Goal: Transaction & Acquisition: Purchase product/service

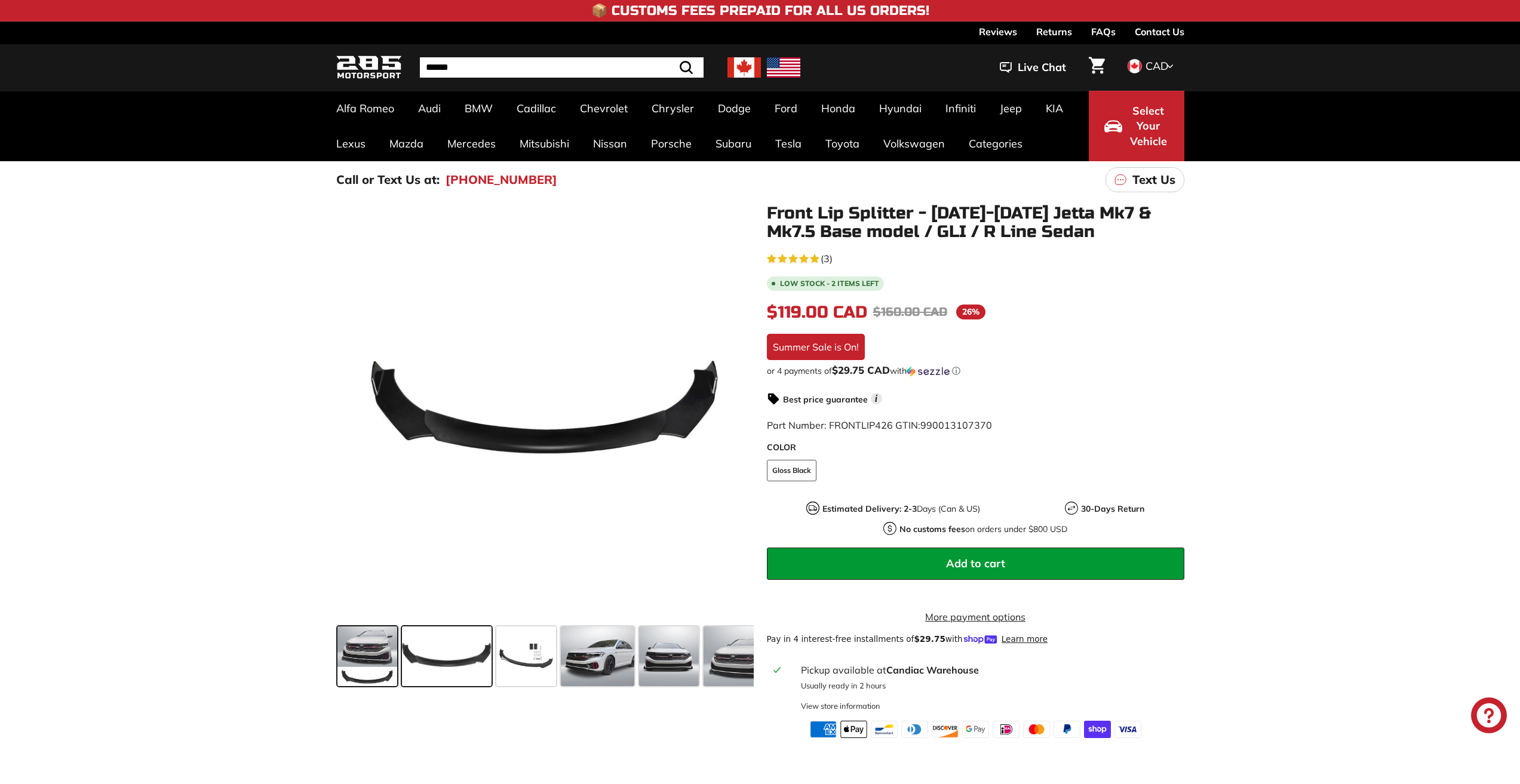
click at [367, 657] on span at bounding box center [366, 655] width 59 height 59
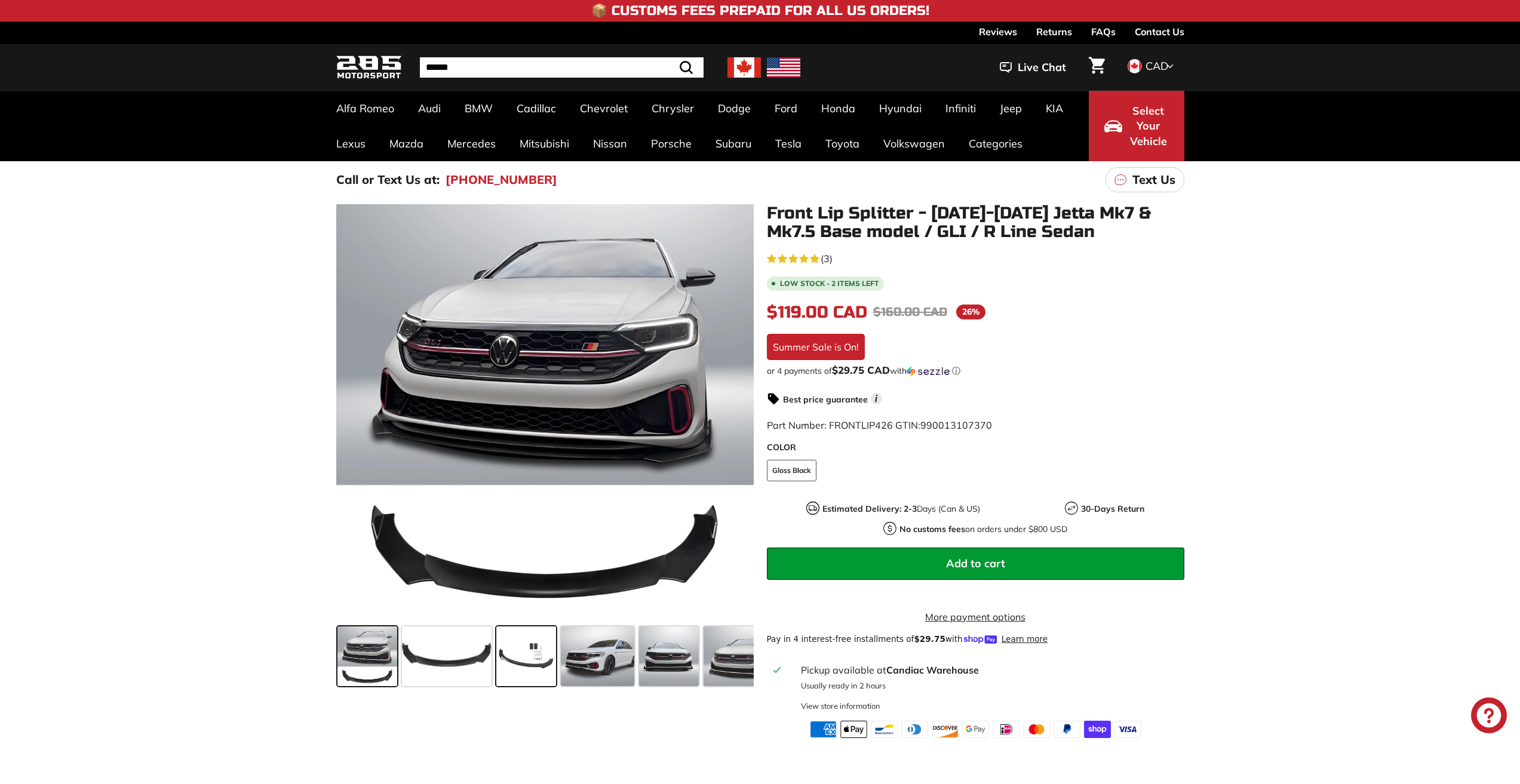
click at [523, 655] on span at bounding box center [526, 655] width 59 height 59
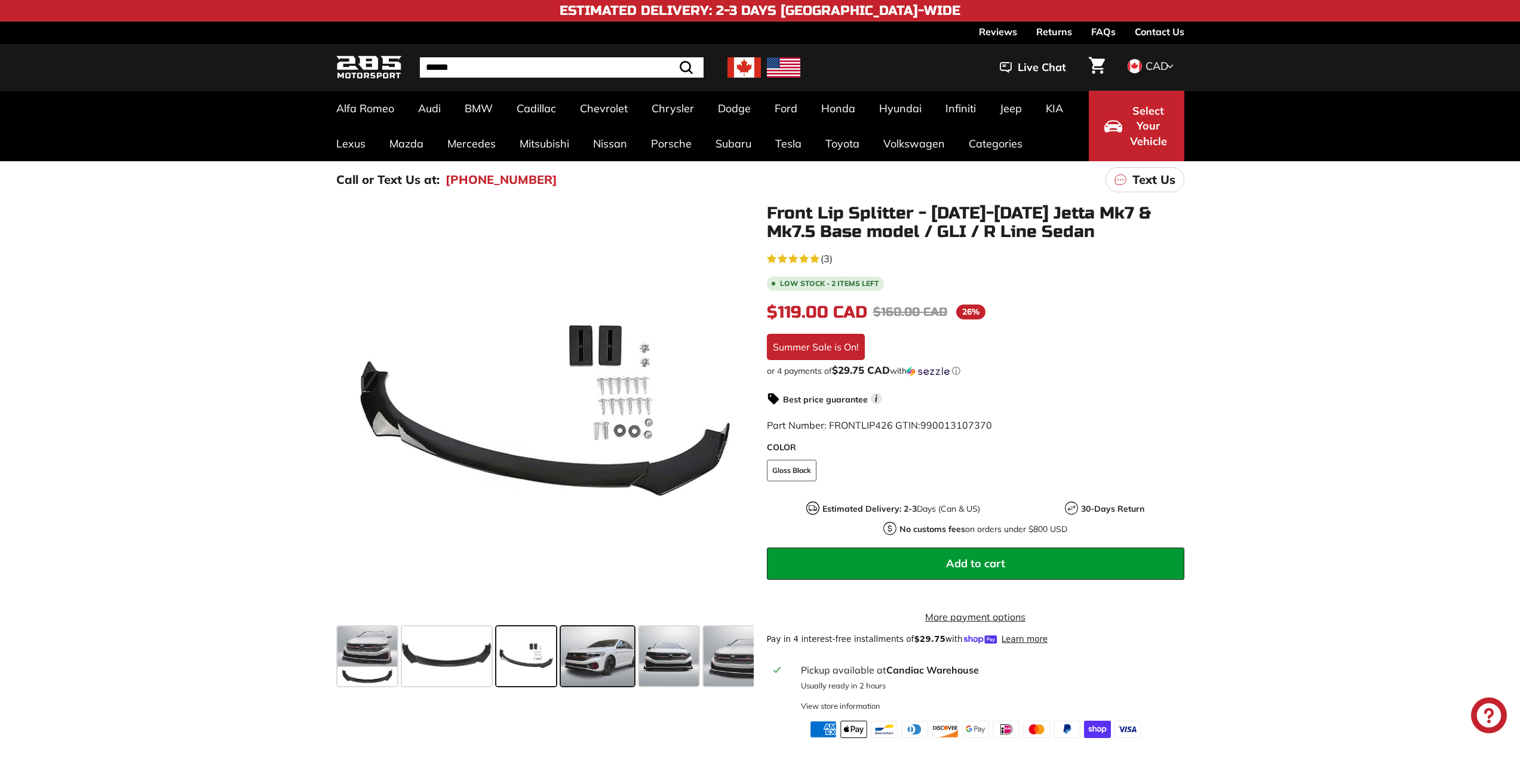
click at [606, 659] on span at bounding box center [598, 655] width 74 height 59
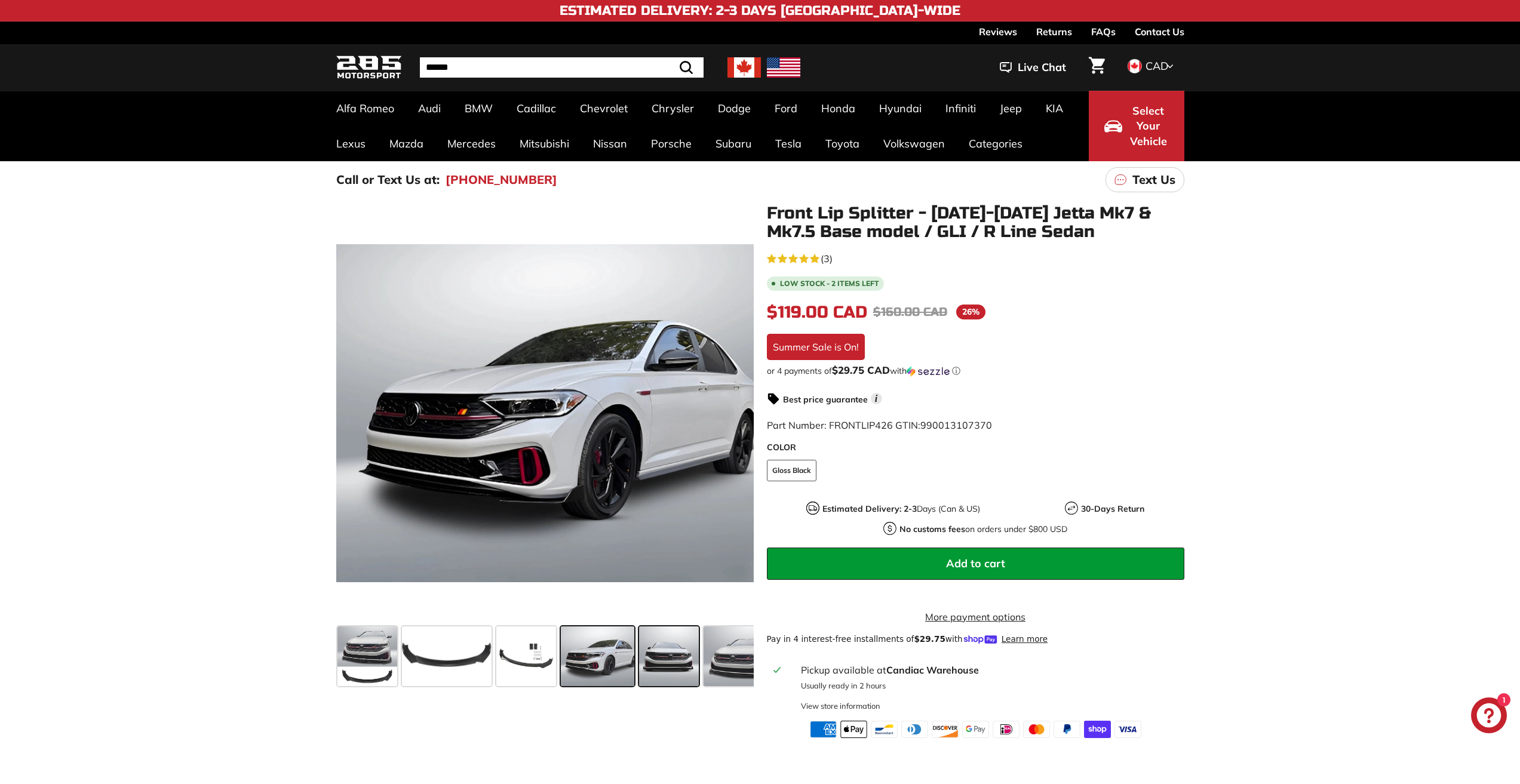
click at [660, 656] on span at bounding box center [668, 655] width 59 height 59
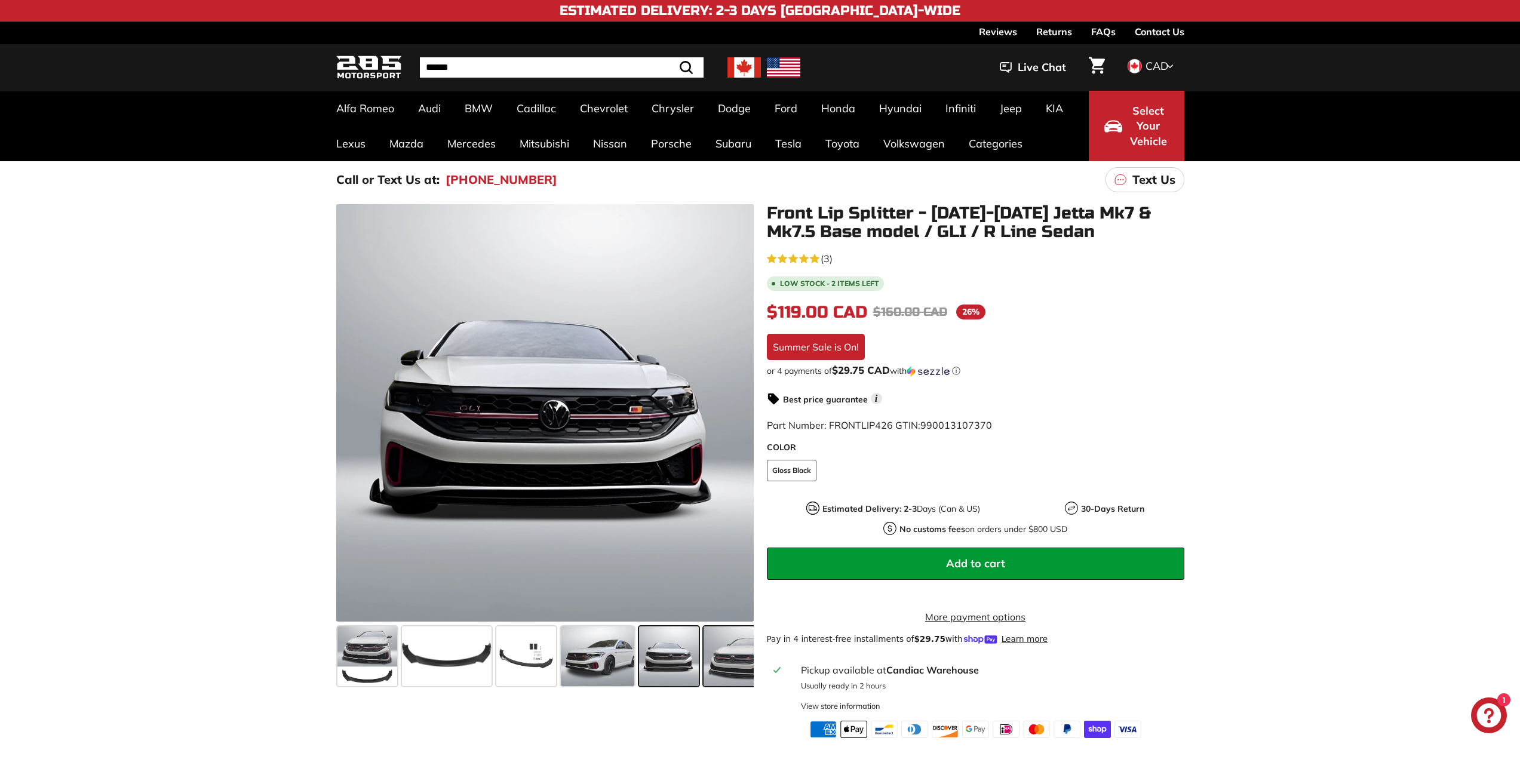
click at [729, 663] on span at bounding box center [738, 655] width 71 height 59
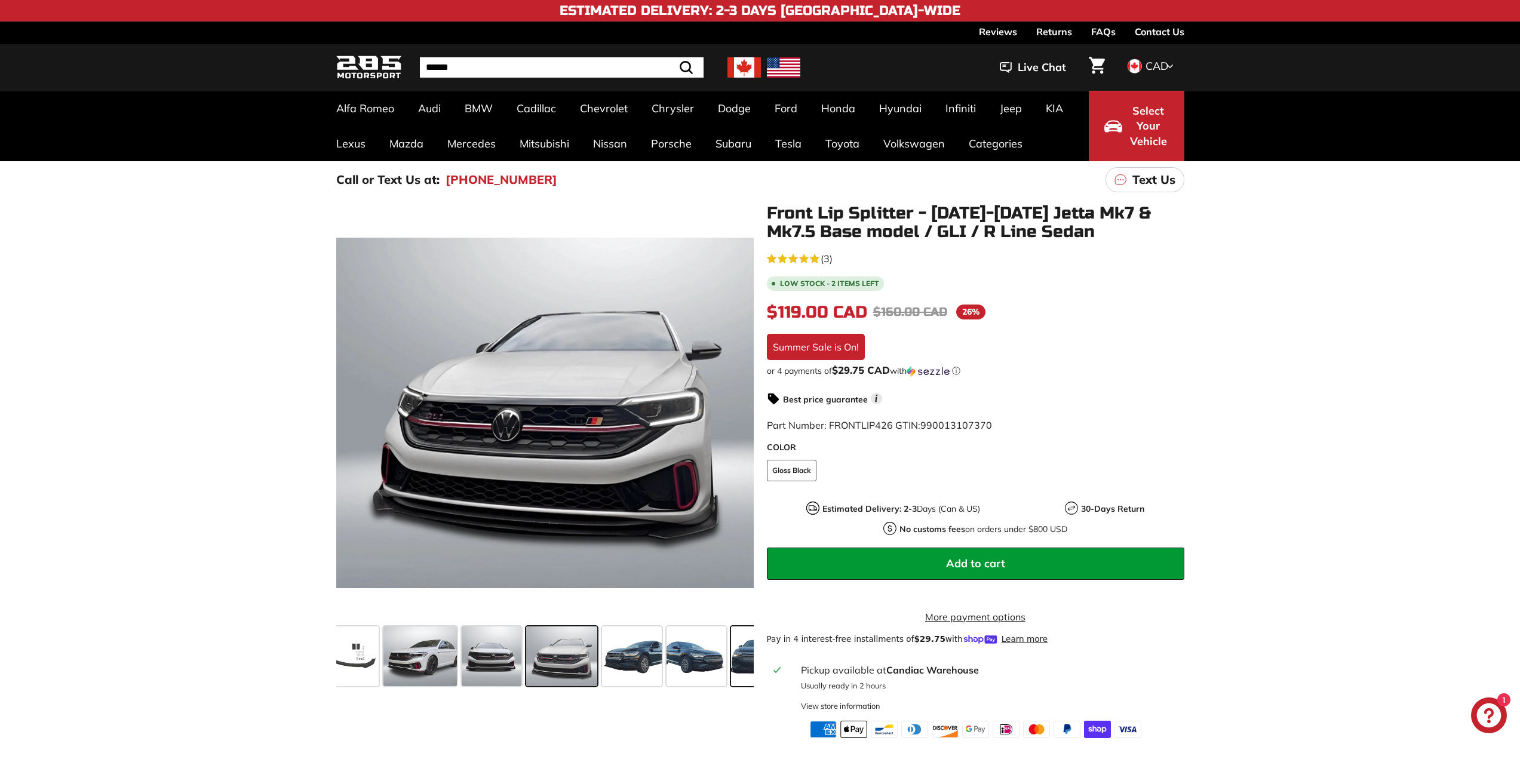
scroll to position [0, 195]
click at [749, 654] on span at bounding box center [742, 655] width 59 height 59
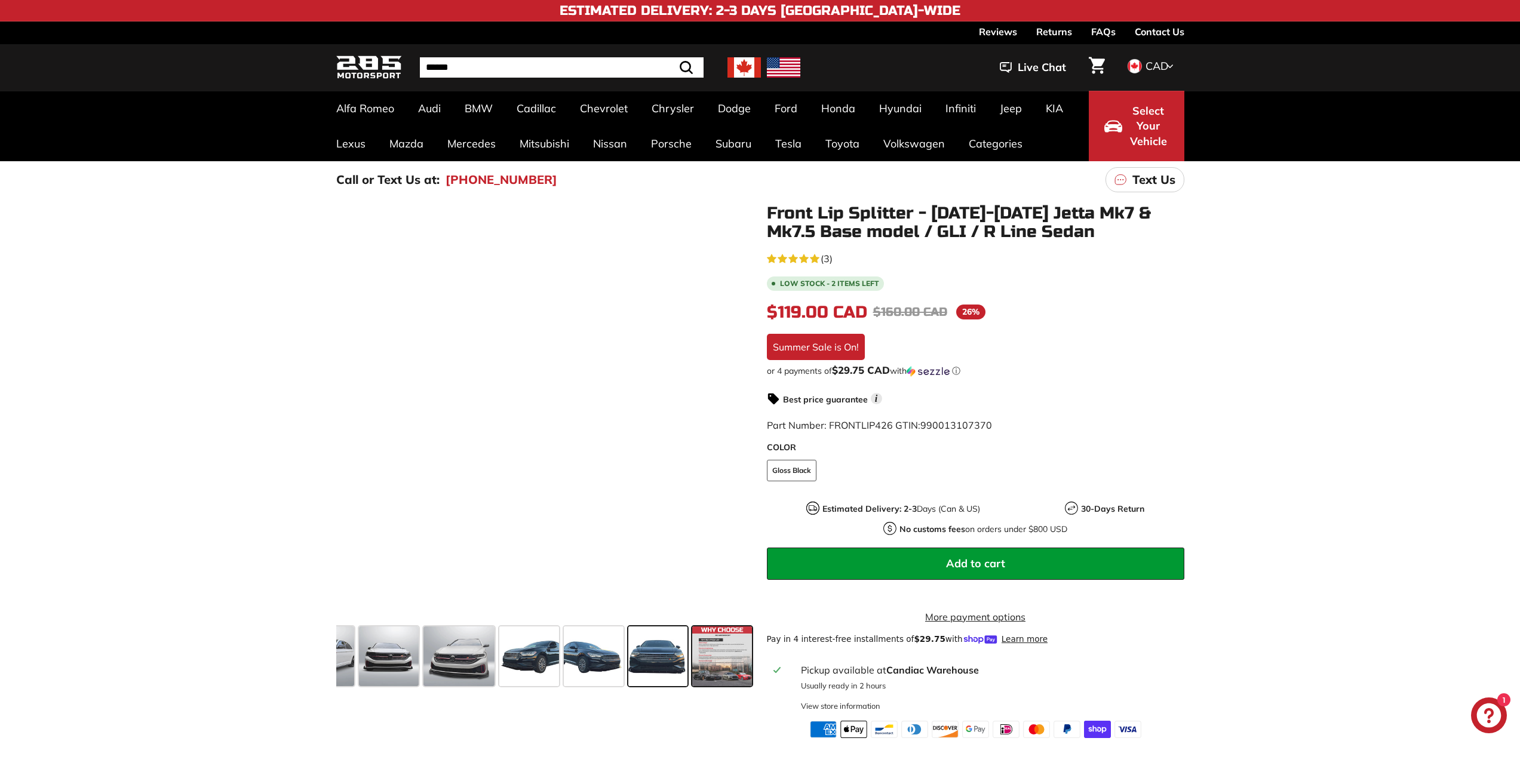
scroll to position [0, 281]
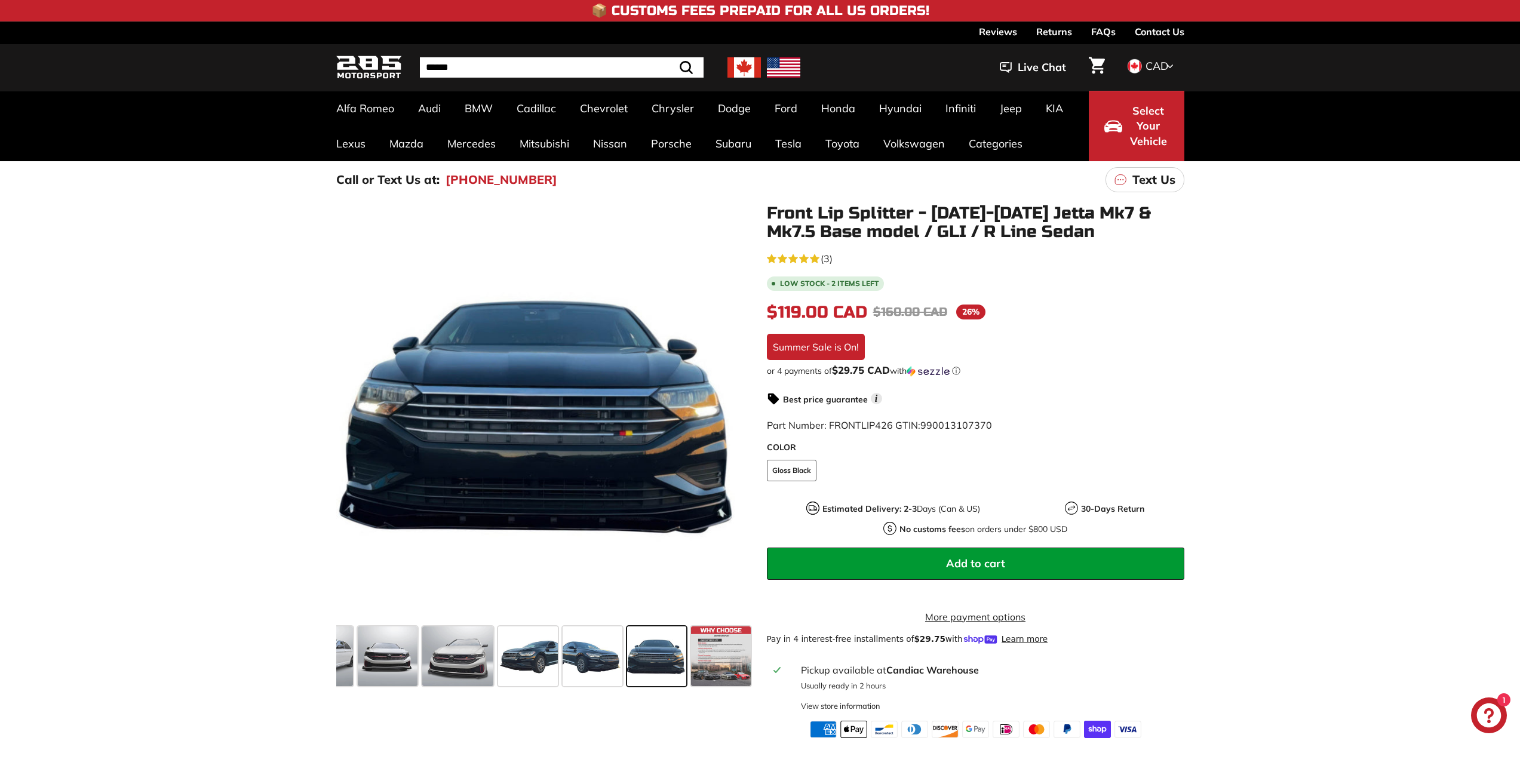
click at [643, 653] on span at bounding box center [656, 655] width 59 height 59
click at [593, 653] on span at bounding box center [592, 655] width 59 height 59
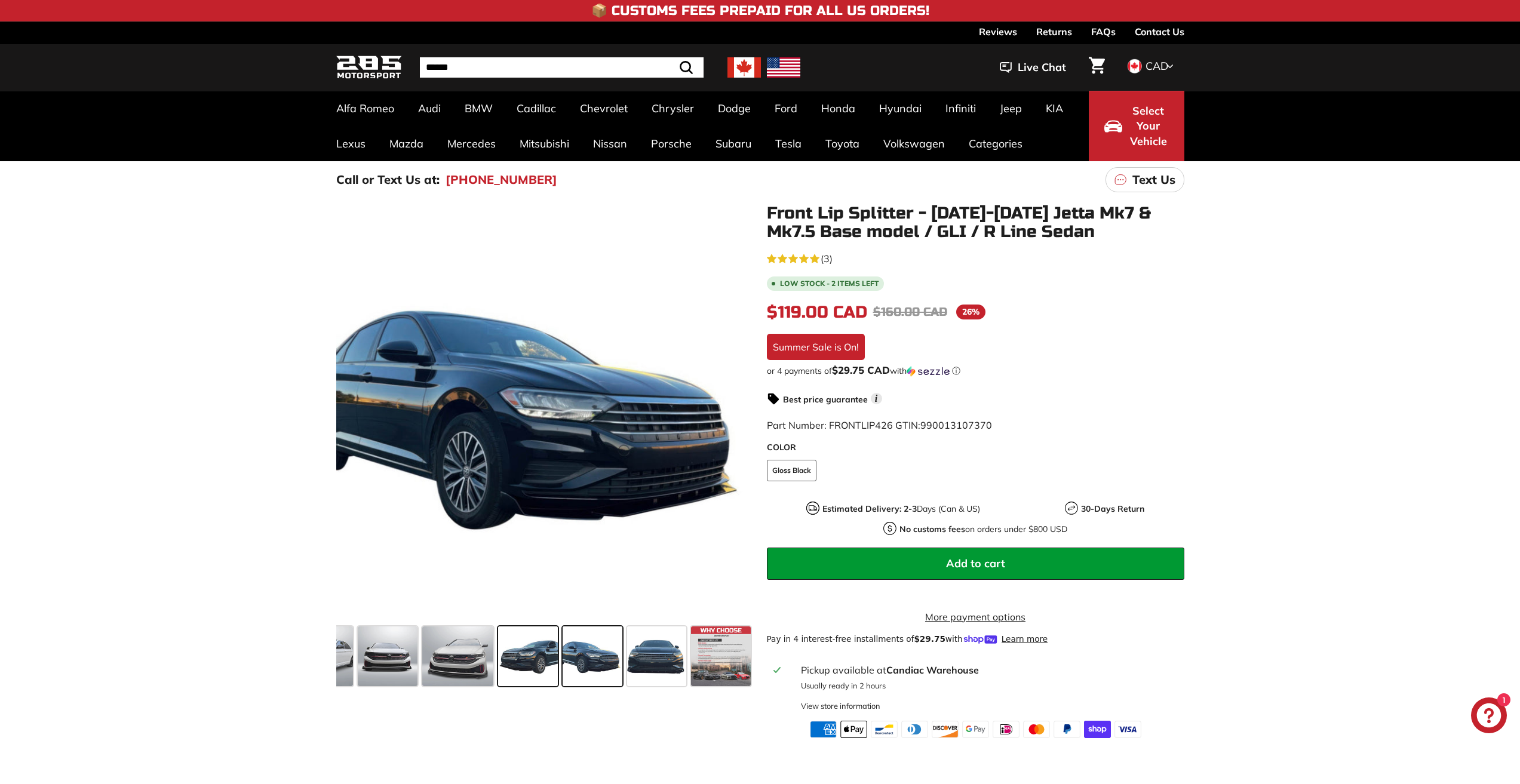
click at [537, 653] on span at bounding box center [528, 655] width 59 height 59
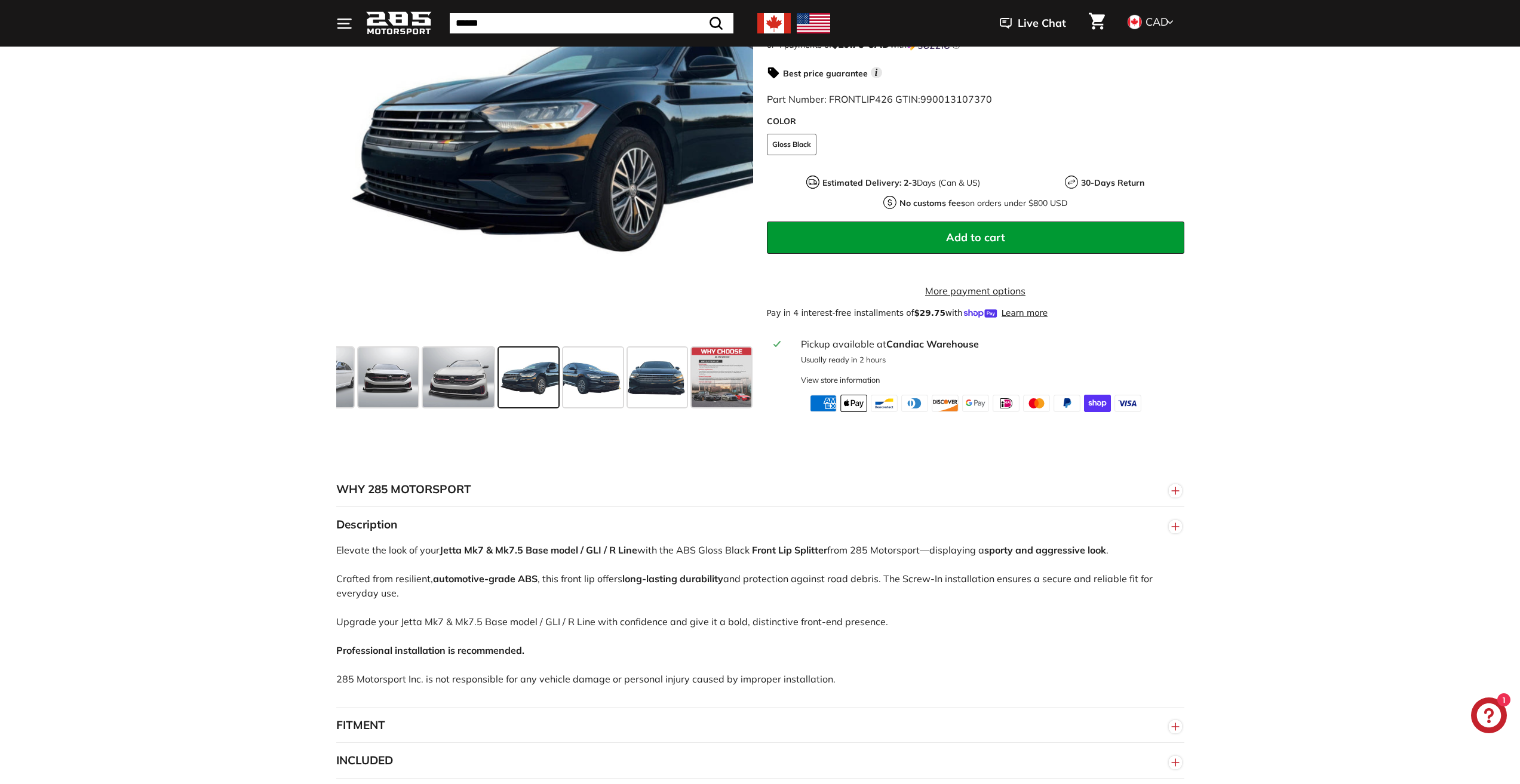
scroll to position [120, 0]
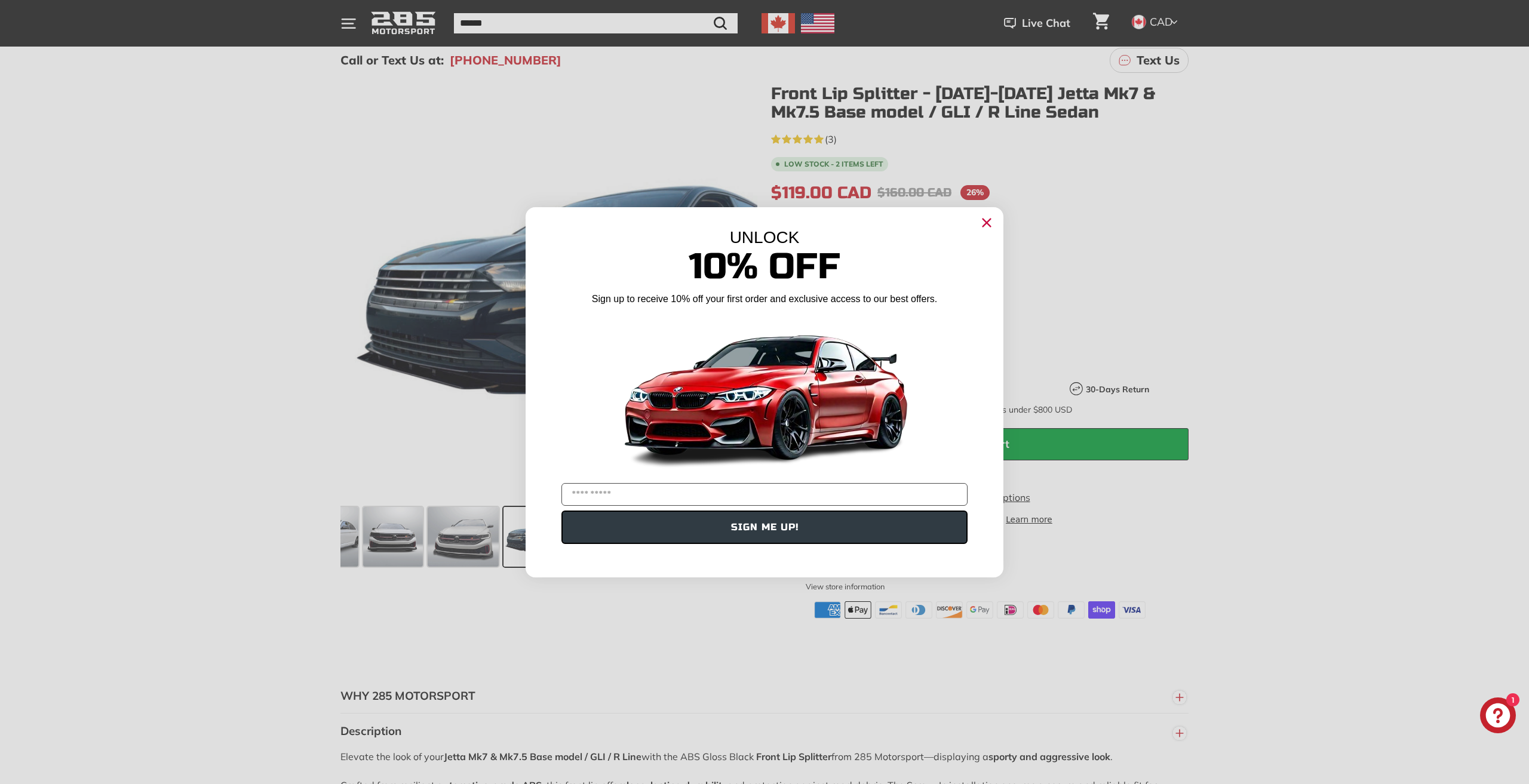
click at [1002, 214] on div "Close dialog UNLOCK 10% Off Sign up to receive 10% off your first order and exc…" at bounding box center [764, 392] width 502 height 394
click at [989, 221] on icon "Close dialog" at bounding box center [987, 222] width 8 height 8
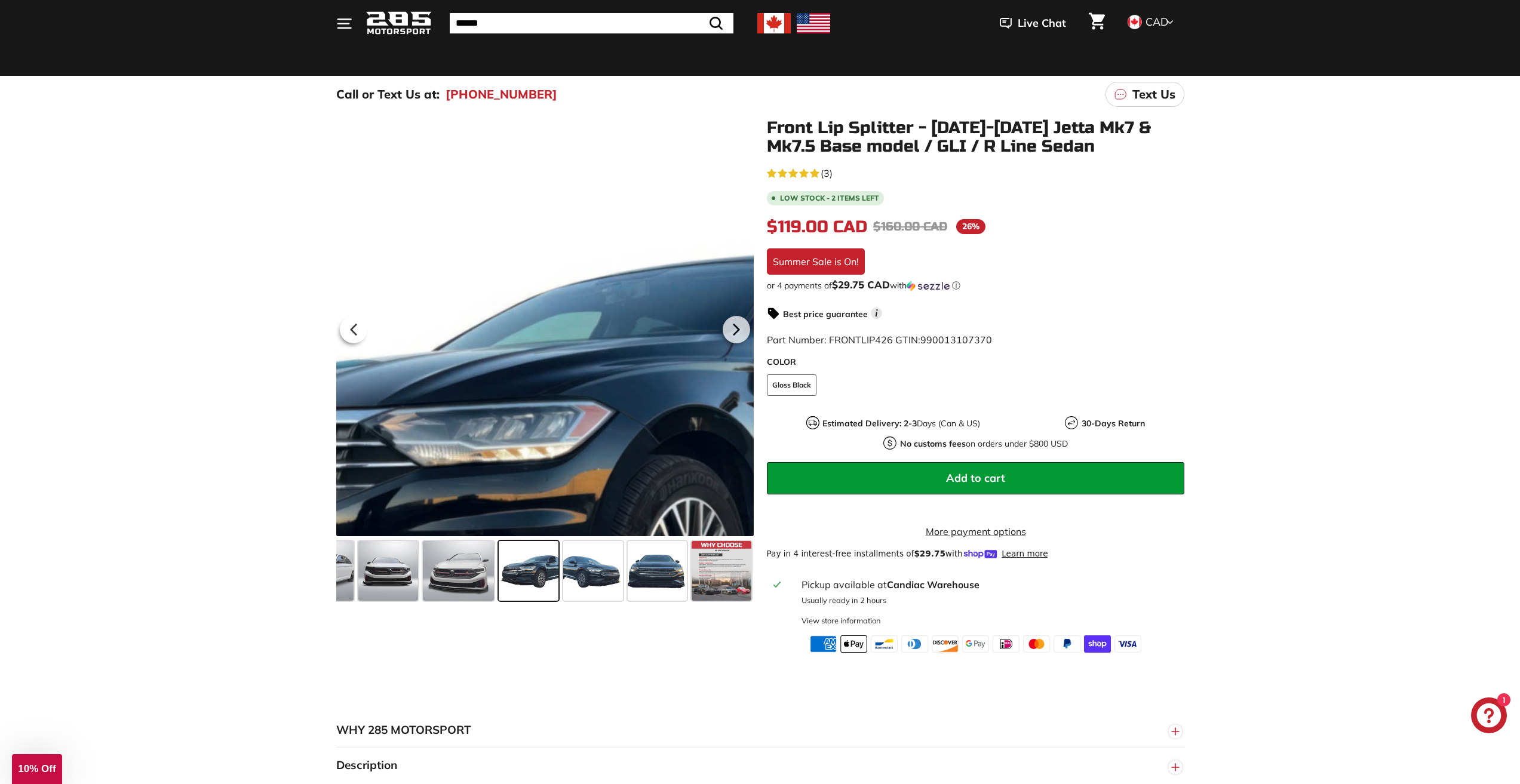
scroll to position [0, 0]
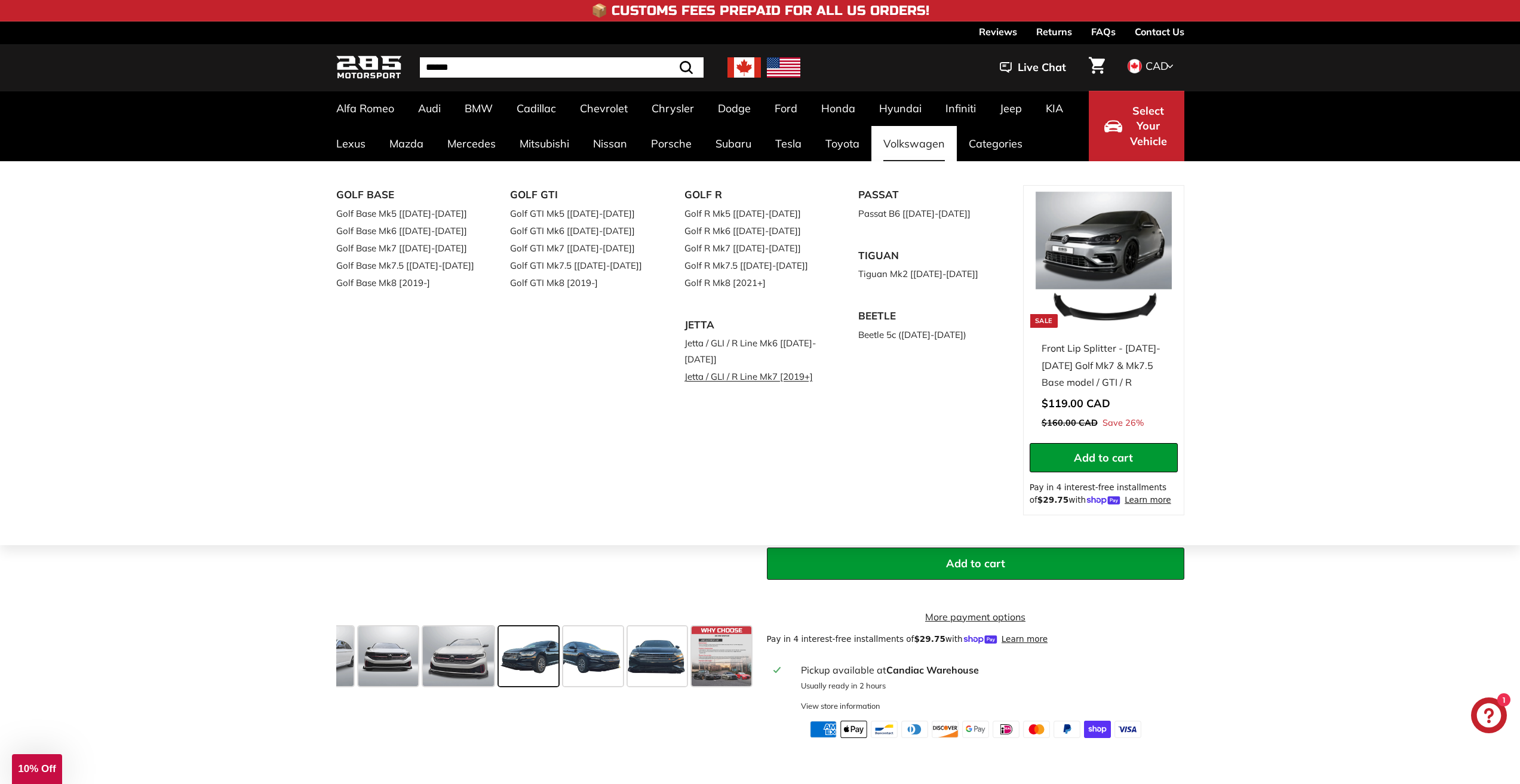
click at [765, 378] on link "Jetta / GLI / R Line Mk7 [2019+]" at bounding box center [755, 376] width 141 height 17
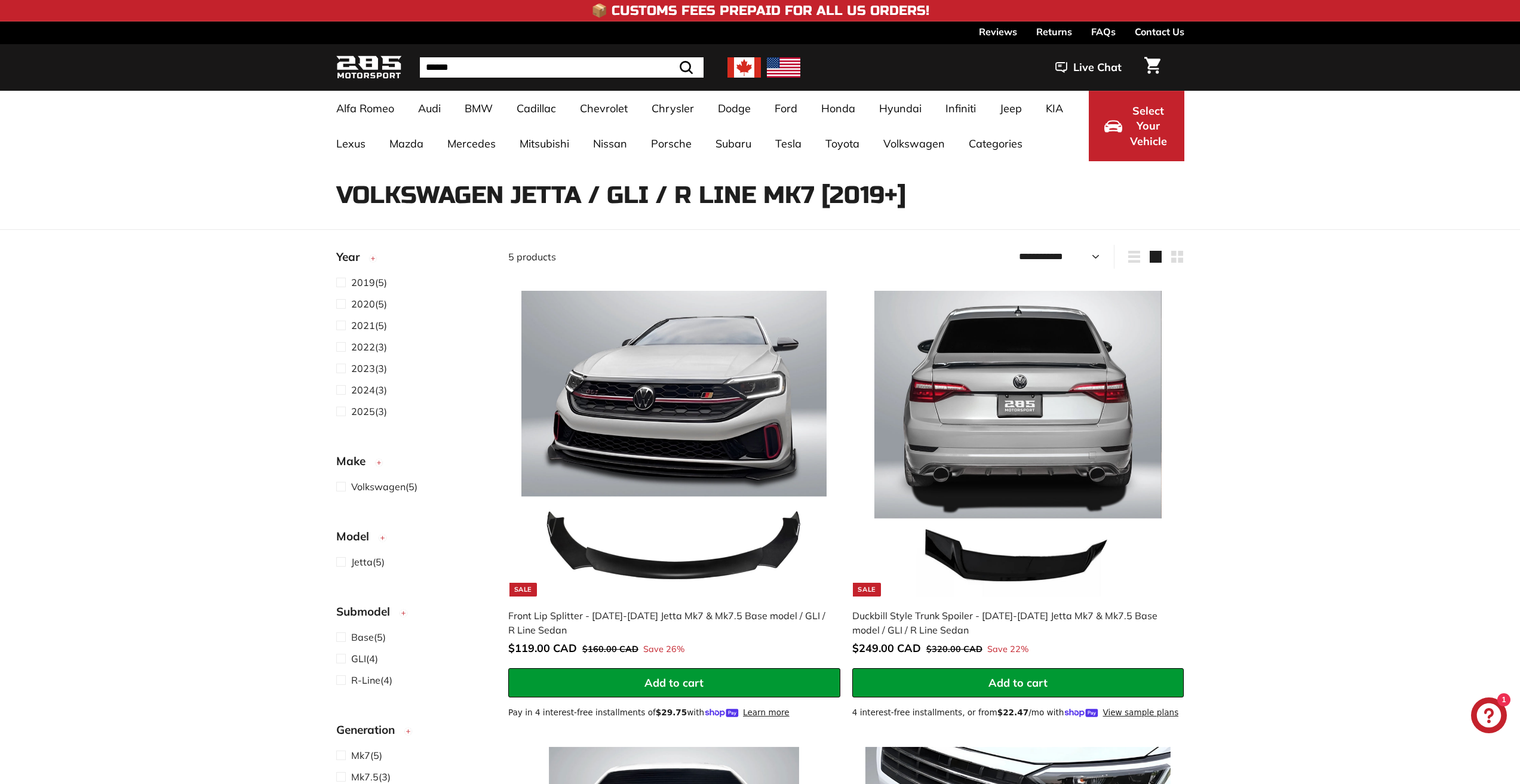
select select "**********"
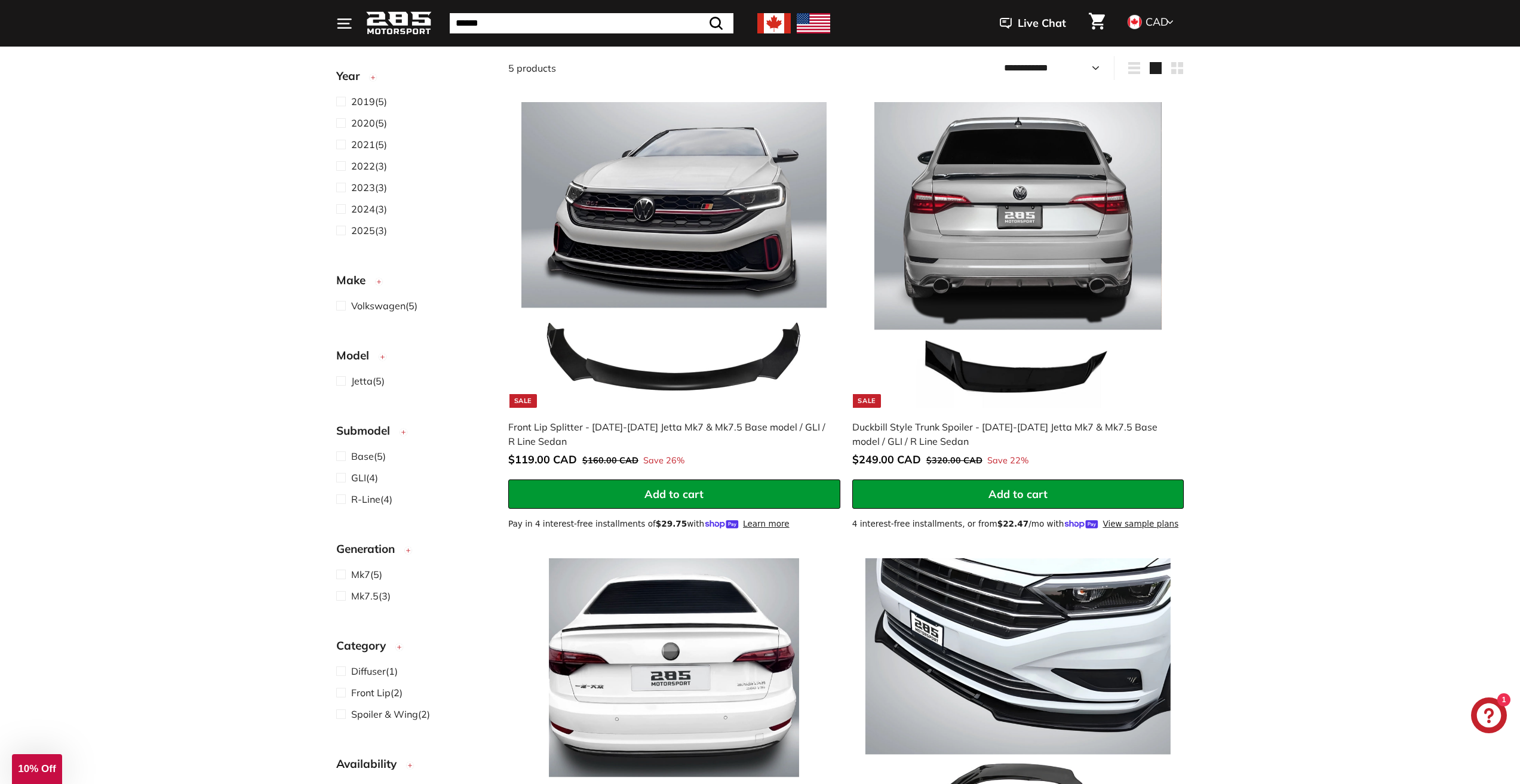
scroll to position [179, 0]
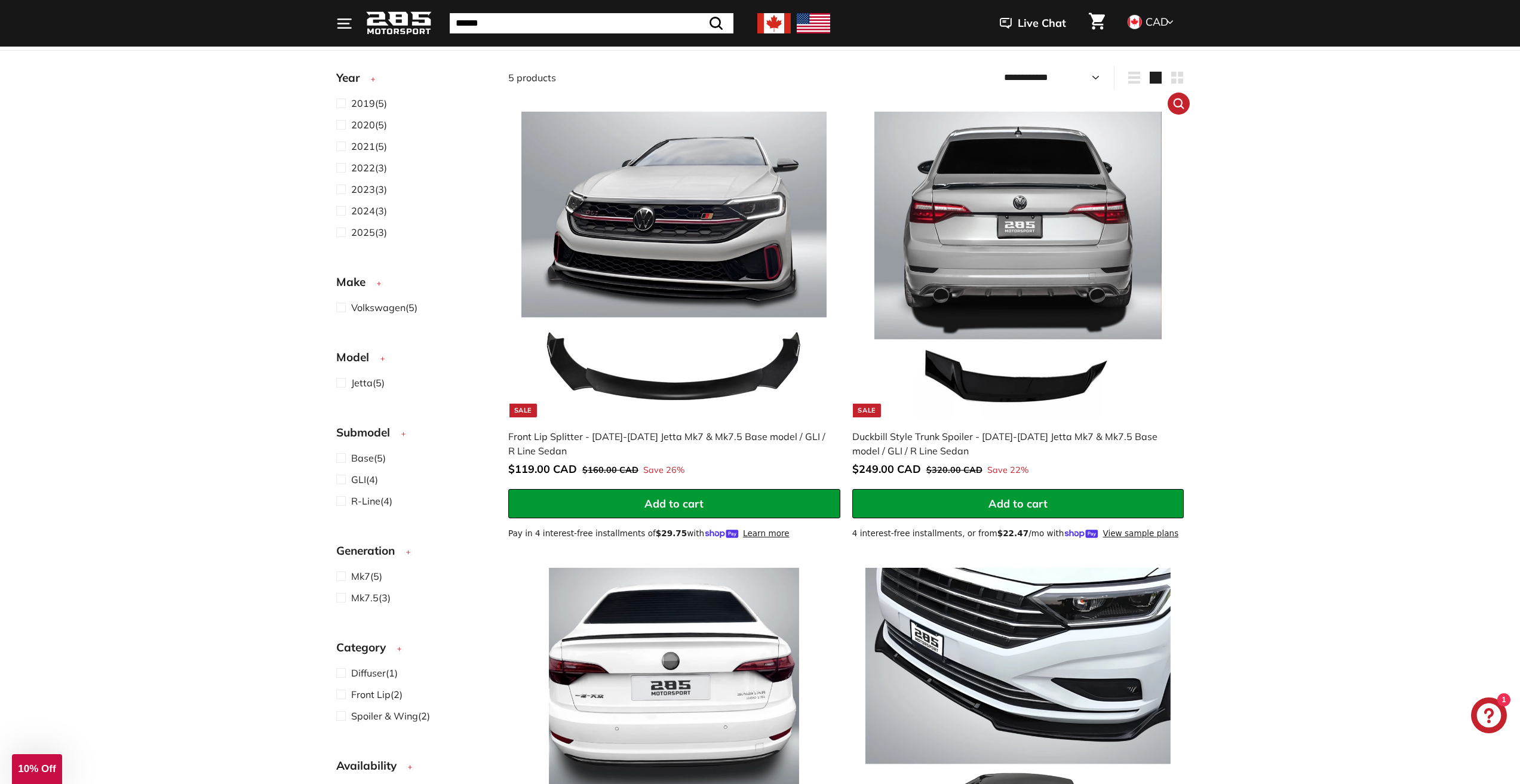
click at [965, 276] on img at bounding box center [1018, 264] width 305 height 305
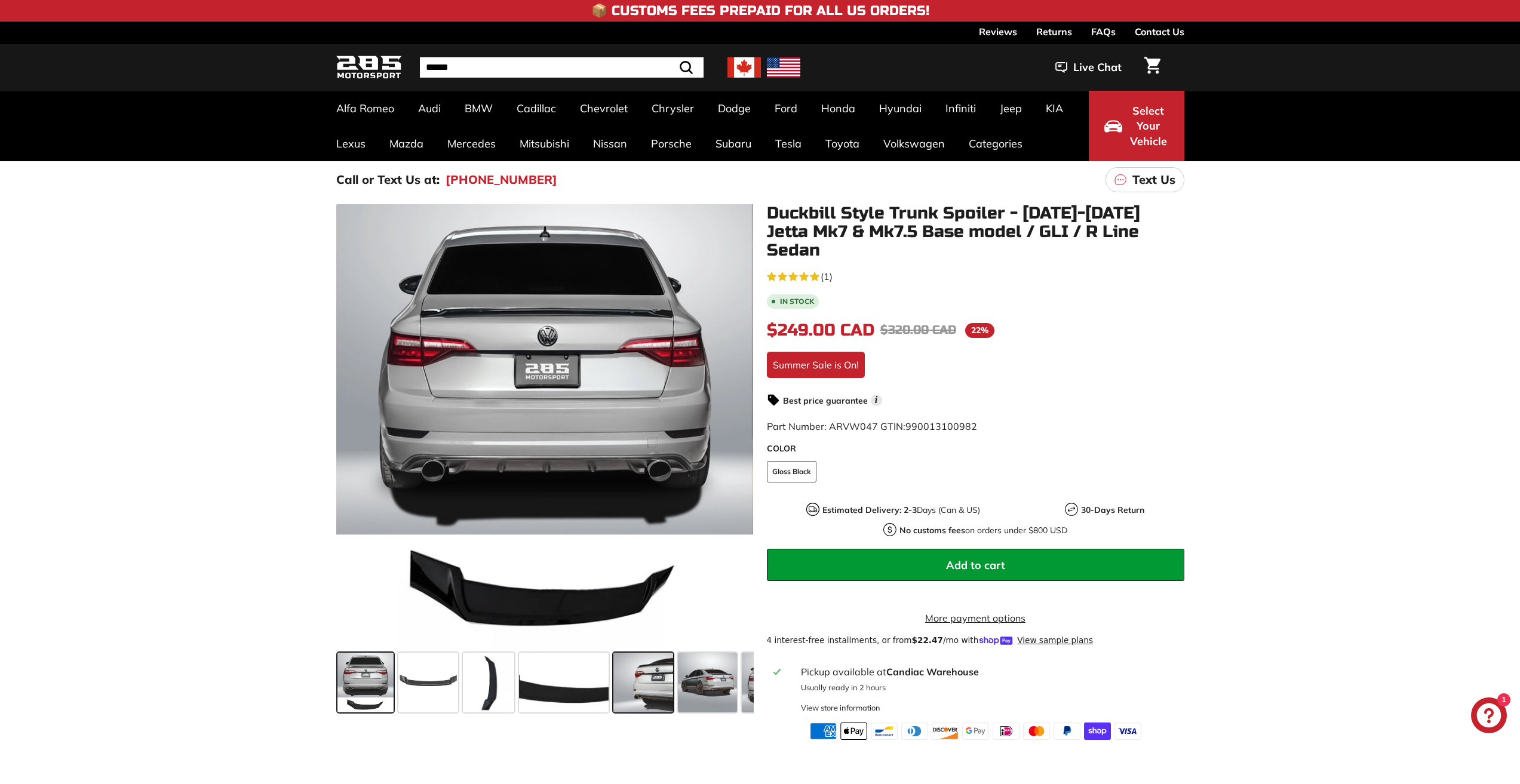
click at [657, 669] on span at bounding box center [642, 682] width 59 height 59
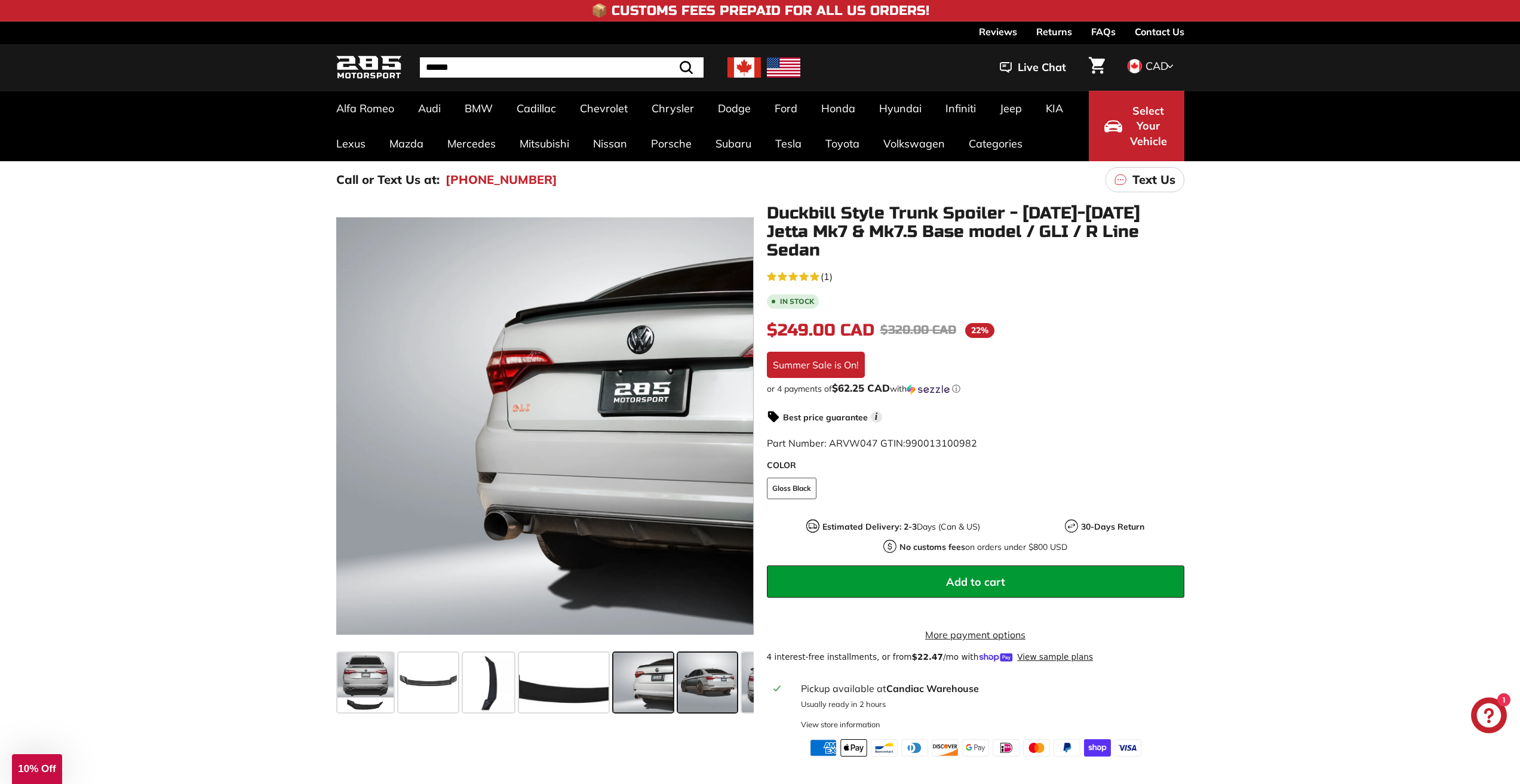
click at [694, 673] on span at bounding box center [707, 682] width 59 height 59
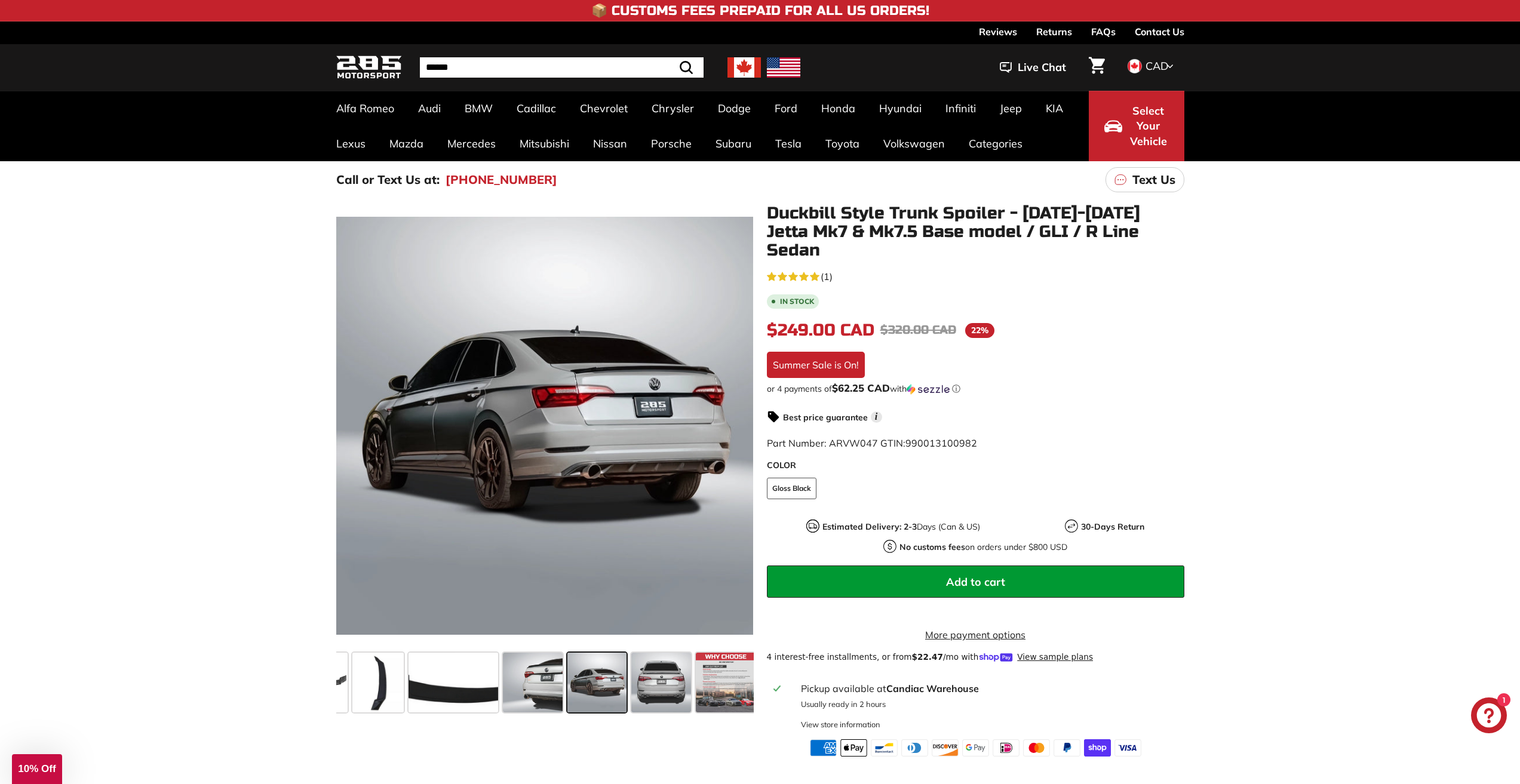
scroll to position [0, 116]
click at [631, 671] on span at bounding box center [655, 682] width 59 height 59
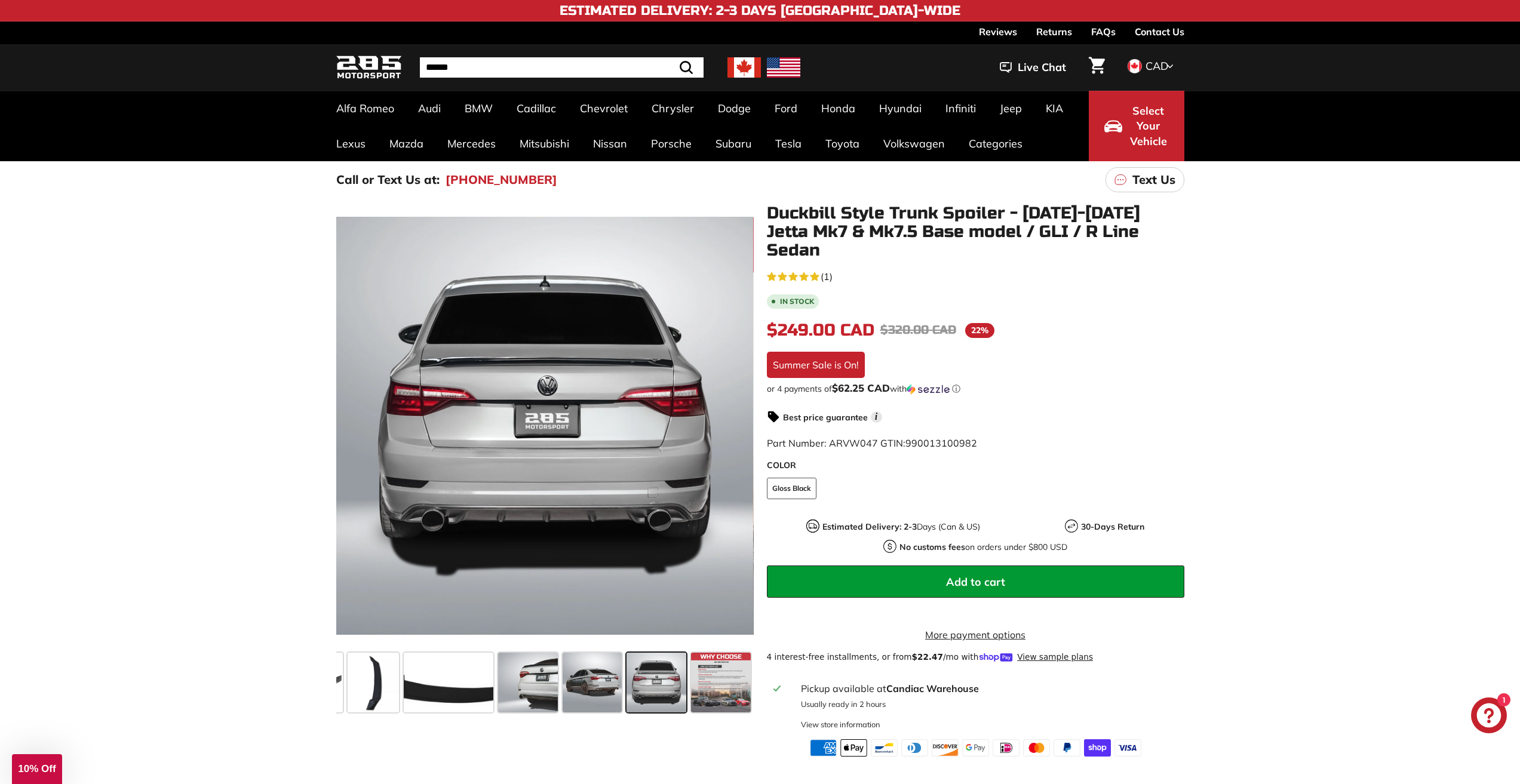
click at [665, 667] on span at bounding box center [655, 682] width 59 height 59
click at [597, 675] on span at bounding box center [592, 682] width 59 height 59
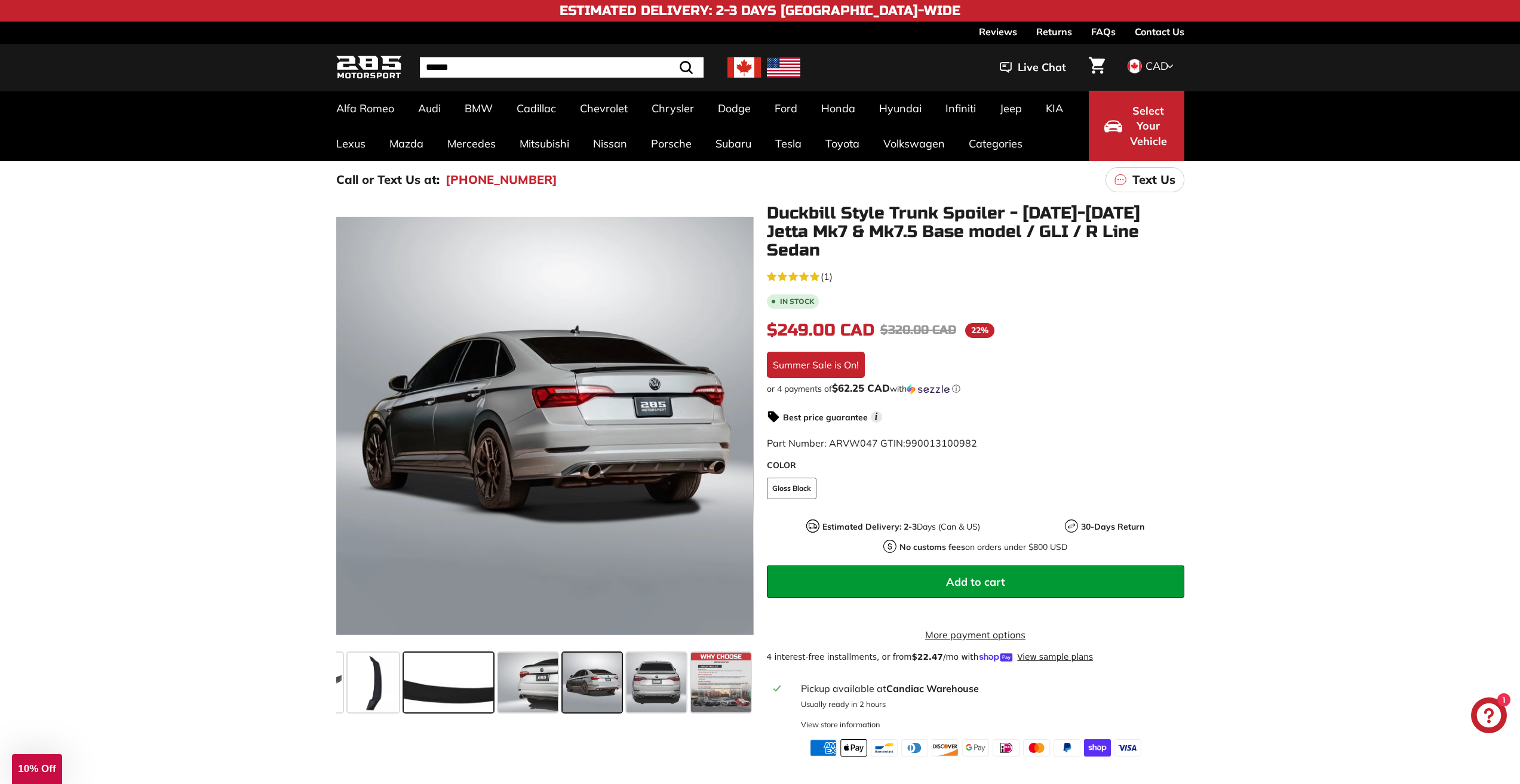
click at [472, 676] on span at bounding box center [449, 682] width 90 height 59
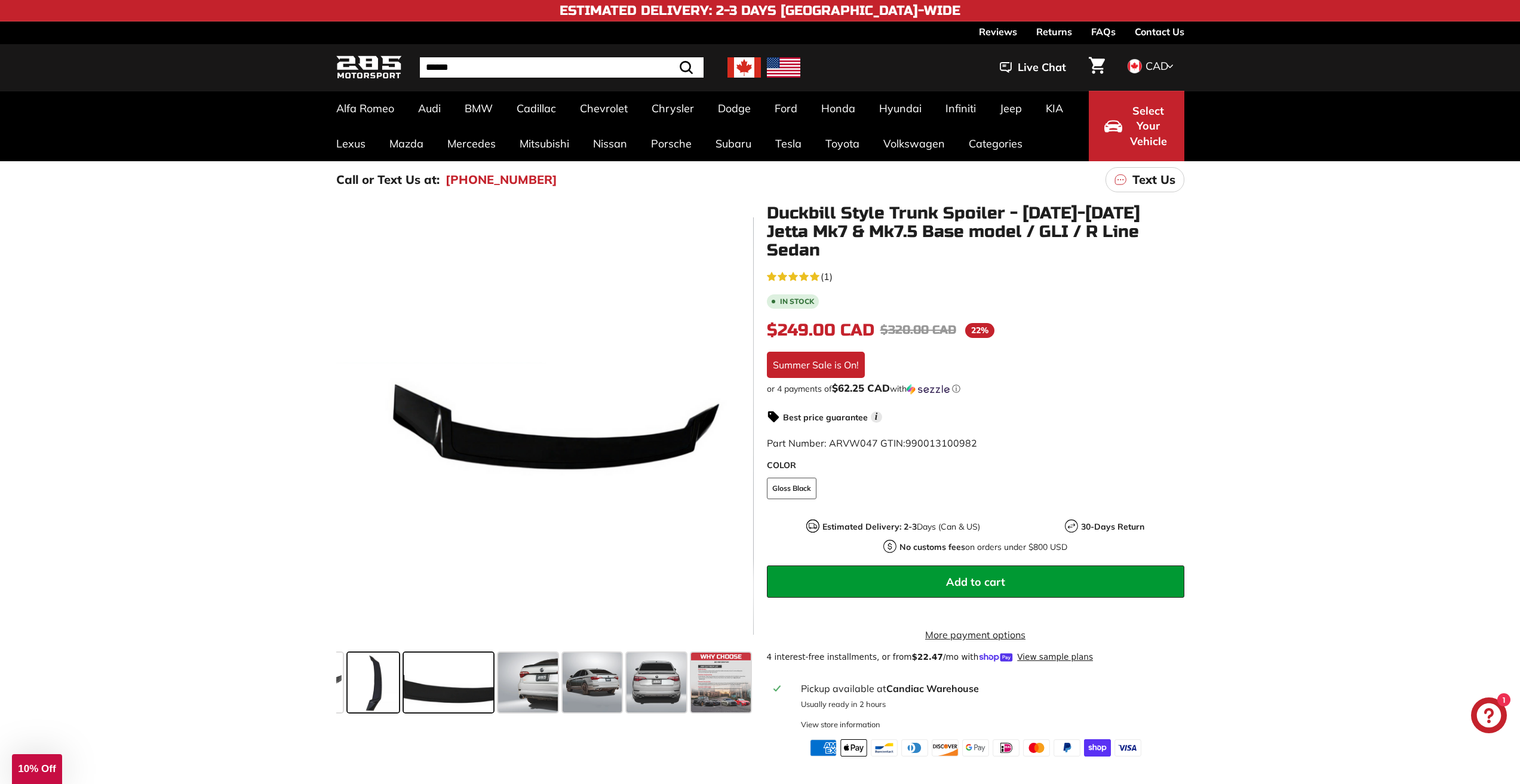
click at [371, 676] on span at bounding box center [373, 682] width 51 height 59
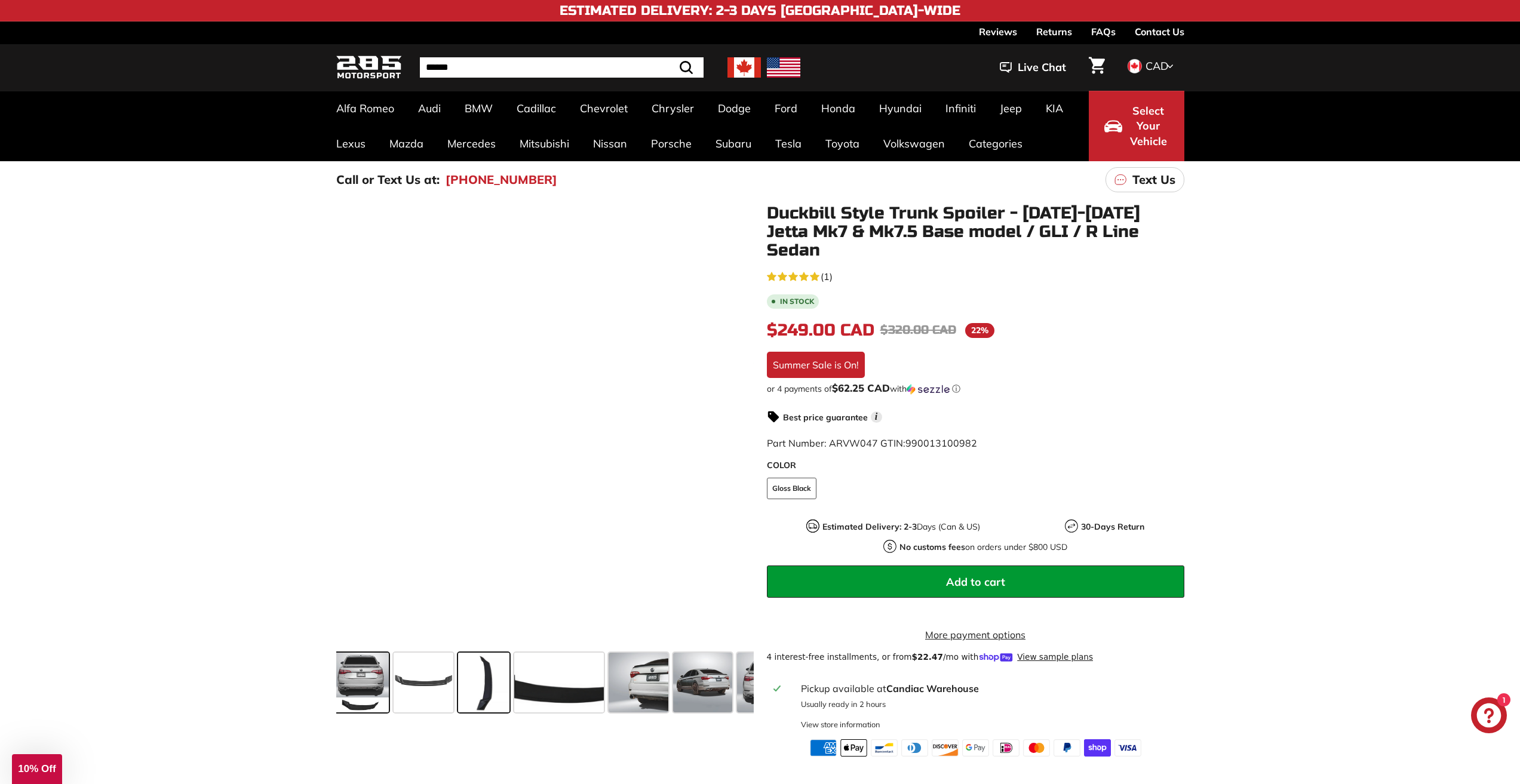
scroll to position [0, 0]
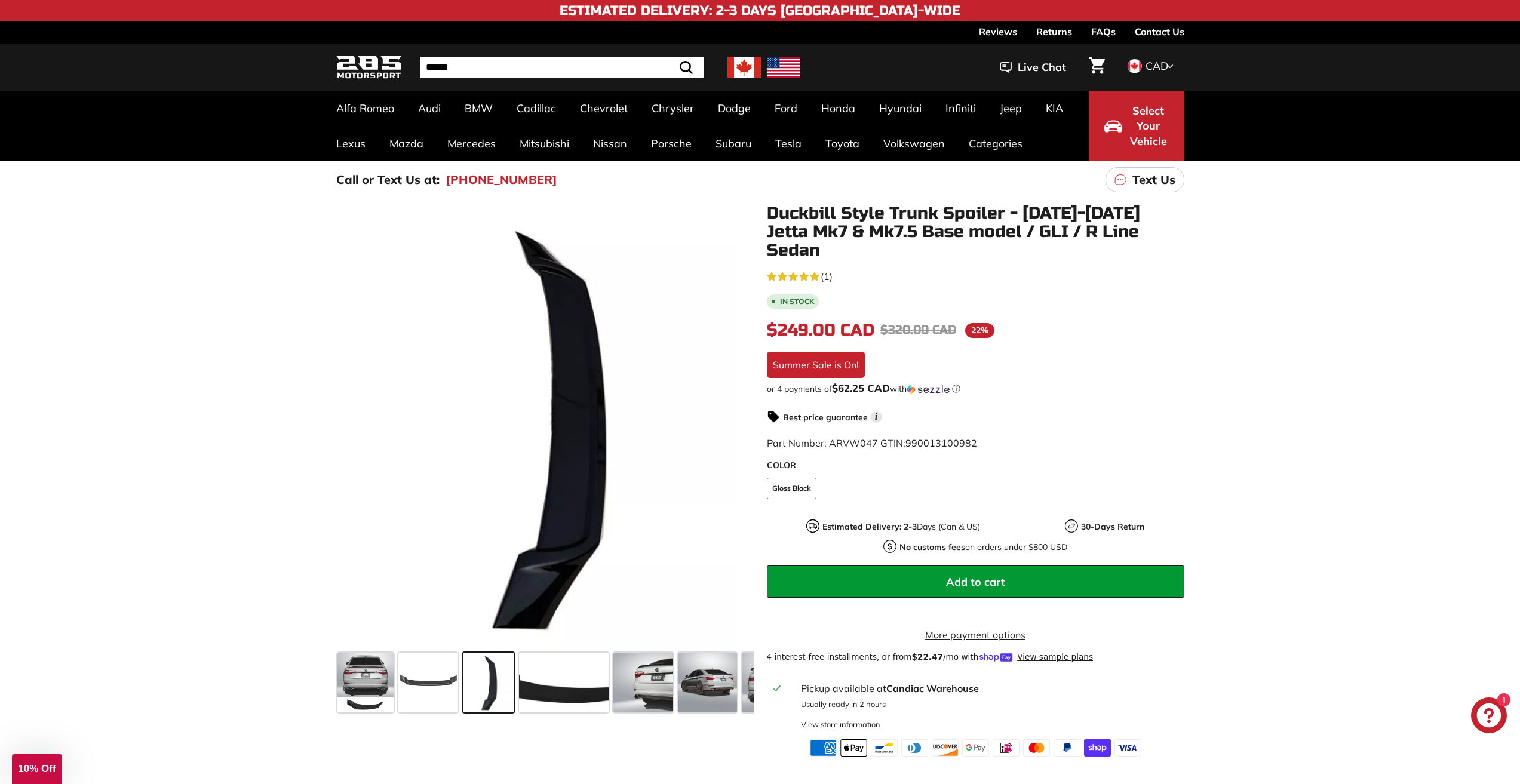
click at [310, 682] on div ".cls-1{fill:none;stroke:#000;stroke-miterlimit:10;stroke-width:2px} .cls-1{fill…" at bounding box center [760, 478] width 1520 height 558
click at [353, 678] on span at bounding box center [365, 682] width 56 height 59
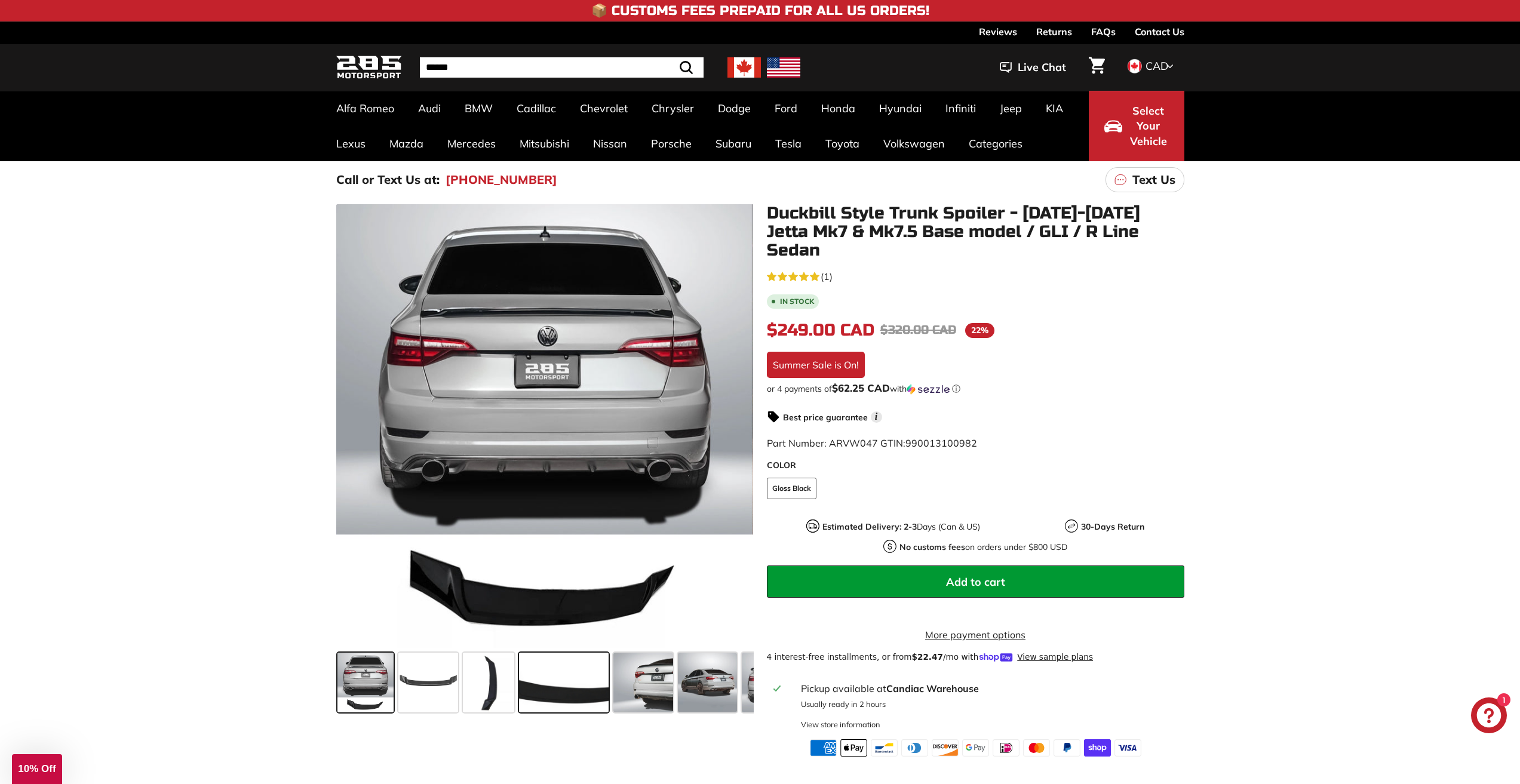
click at [579, 676] on span at bounding box center [563, 682] width 90 height 59
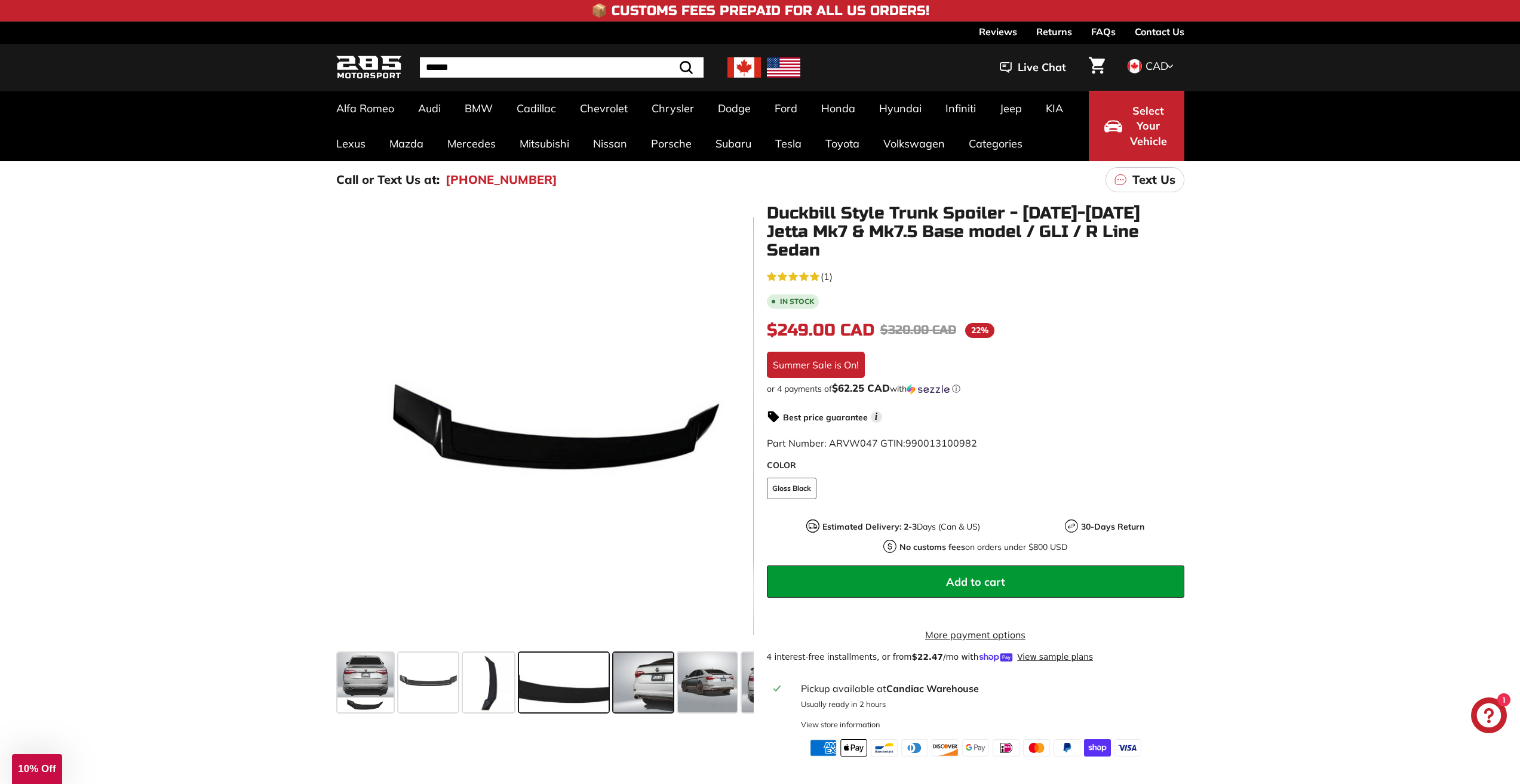
click at [624, 669] on span at bounding box center [642, 682] width 59 height 59
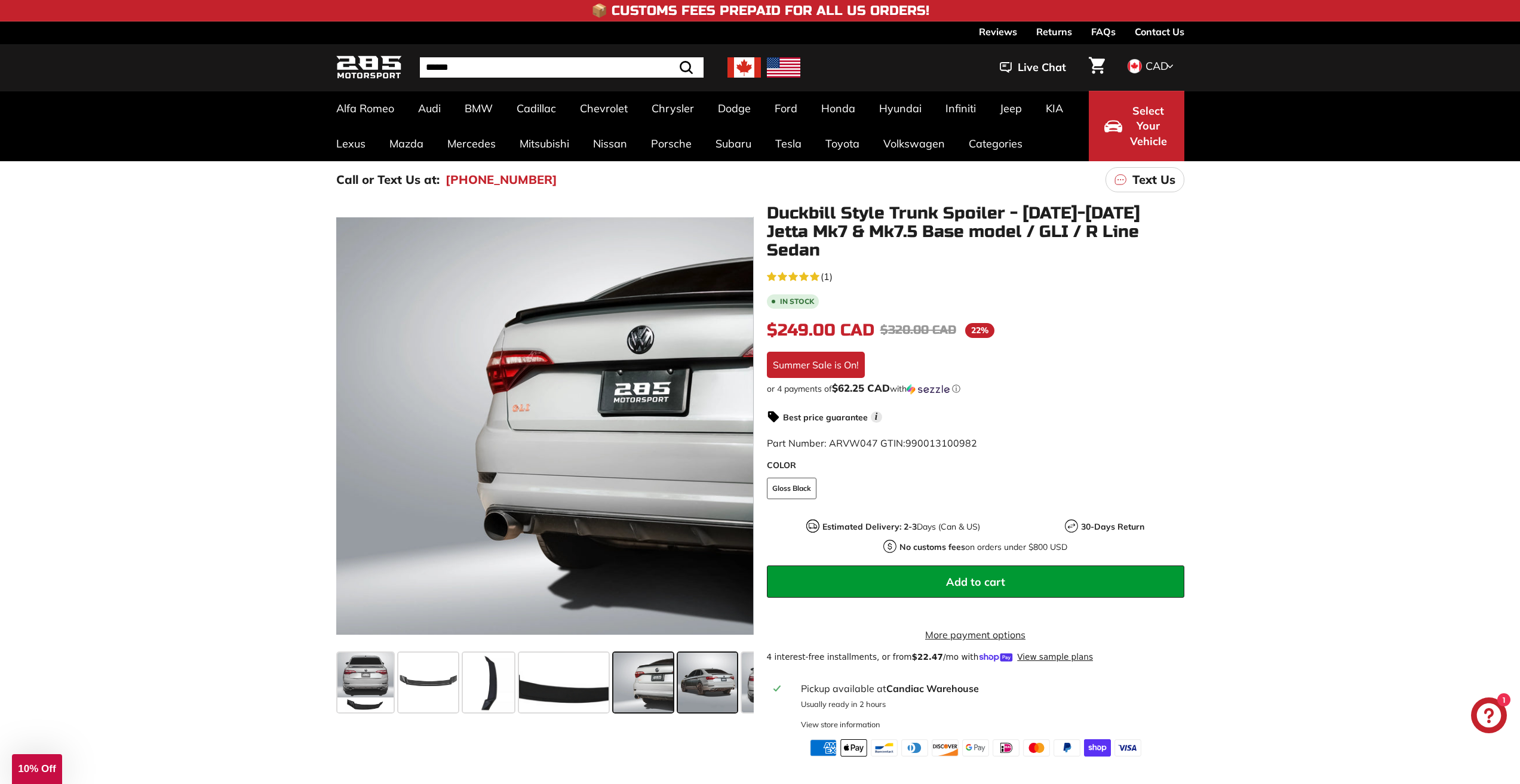
click at [716, 668] on span at bounding box center [707, 682] width 59 height 59
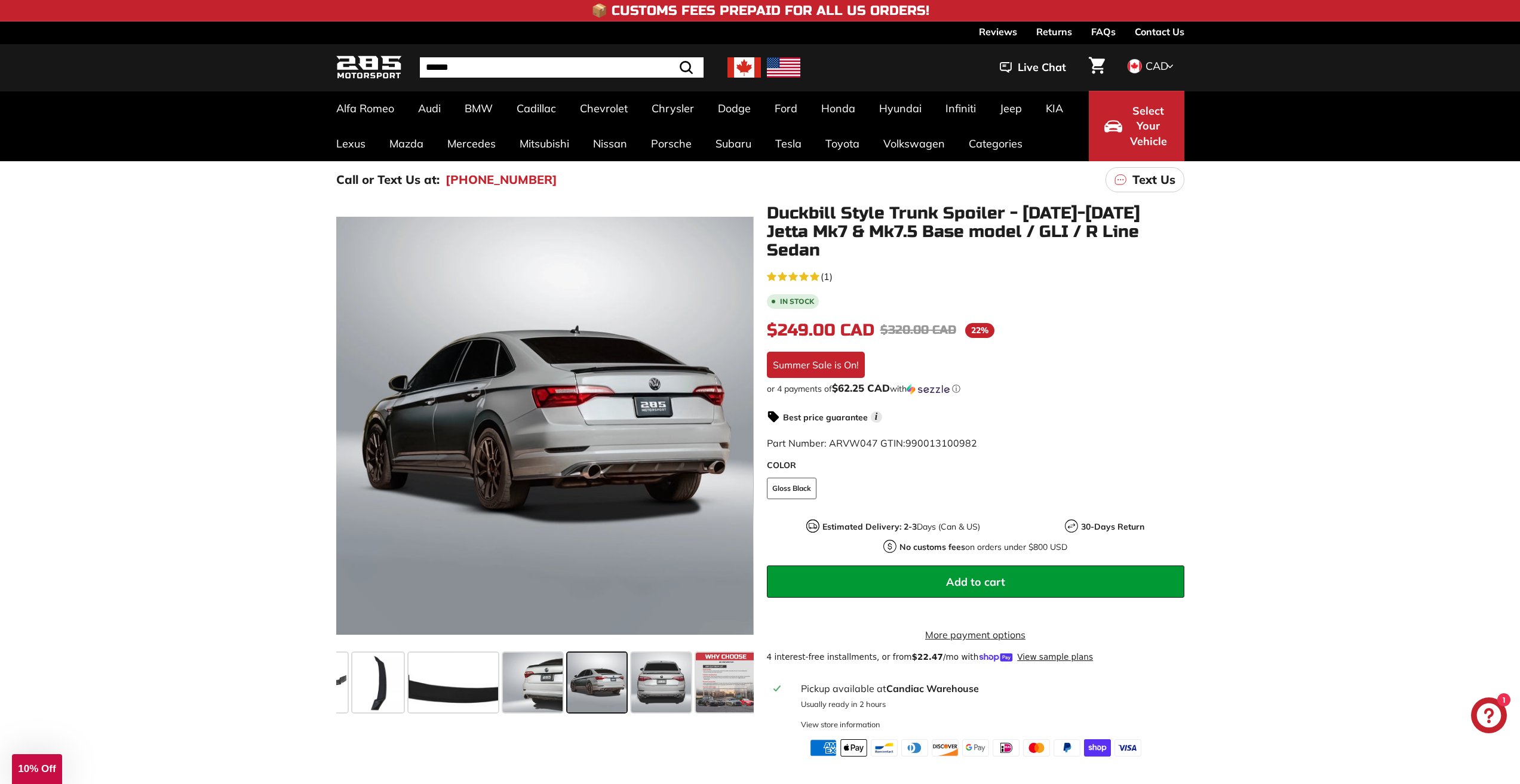
scroll to position [0, 116]
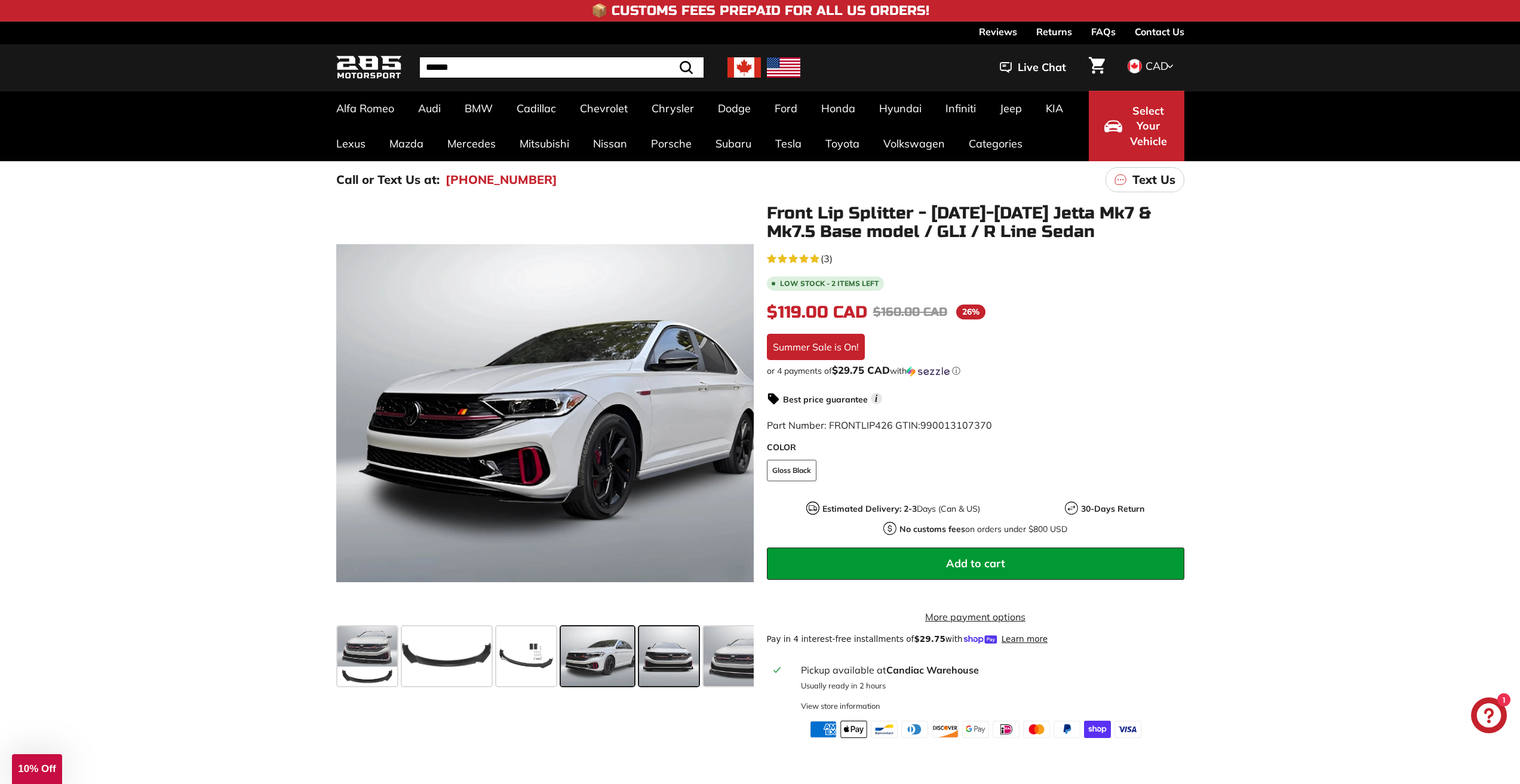
click at [664, 644] on span at bounding box center [668, 655] width 59 height 59
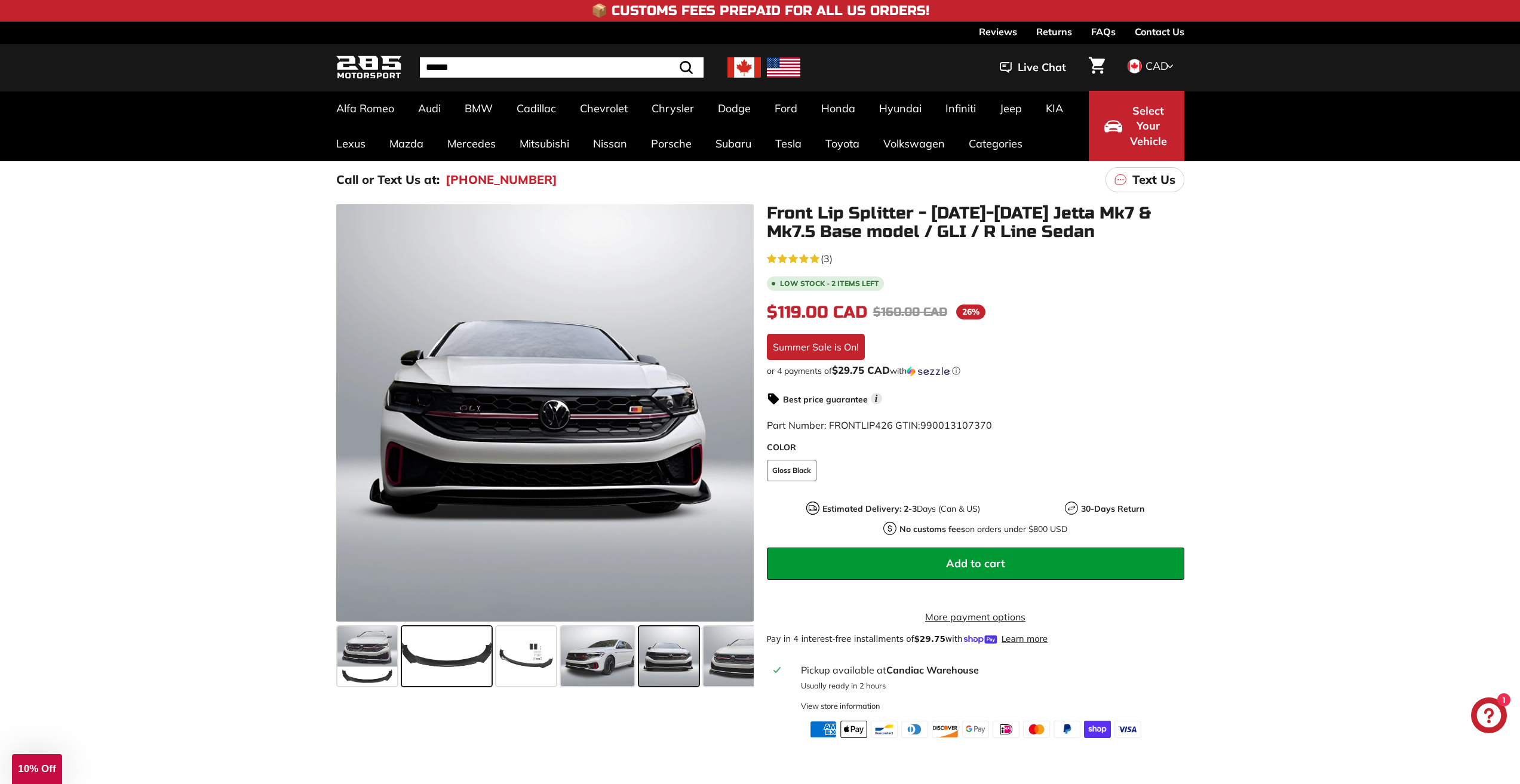
click at [473, 641] on span at bounding box center [447, 655] width 90 height 59
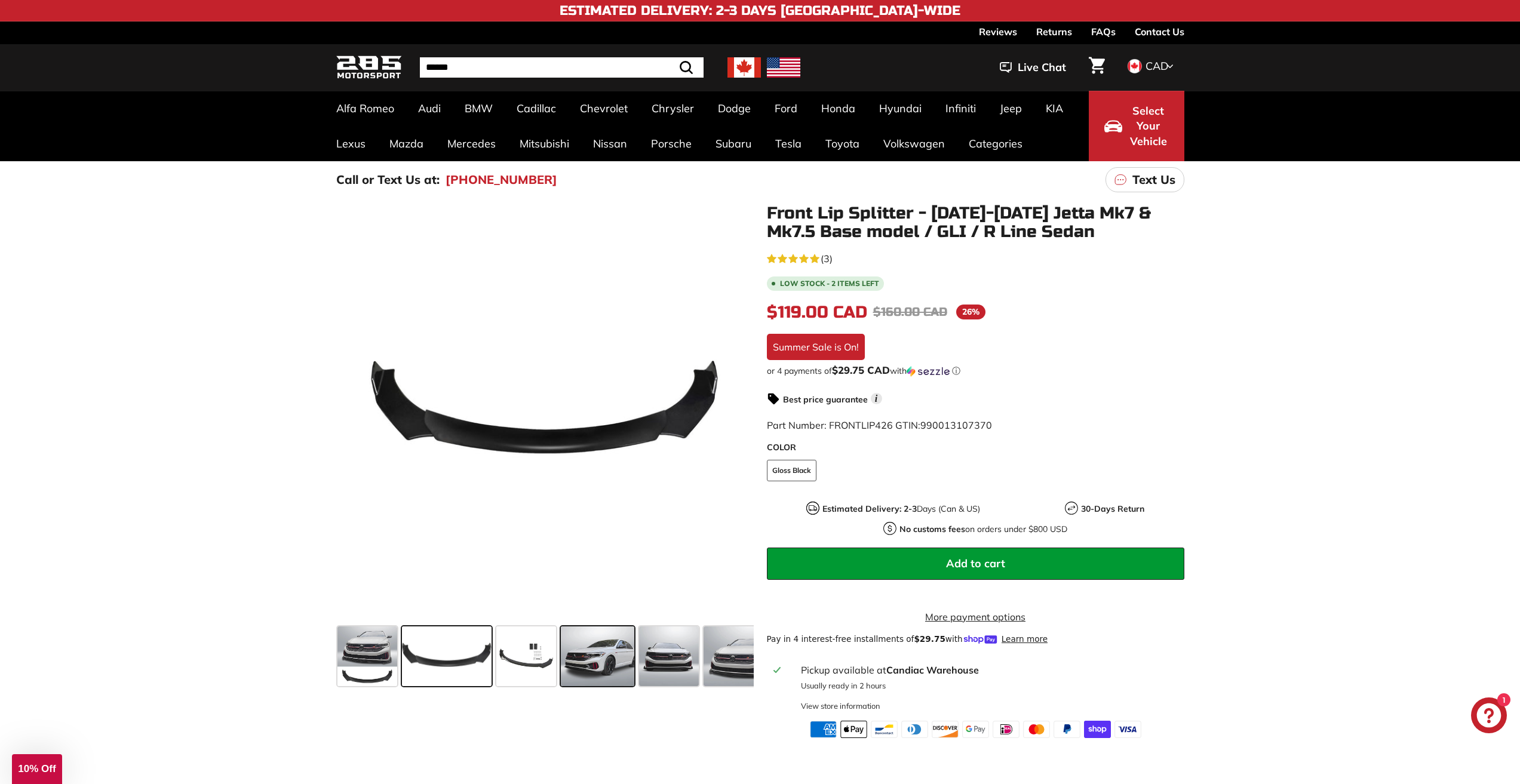
click at [626, 658] on span at bounding box center [598, 655] width 74 height 59
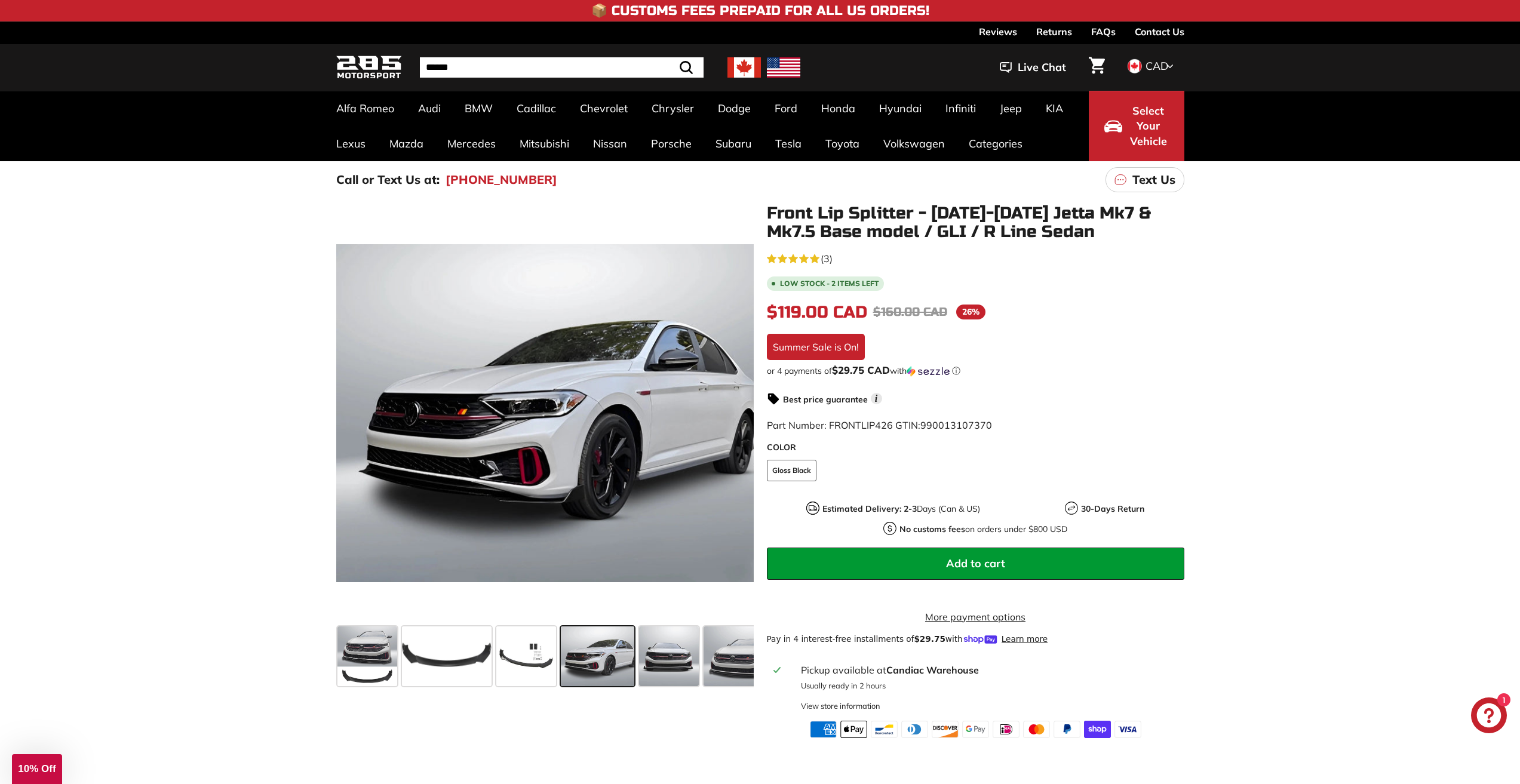
click at [619, 642] on span at bounding box center [598, 655] width 74 height 59
click at [654, 642] on span at bounding box center [668, 655] width 59 height 59
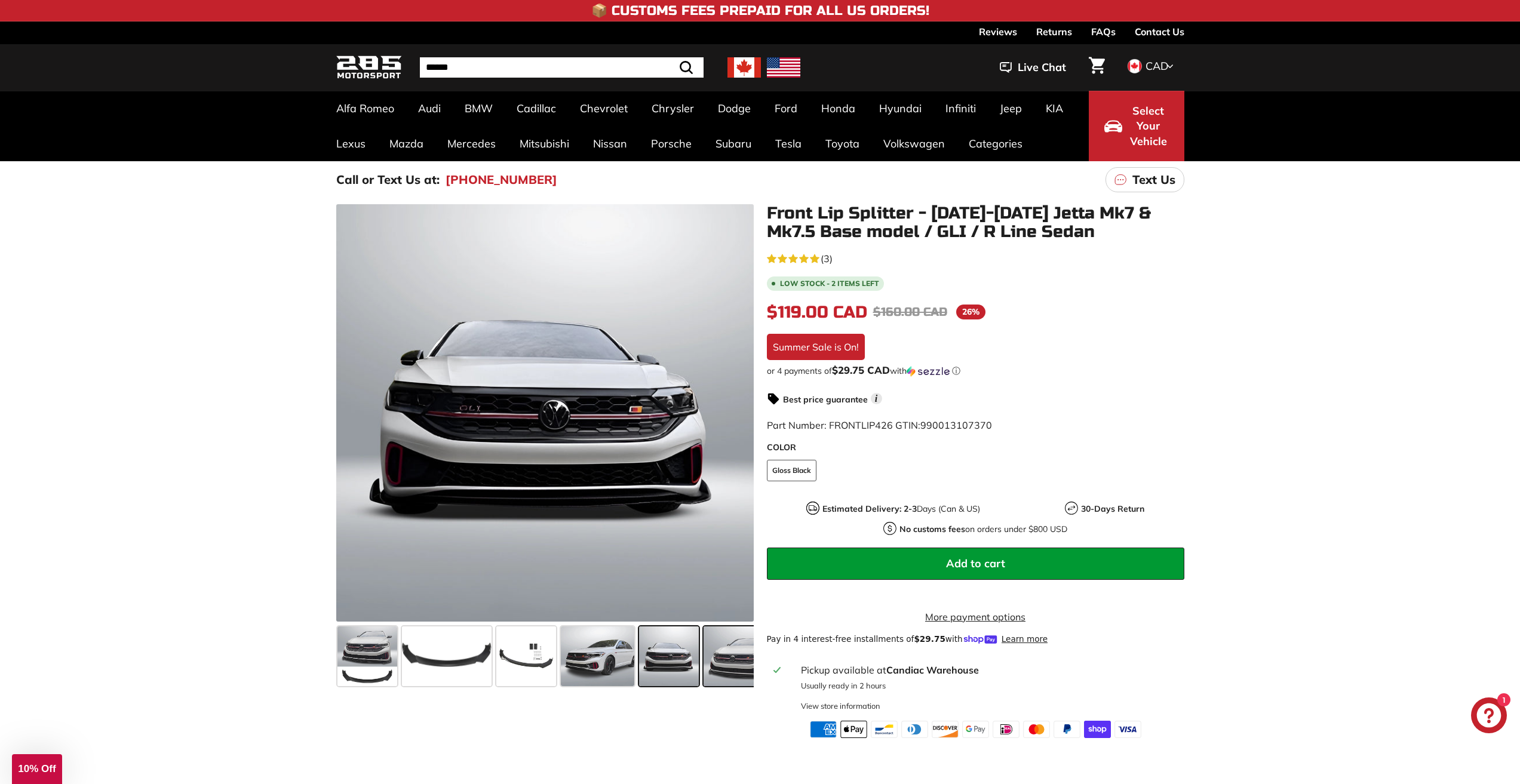
click at [738, 646] on span at bounding box center [738, 655] width 71 height 59
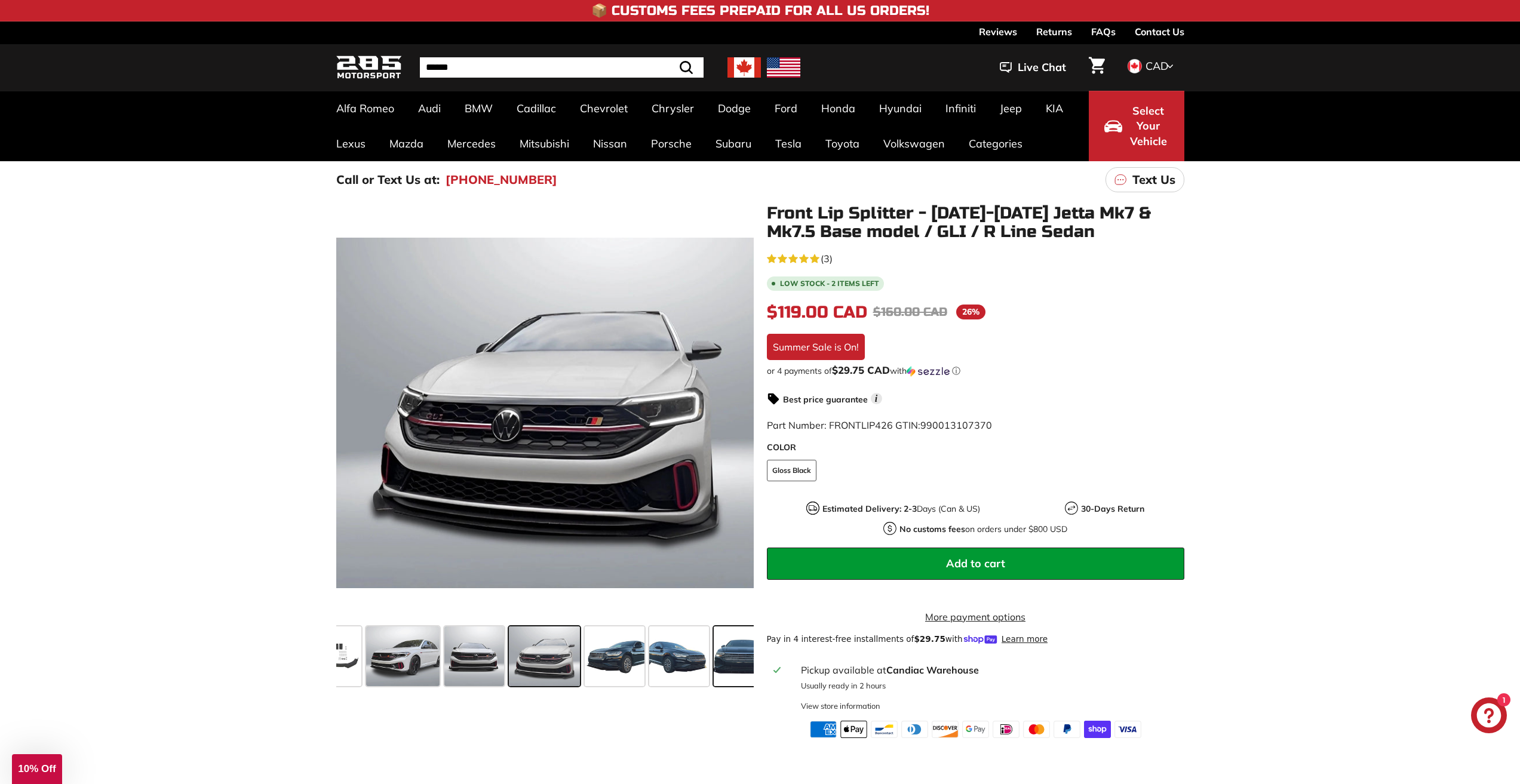
click at [729, 646] on span at bounding box center [742, 655] width 59 height 59
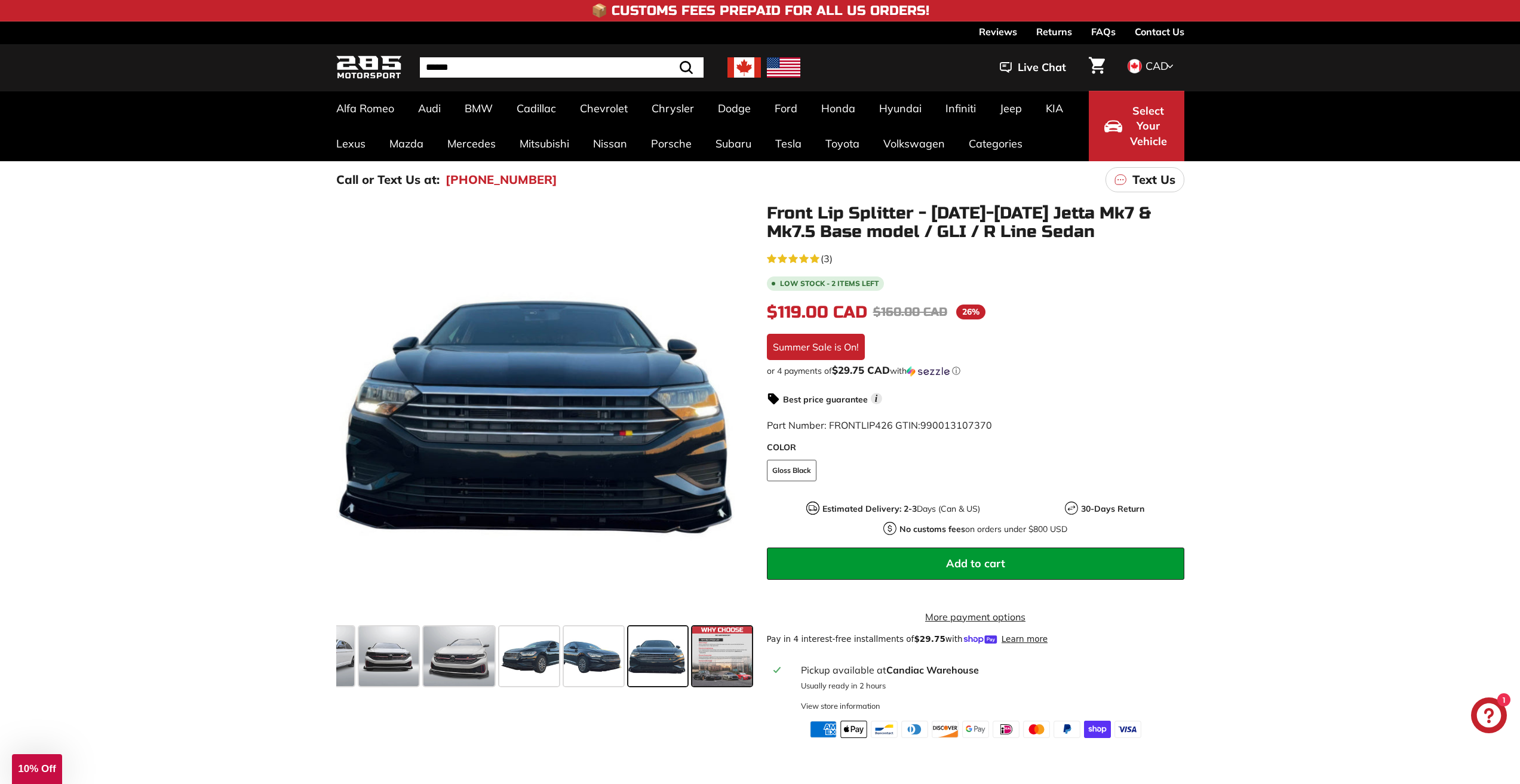
scroll to position [0, 281]
click at [583, 633] on span at bounding box center [592, 655] width 59 height 59
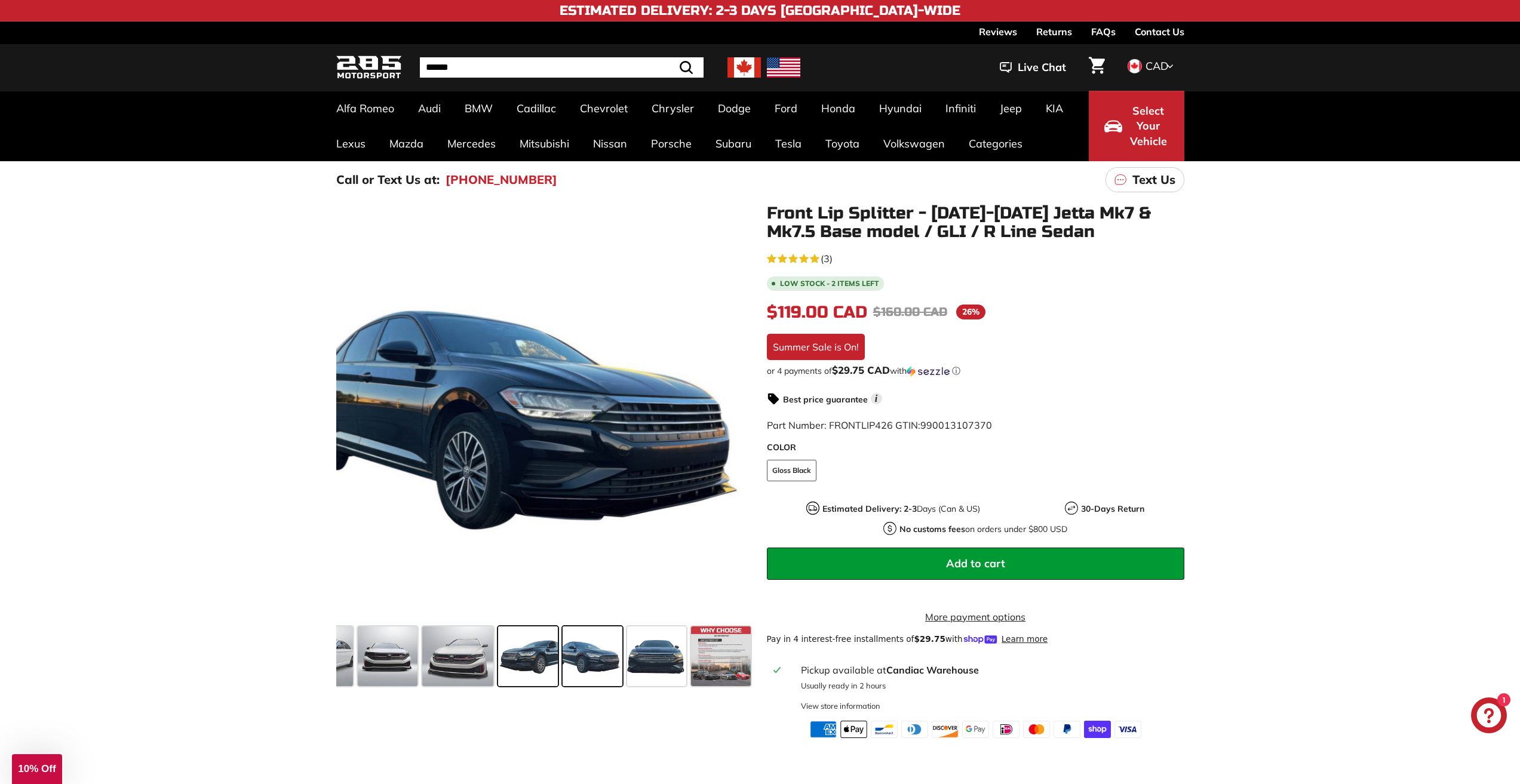
click at [554, 648] on span at bounding box center [528, 655] width 59 height 59
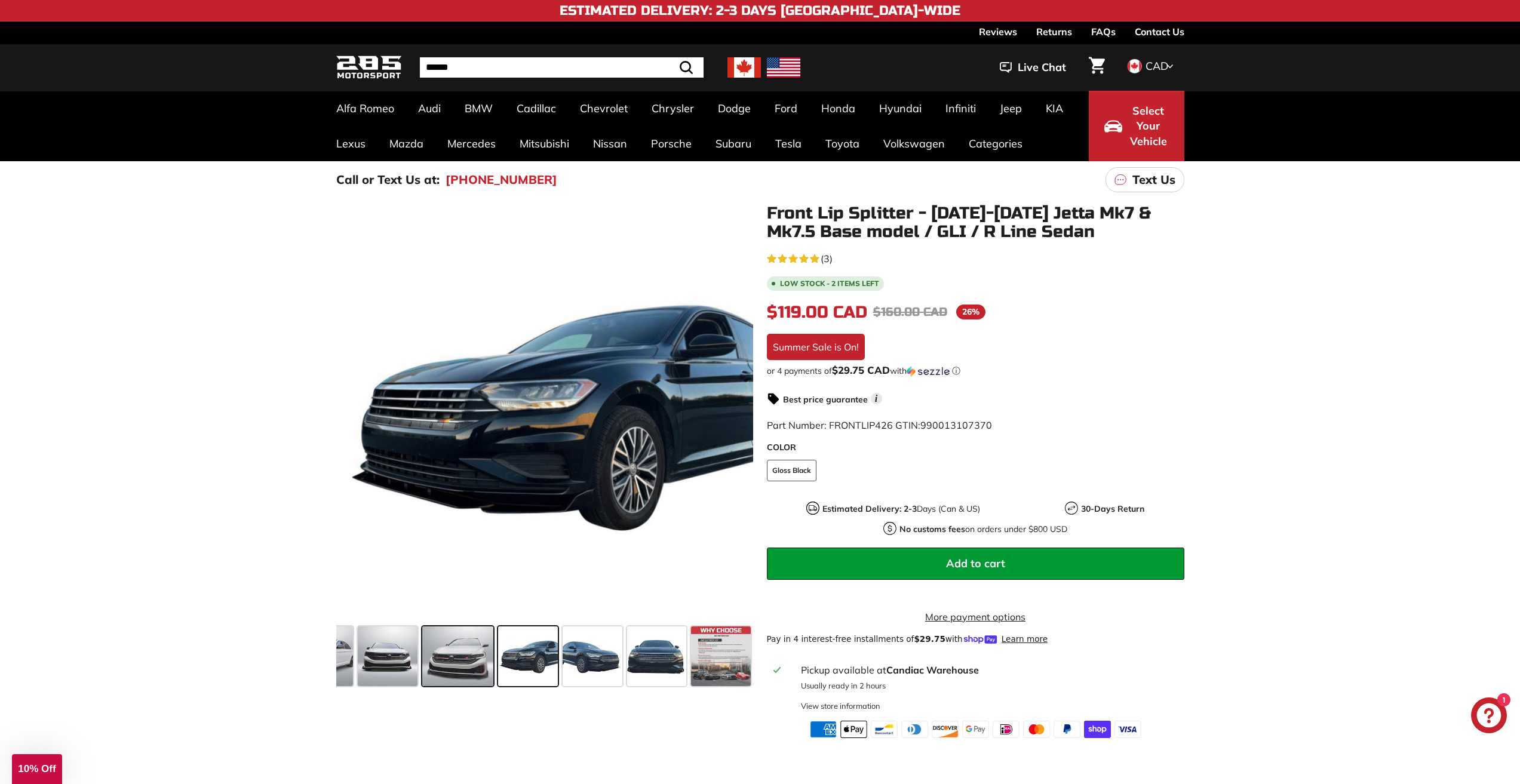
click at [478, 632] on span at bounding box center [458, 655] width 71 height 59
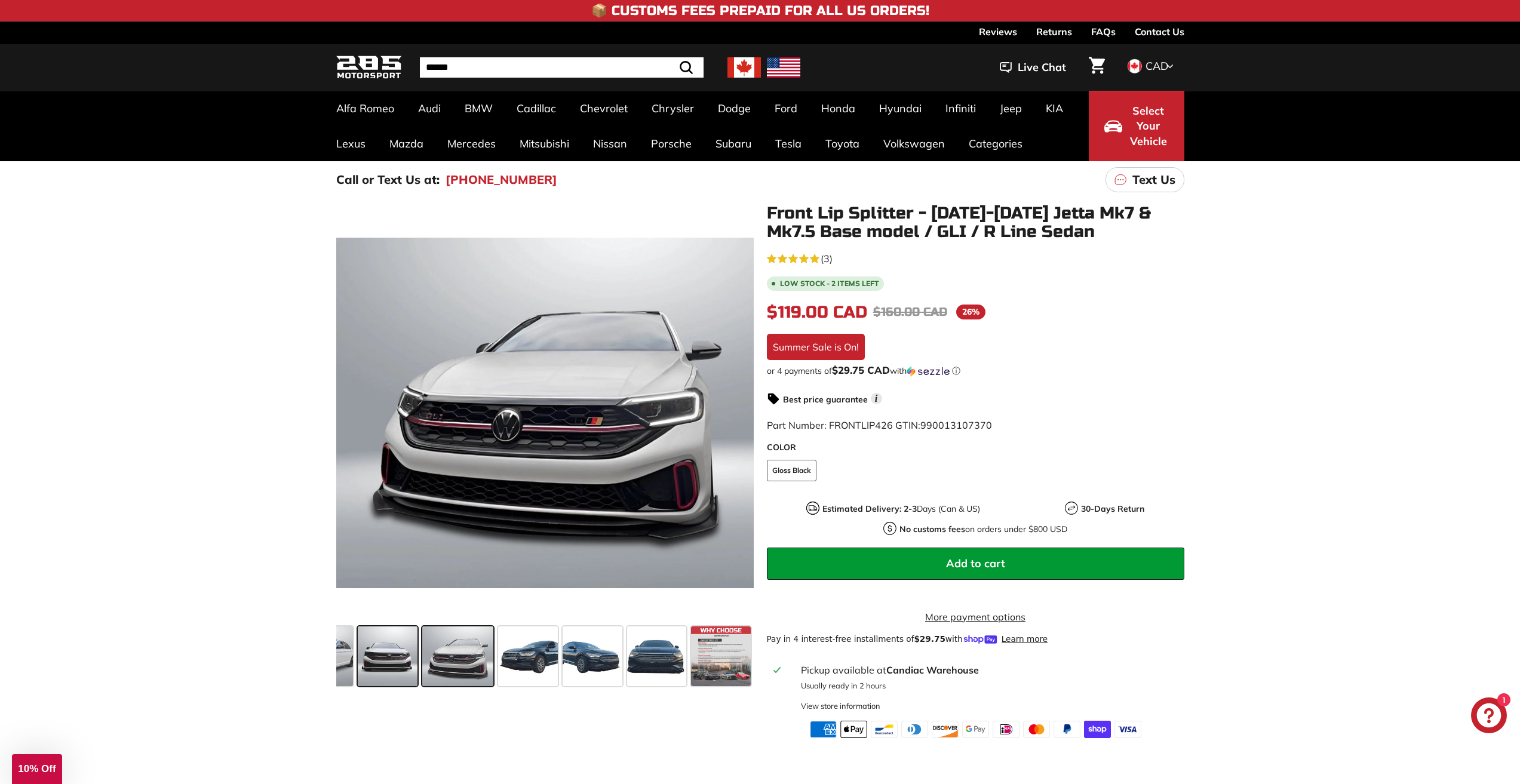
click at [413, 651] on span at bounding box center [387, 655] width 59 height 59
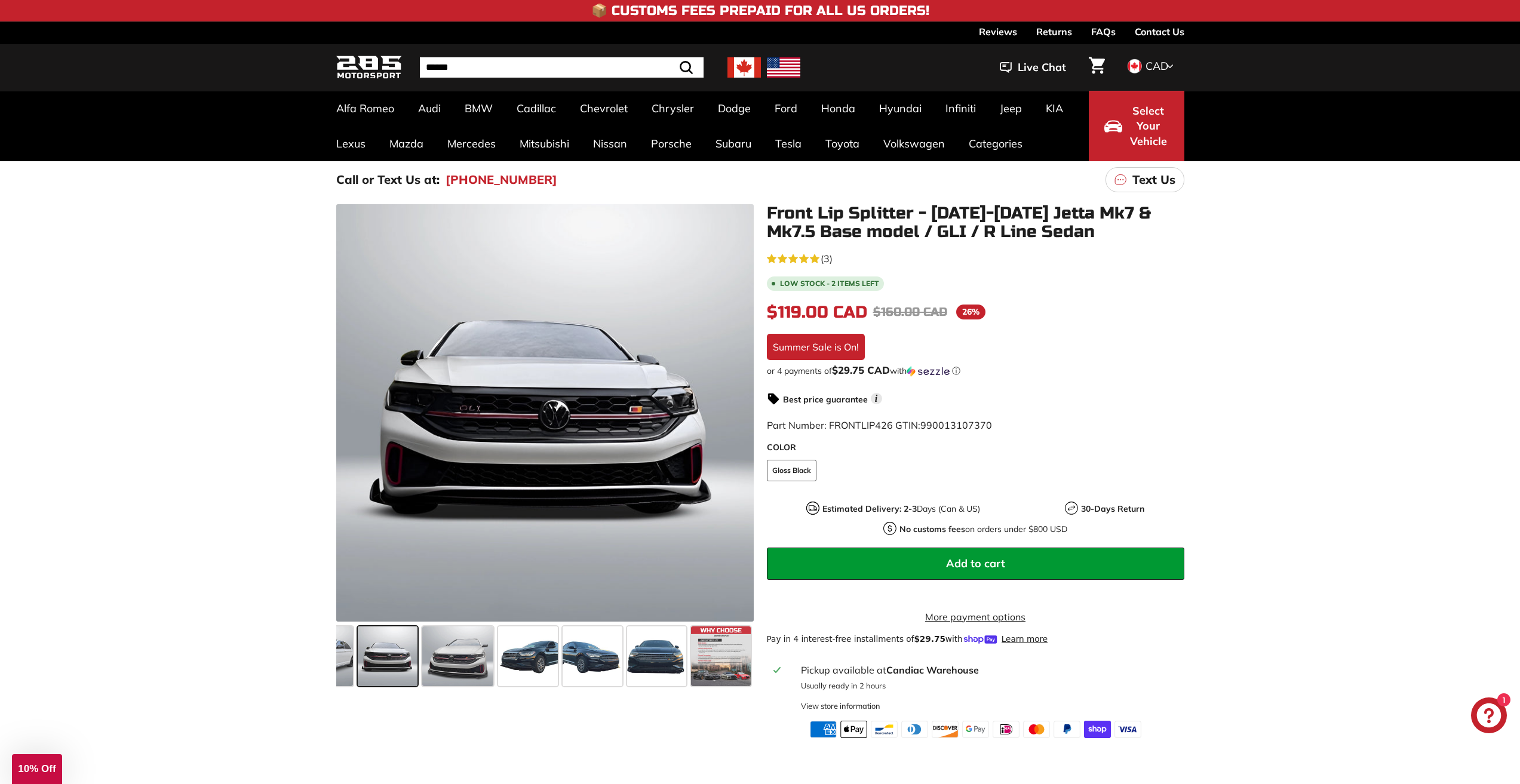
click at [370, 655] on span at bounding box center [387, 655] width 59 height 59
click at [346, 650] on span at bounding box center [316, 655] width 74 height 59
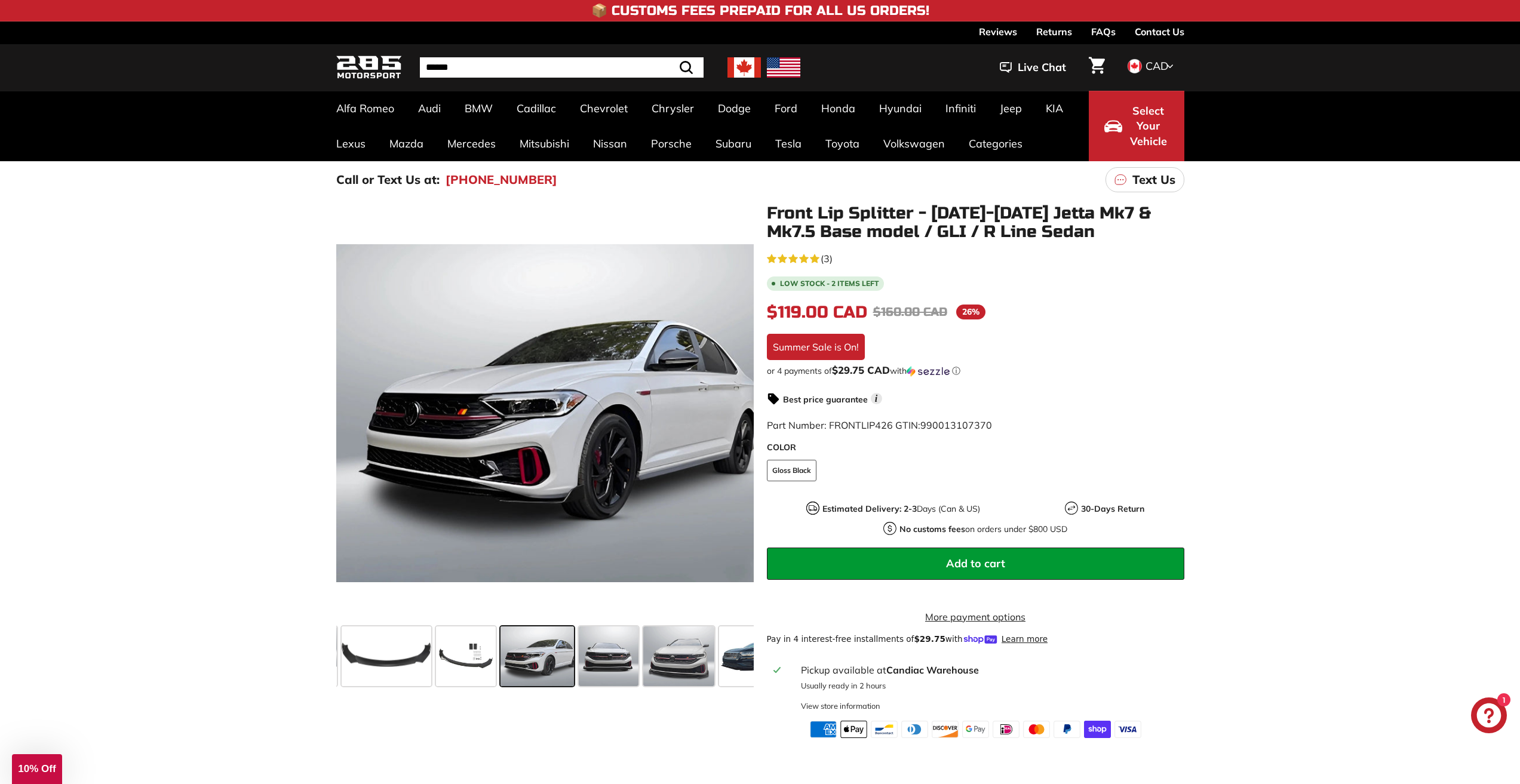
scroll to position [0, 53]
click at [329, 646] on div ".cls-1{fill:none;stroke:#000;stroke-miterlimit:10;stroke-width:2px} .cls-1{fill…" at bounding box center [538, 448] width 431 height 487
click at [363, 649] on span at bounding box center [393, 655] width 90 height 59
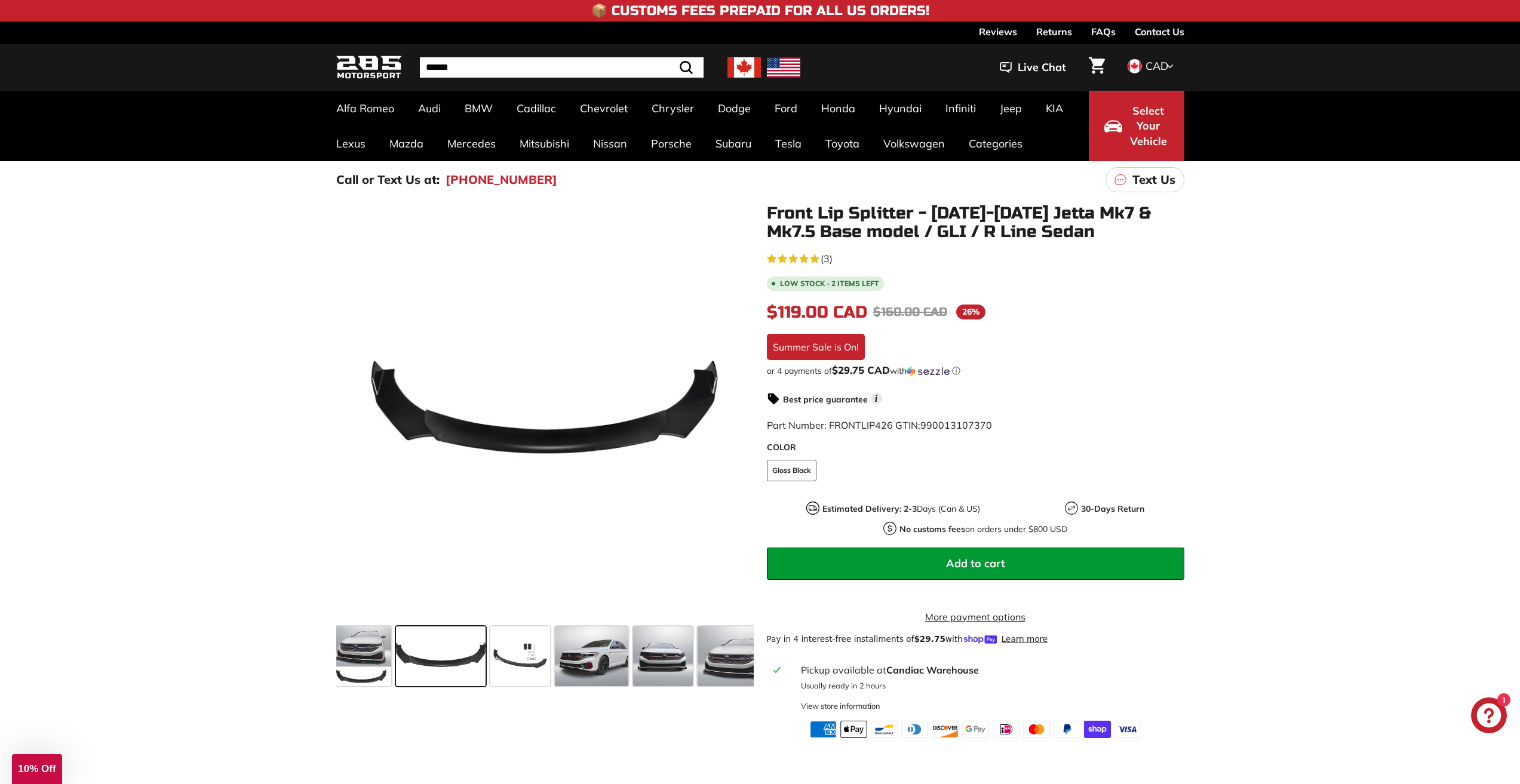
scroll to position [0, 0]
click at [499, 650] on span at bounding box center [526, 655] width 59 height 59
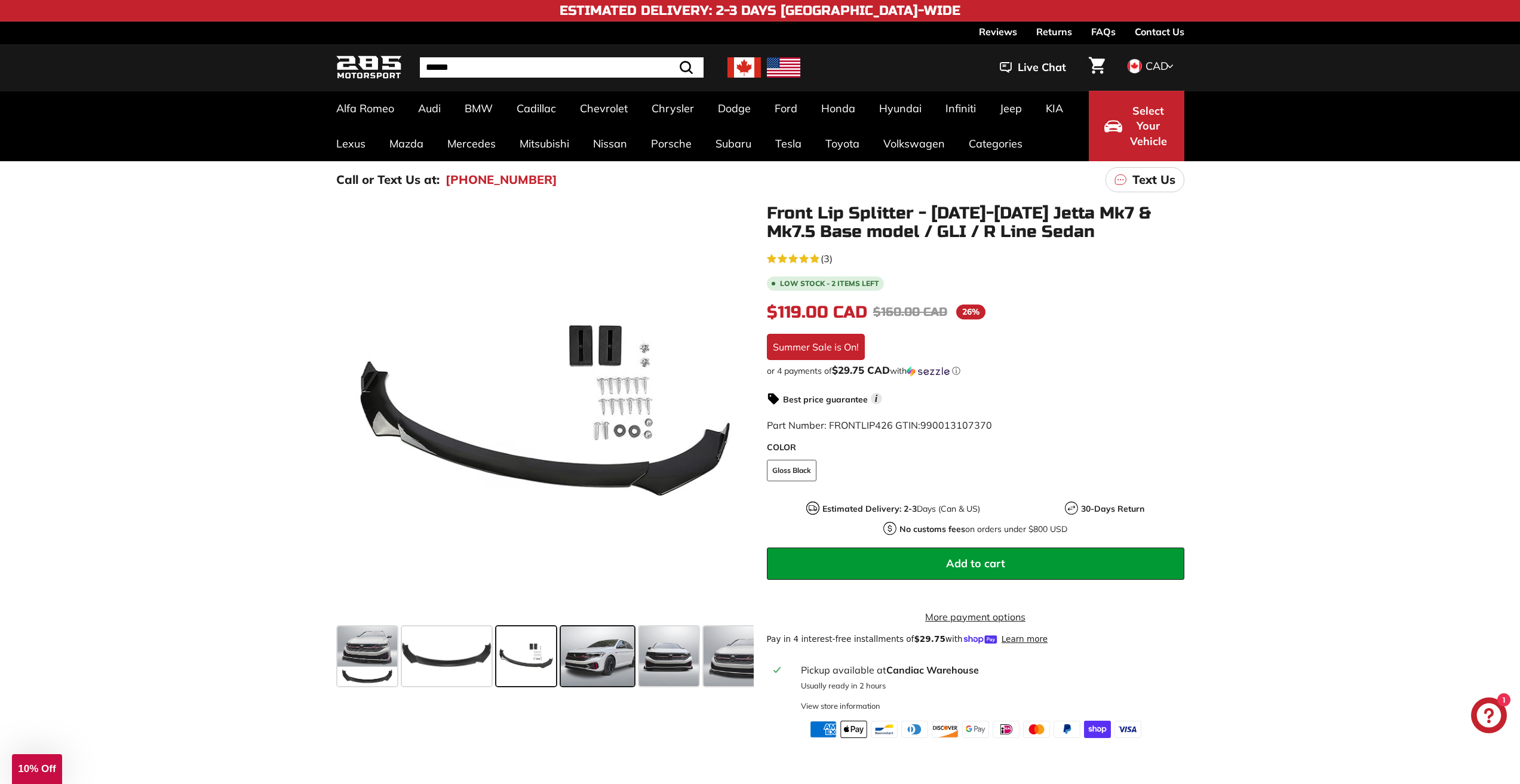
click at [560, 671] on div at bounding box center [598, 655] width 79 height 64
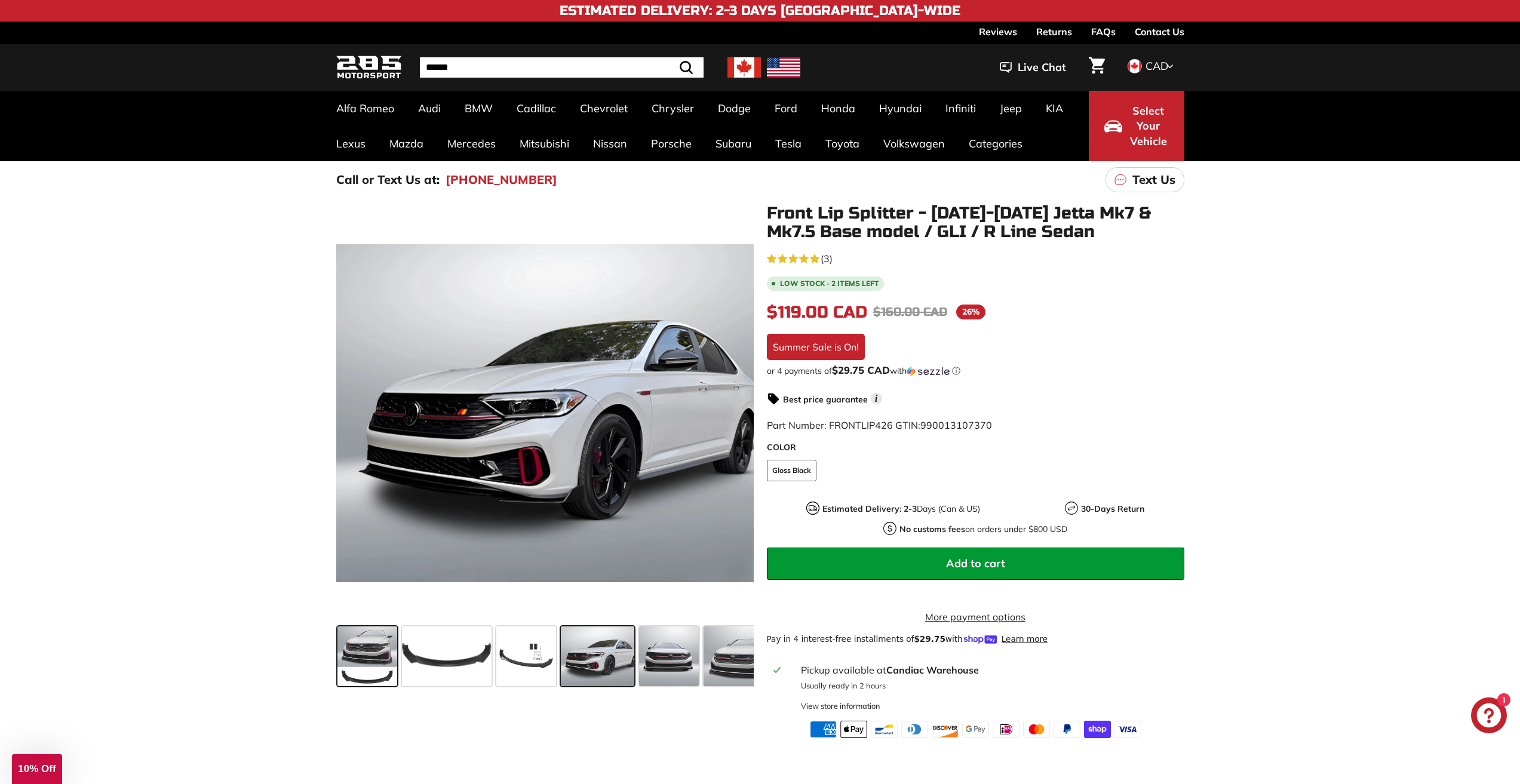
click at [382, 653] on span at bounding box center [366, 655] width 59 height 59
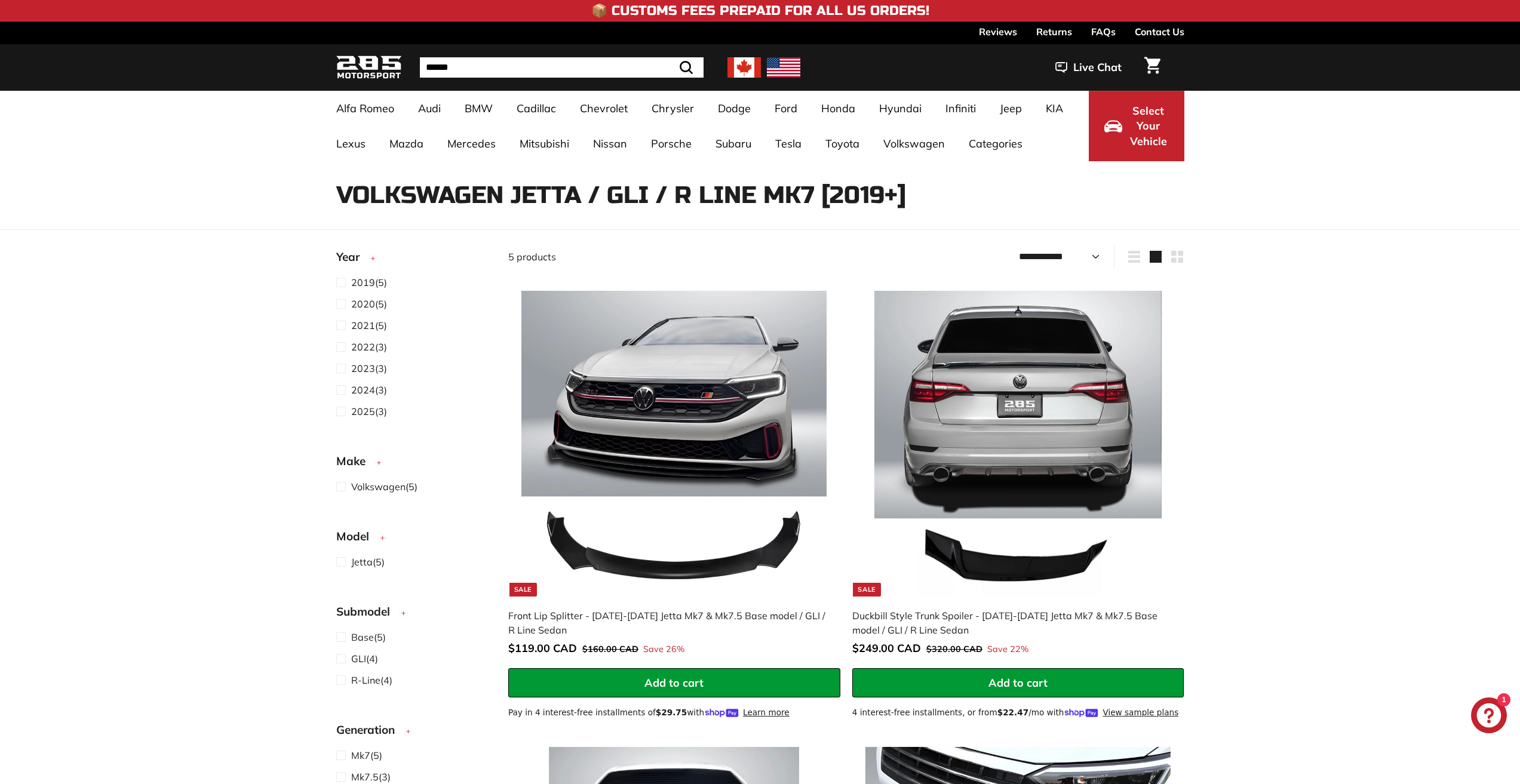
select select "**********"
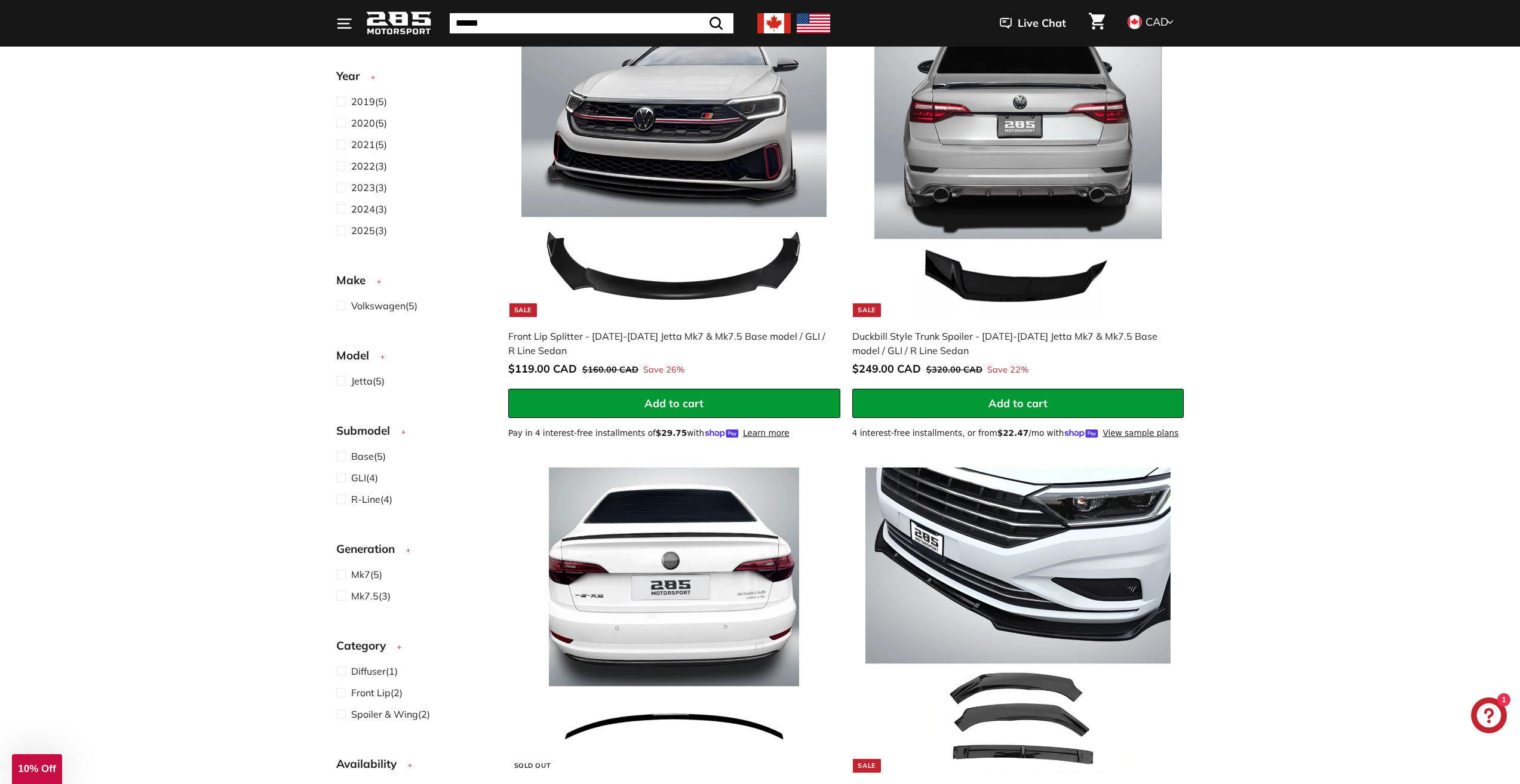
scroll to position [418, 0]
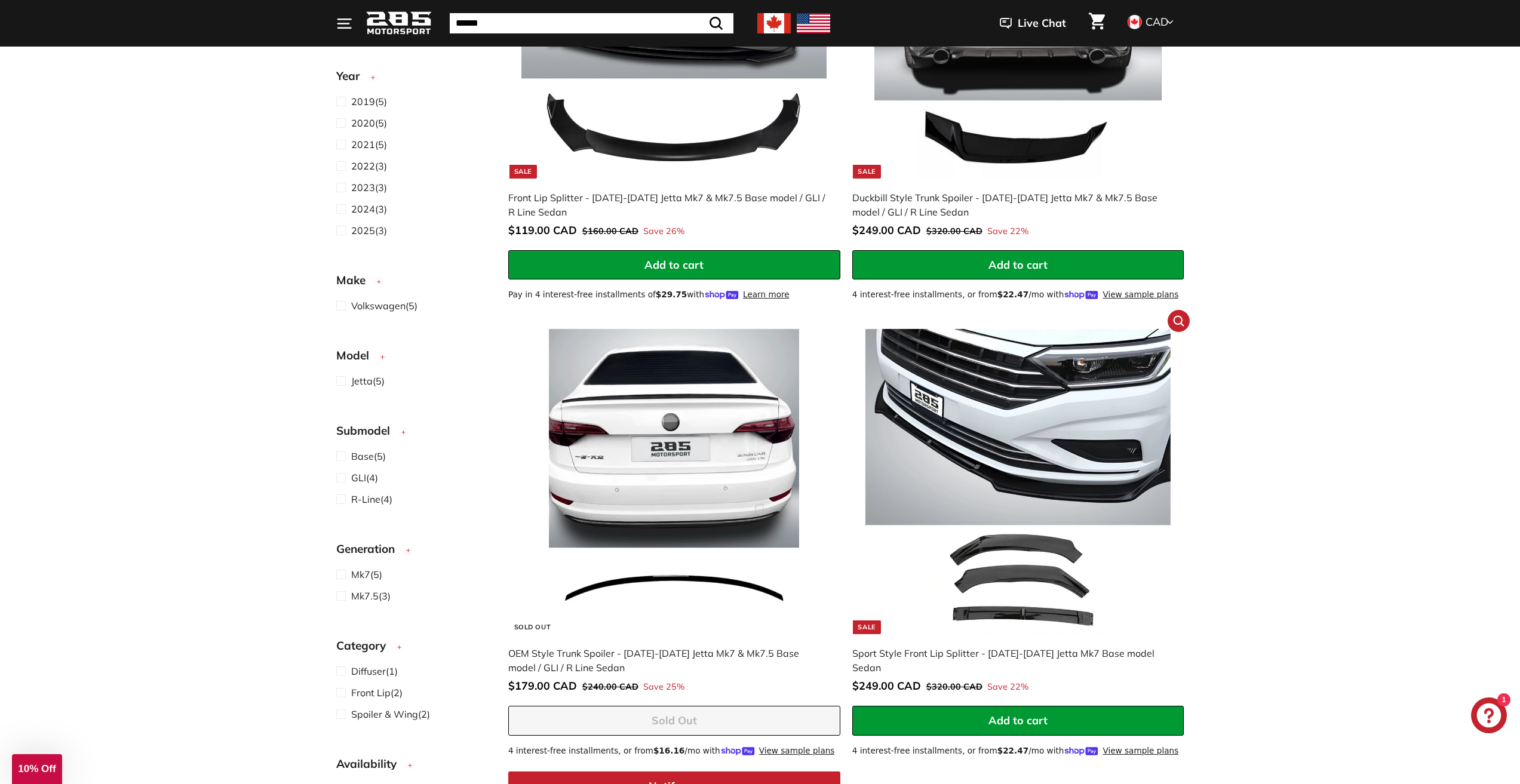
click at [1106, 427] on img at bounding box center [1018, 481] width 305 height 305
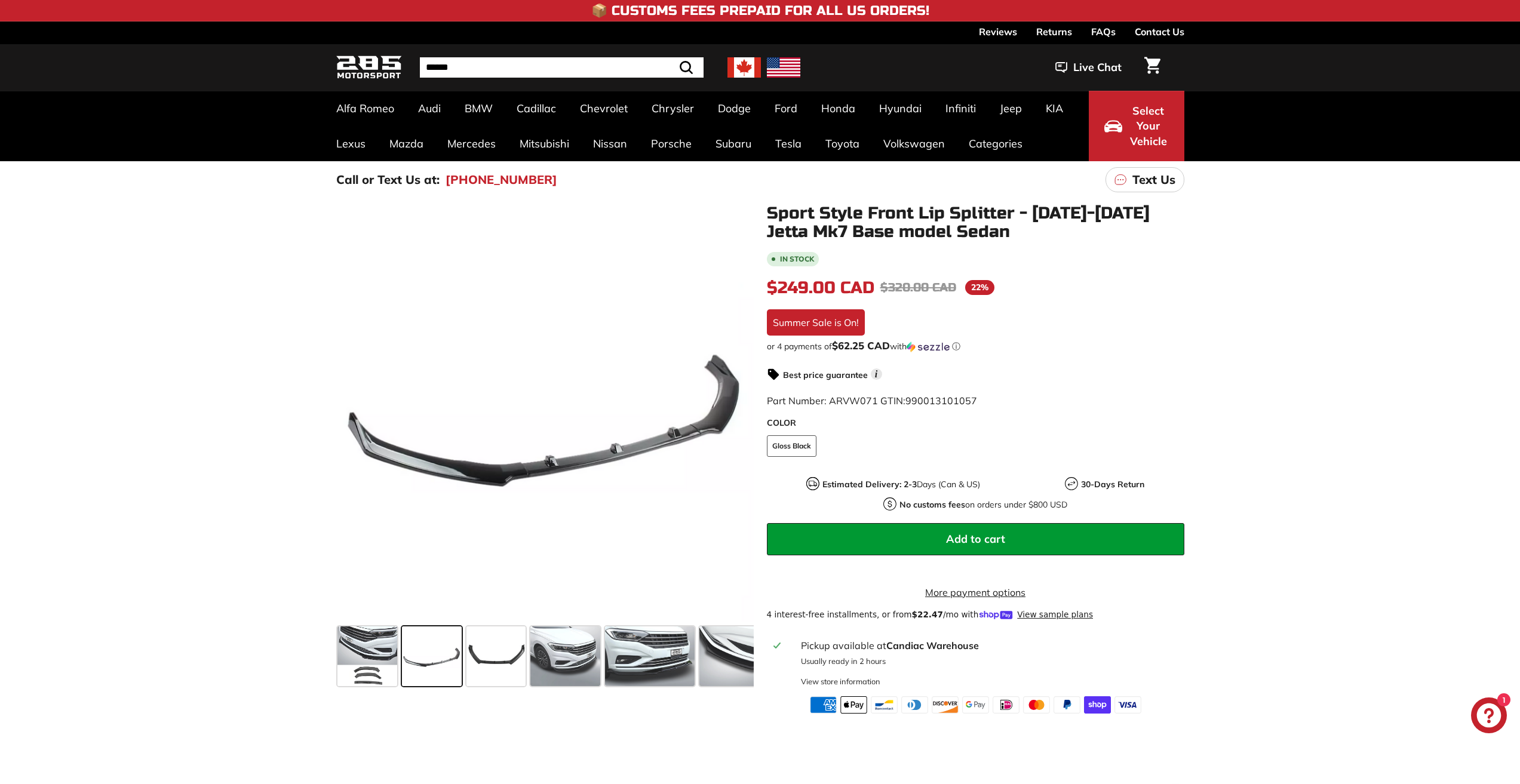
click at [729, 419] on icon at bounding box center [736, 415] width 28 height 28
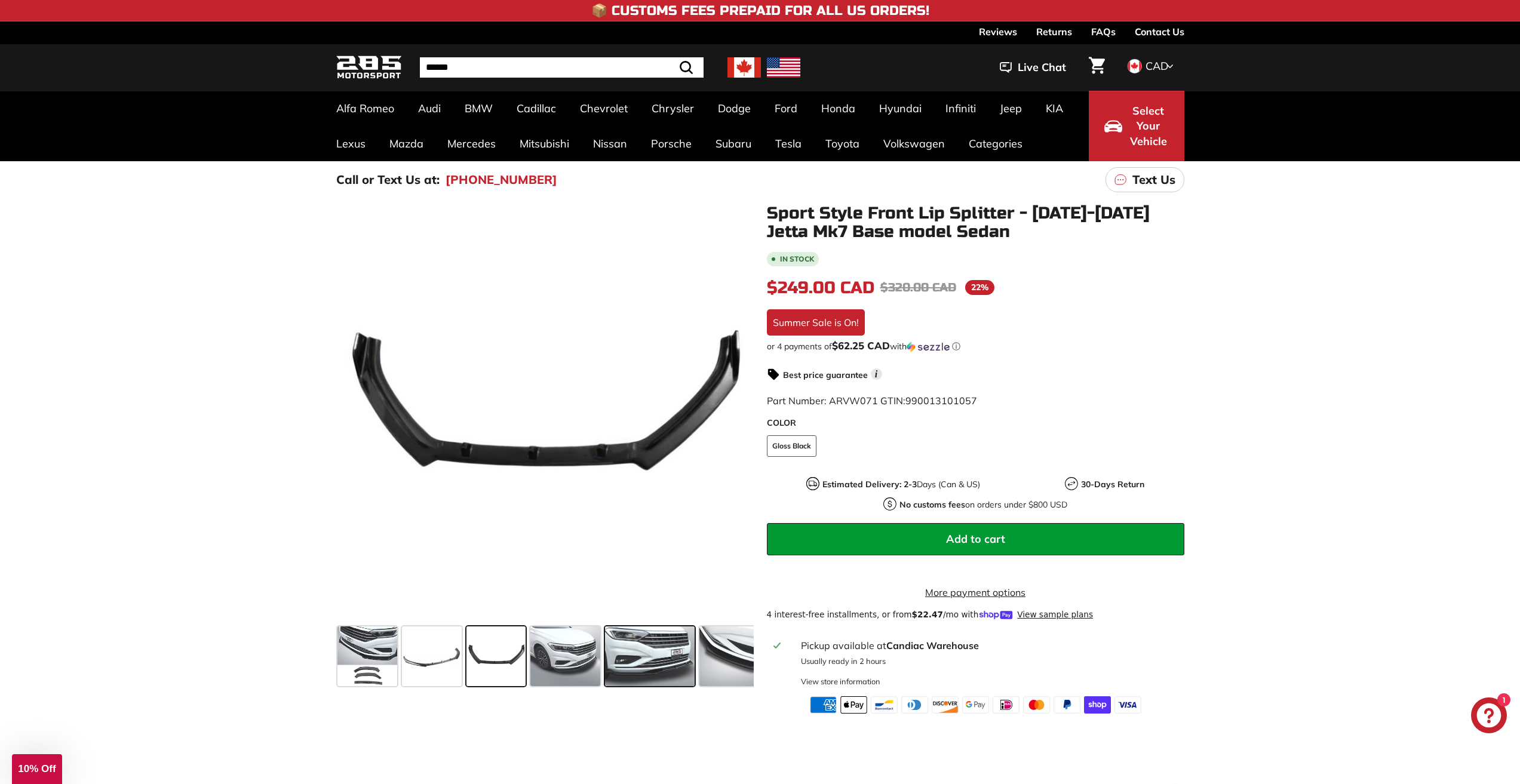
click at [667, 671] on span at bounding box center [650, 655] width 90 height 59
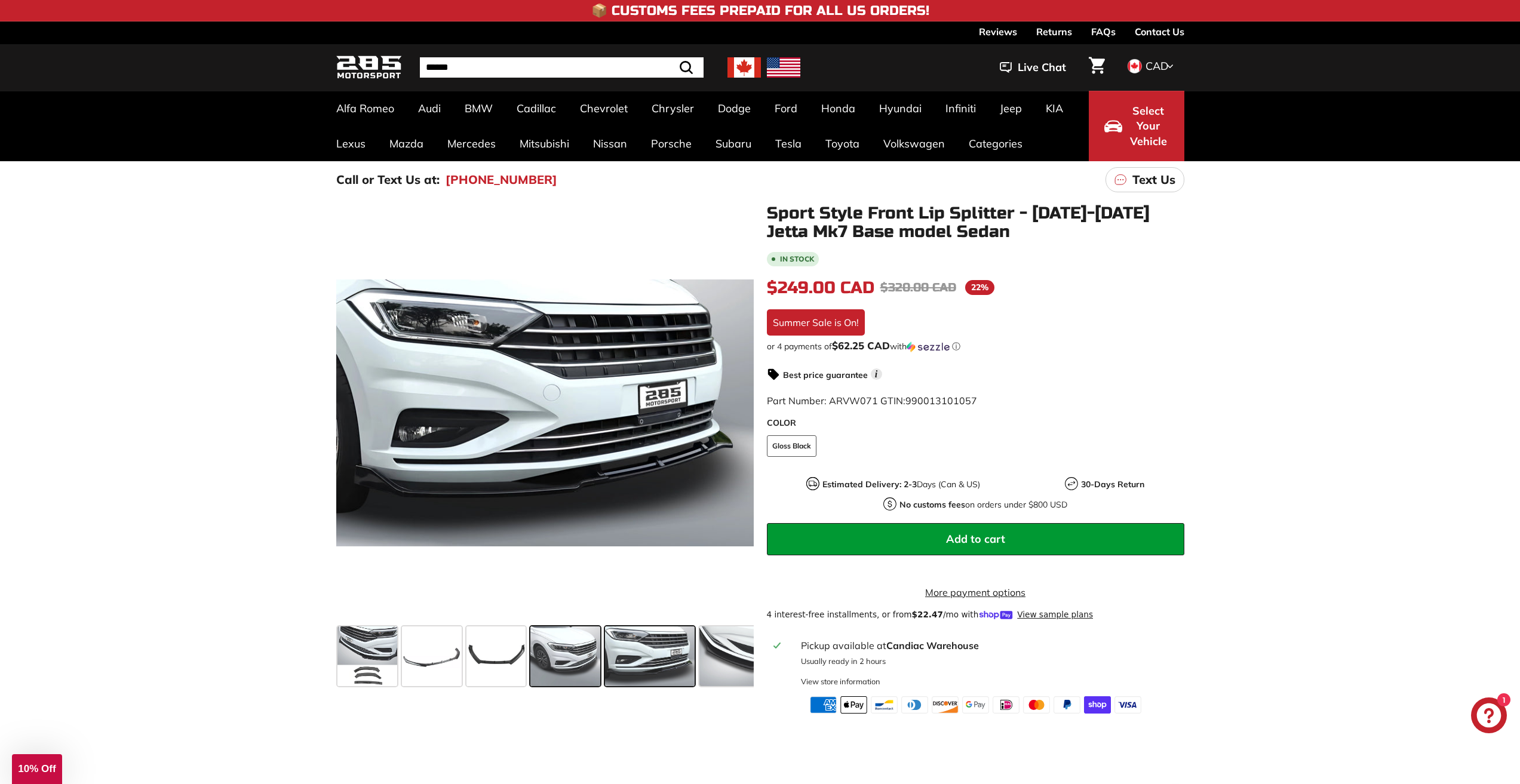
click at [551, 662] on span at bounding box center [565, 655] width 70 height 59
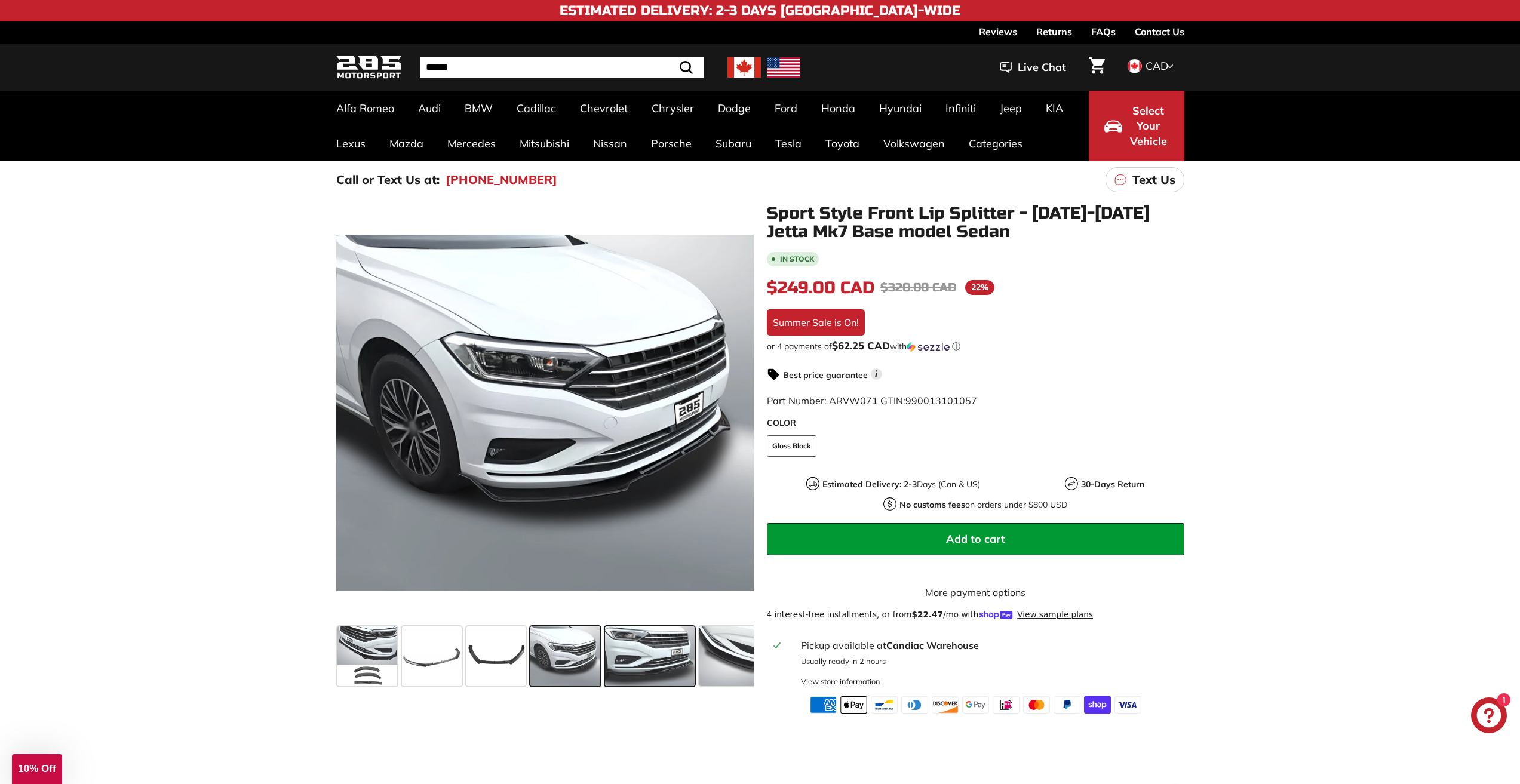
click at [696, 647] on div at bounding box center [650, 655] width 94 height 64
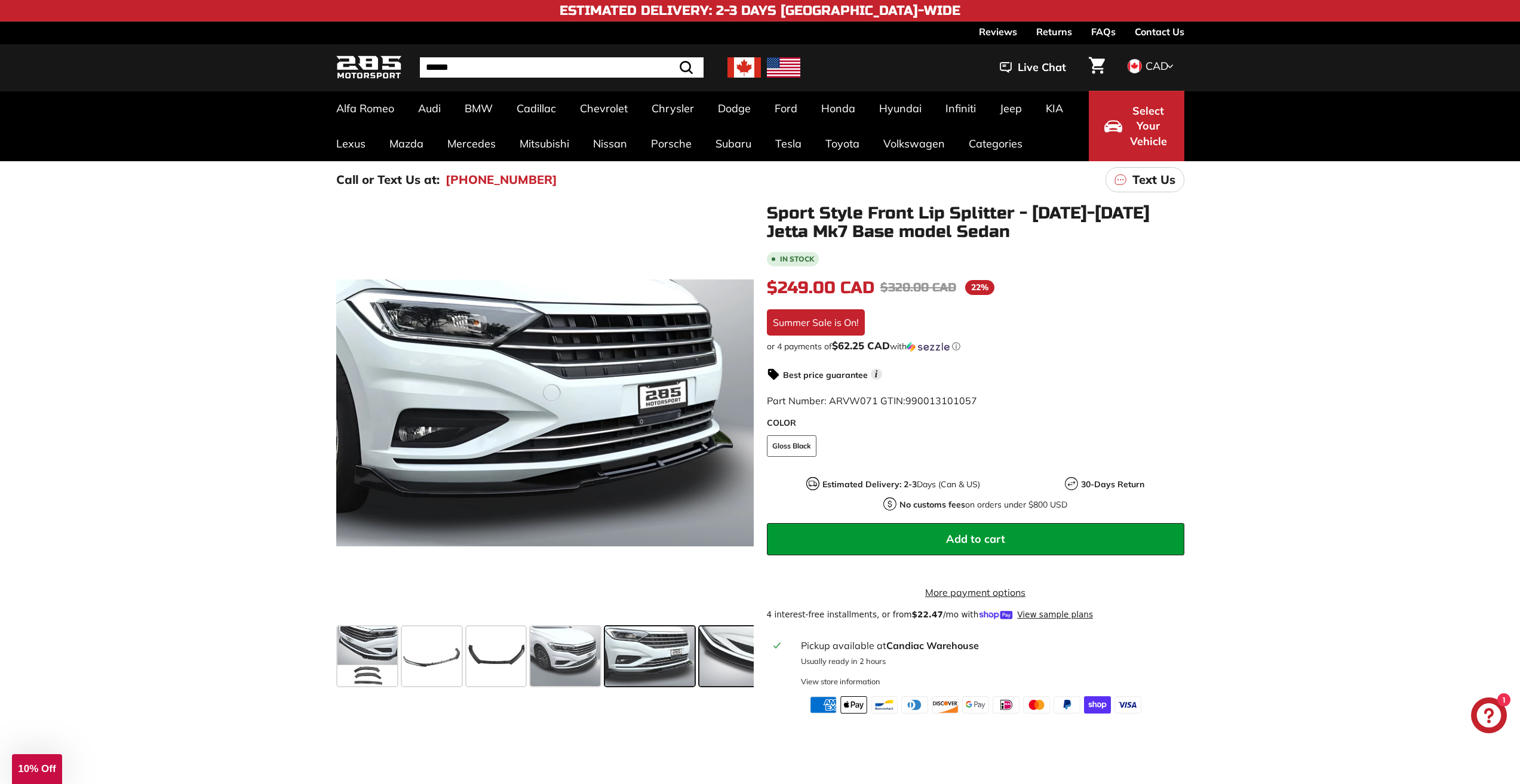
click at [718, 653] on span at bounding box center [737, 655] width 75 height 59
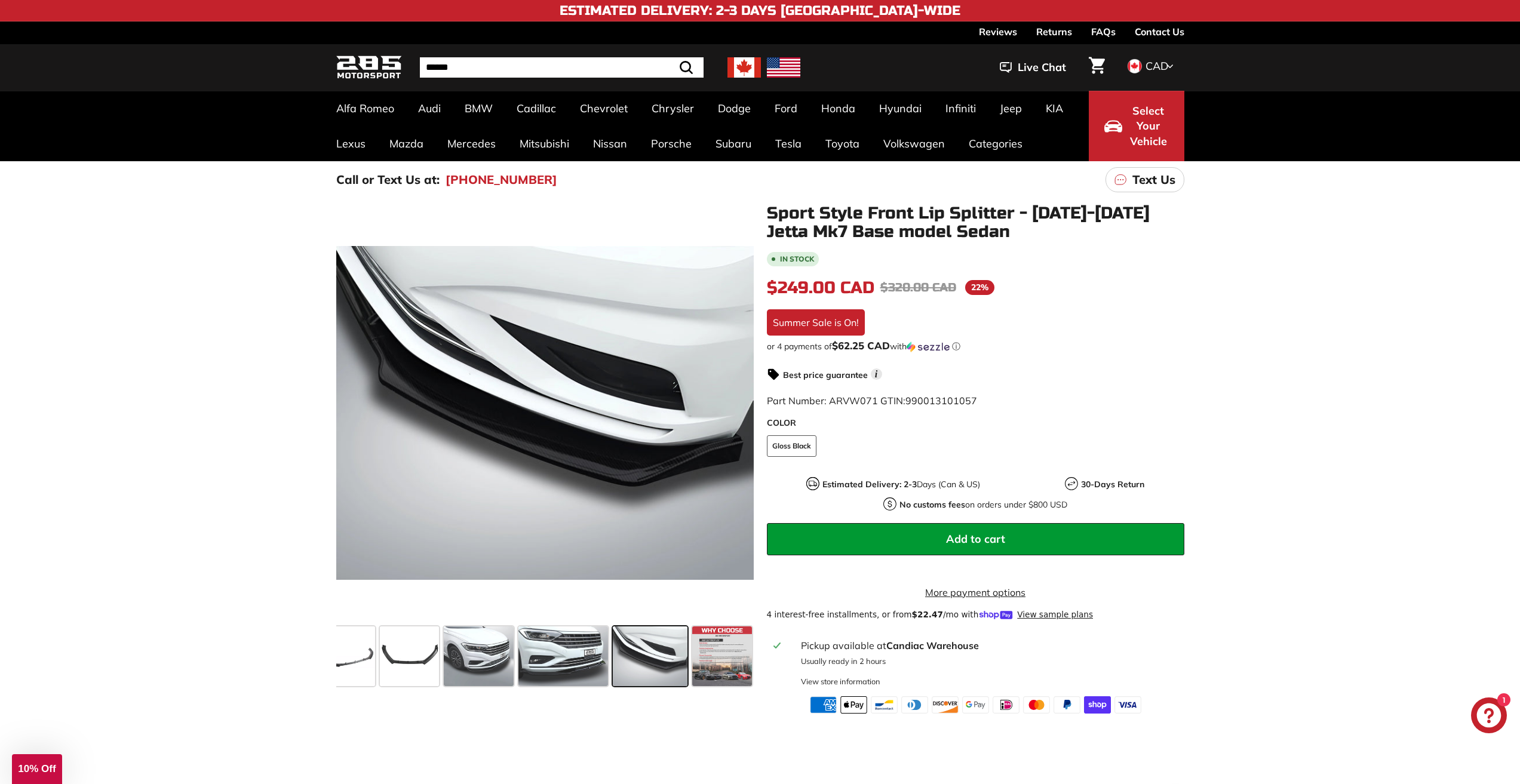
scroll to position [0, 88]
click at [716, 653] on span at bounding box center [721, 655] width 59 height 59
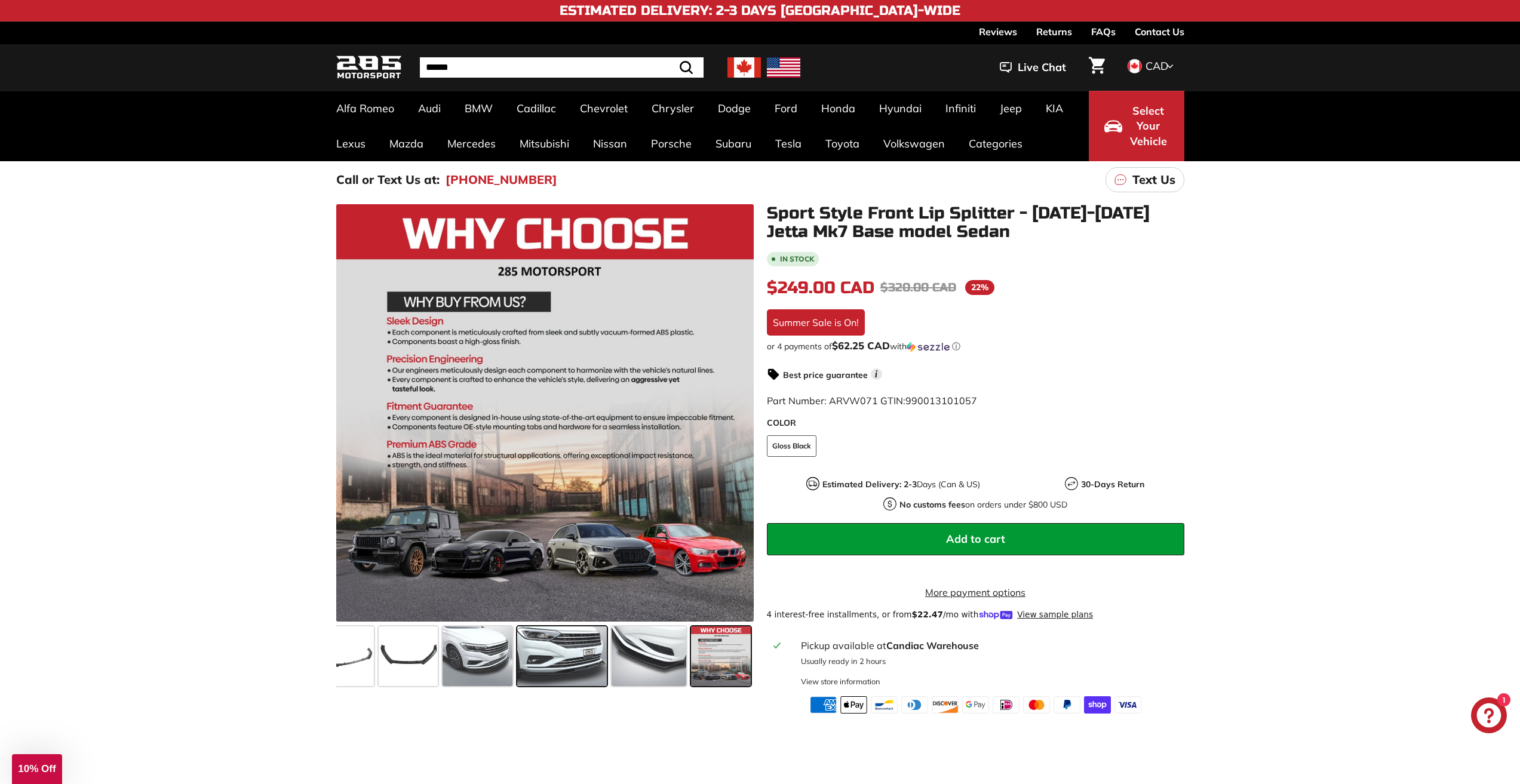
click at [582, 645] on span at bounding box center [562, 655] width 90 height 59
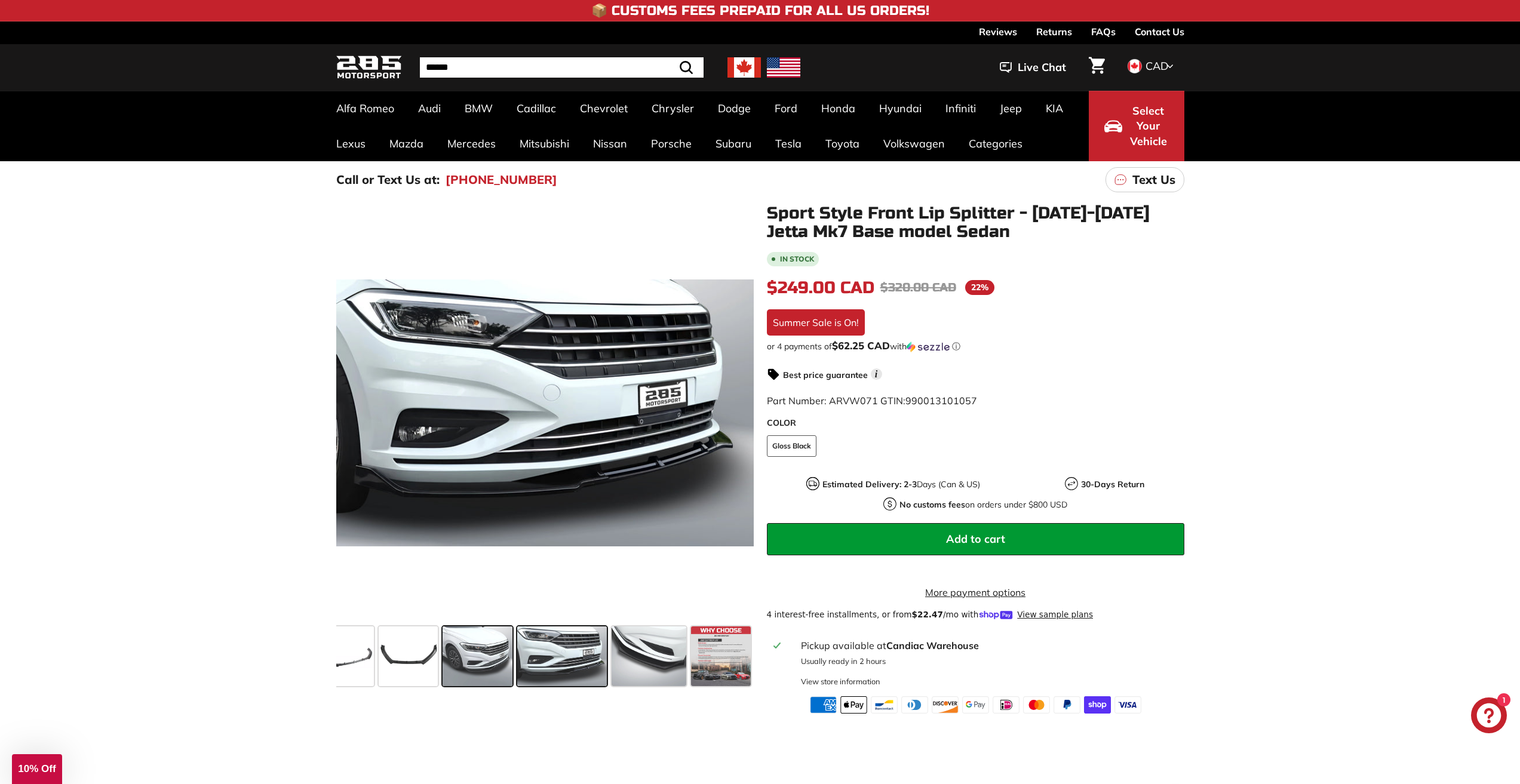
click at [515, 642] on div at bounding box center [478, 655] width 75 height 64
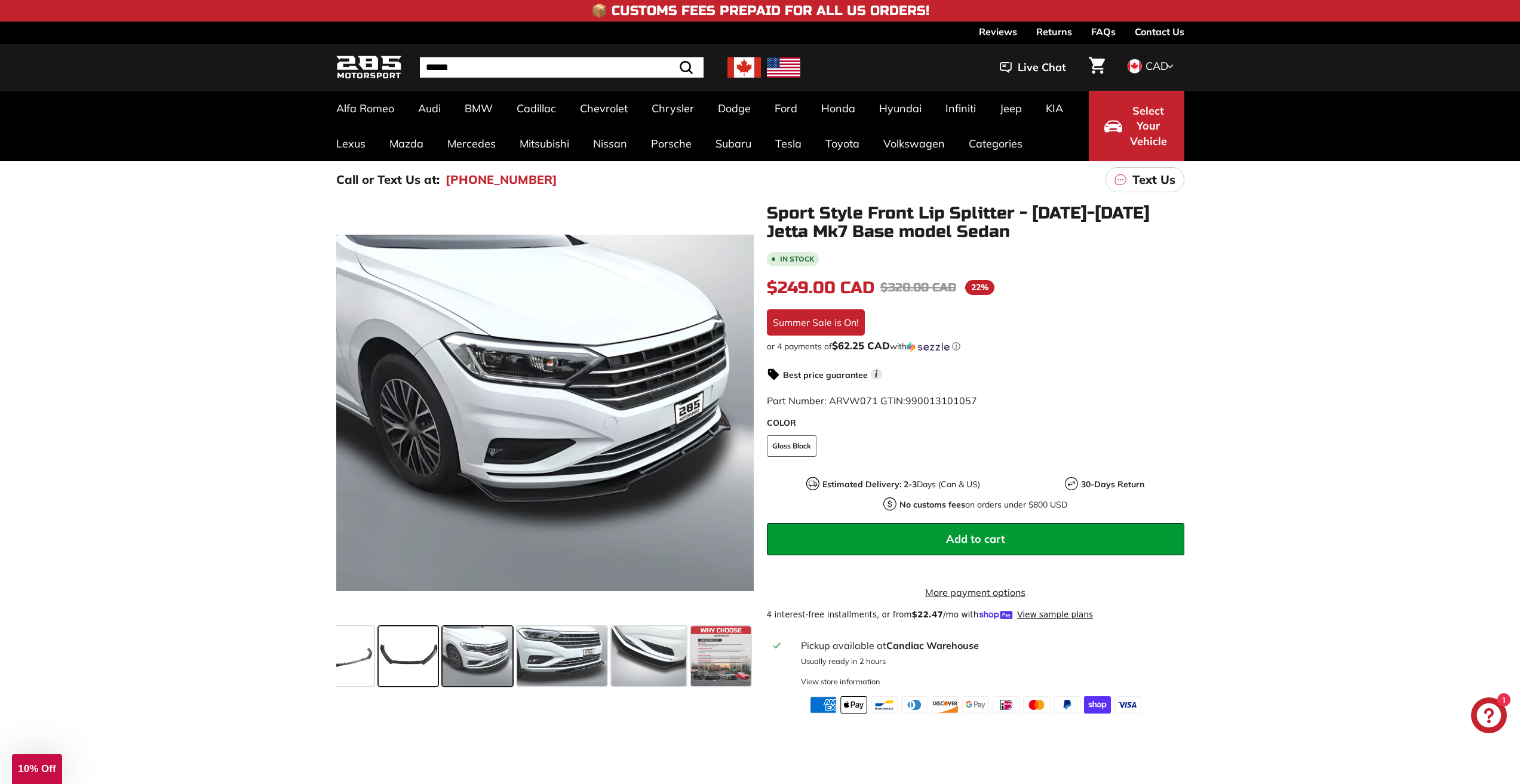
click at [402, 657] on span at bounding box center [408, 655] width 59 height 59
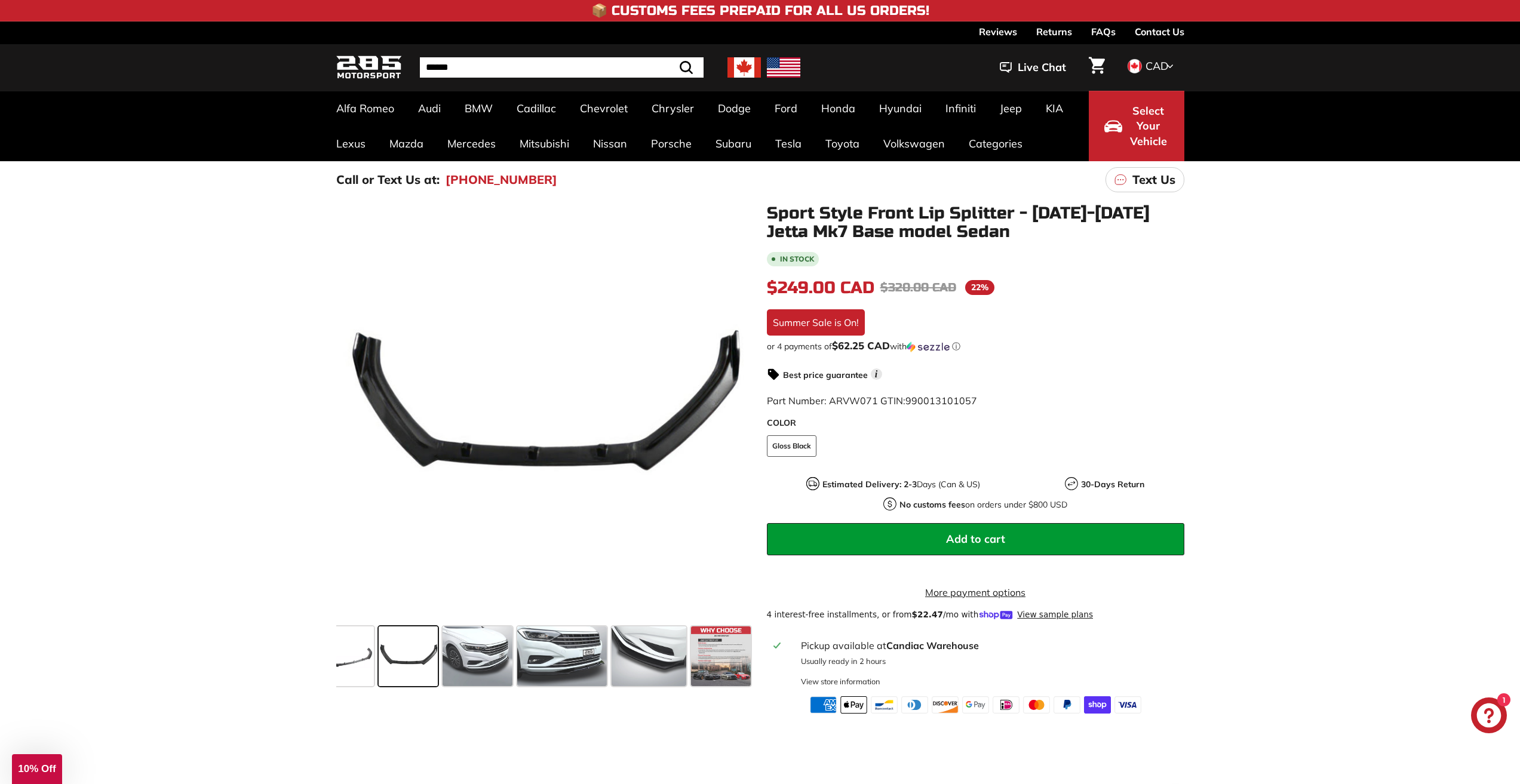
click at [381, 650] on span at bounding box center [408, 655] width 59 height 59
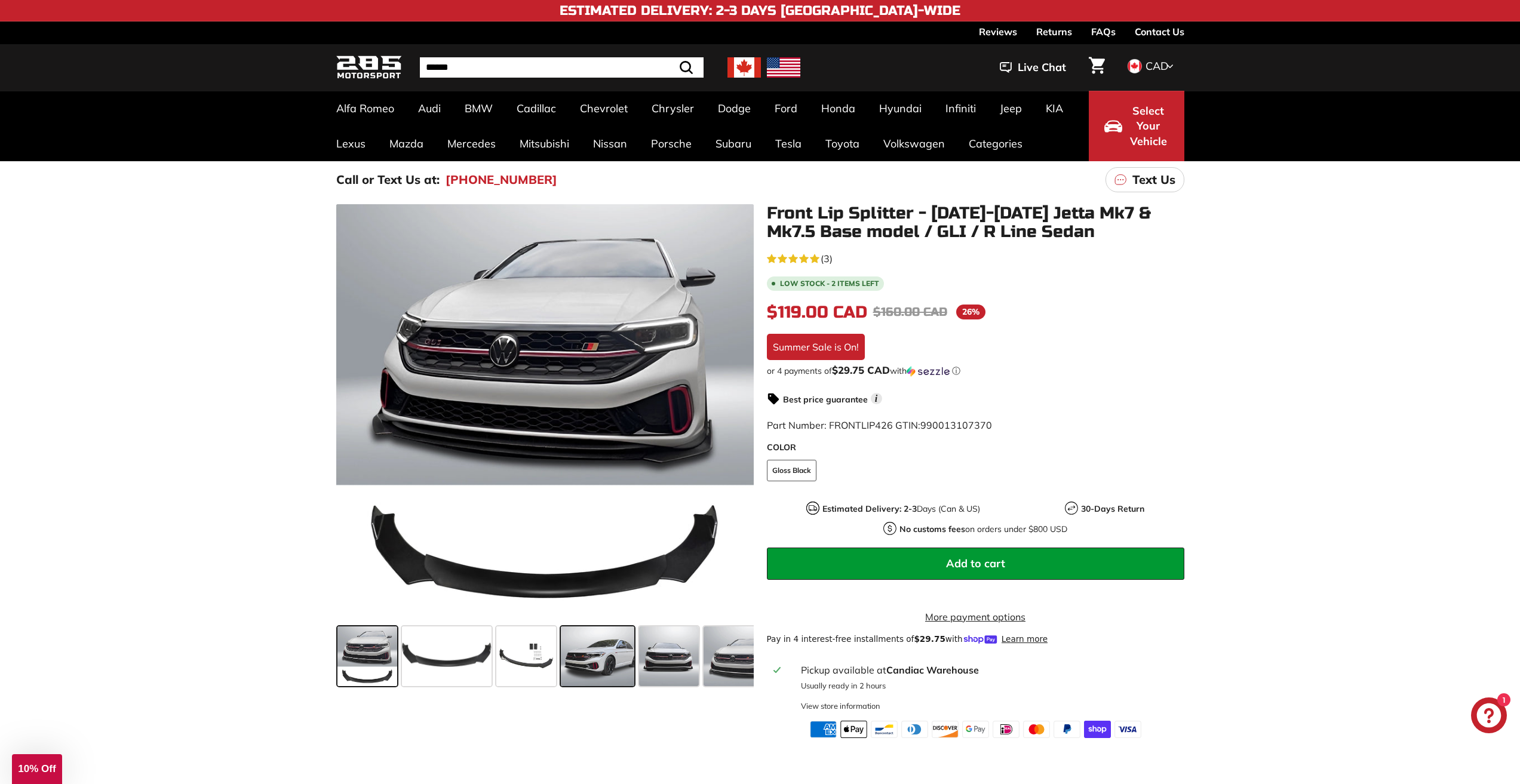
click at [580, 659] on span at bounding box center [598, 655] width 74 height 59
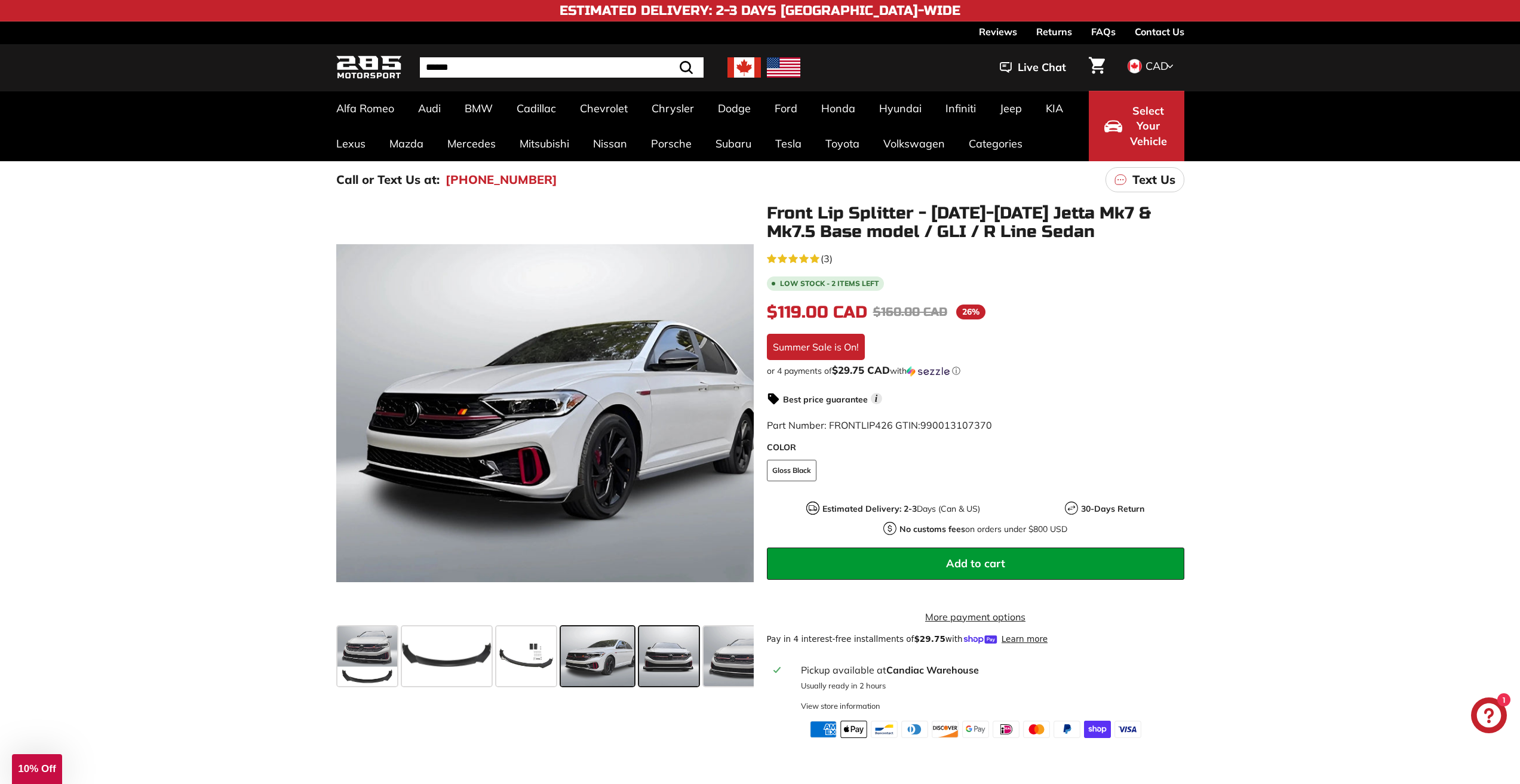
click at [668, 669] on span at bounding box center [668, 655] width 59 height 59
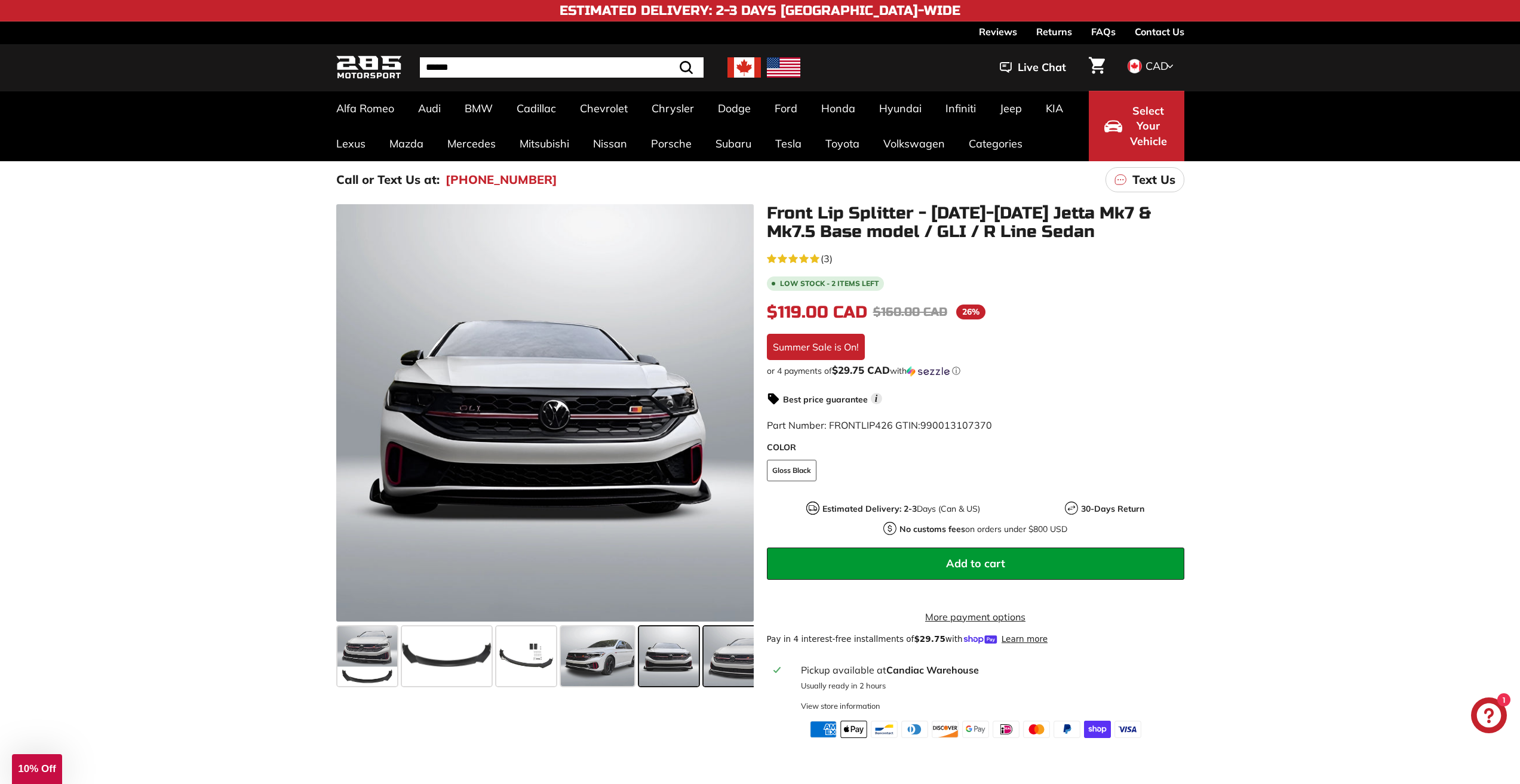
click at [707, 655] on span at bounding box center [738, 655] width 71 height 59
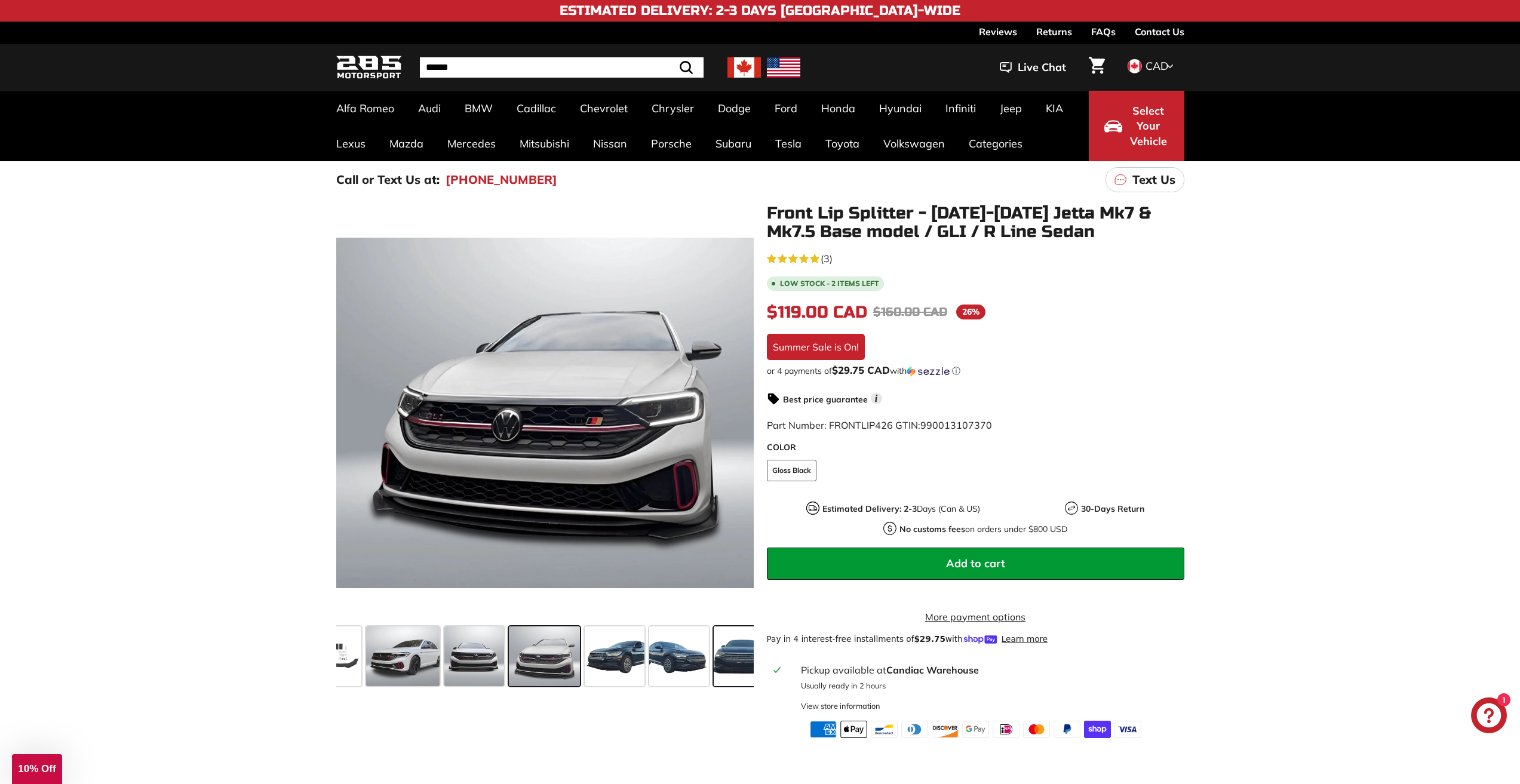
click at [731, 658] on span at bounding box center [742, 655] width 59 height 59
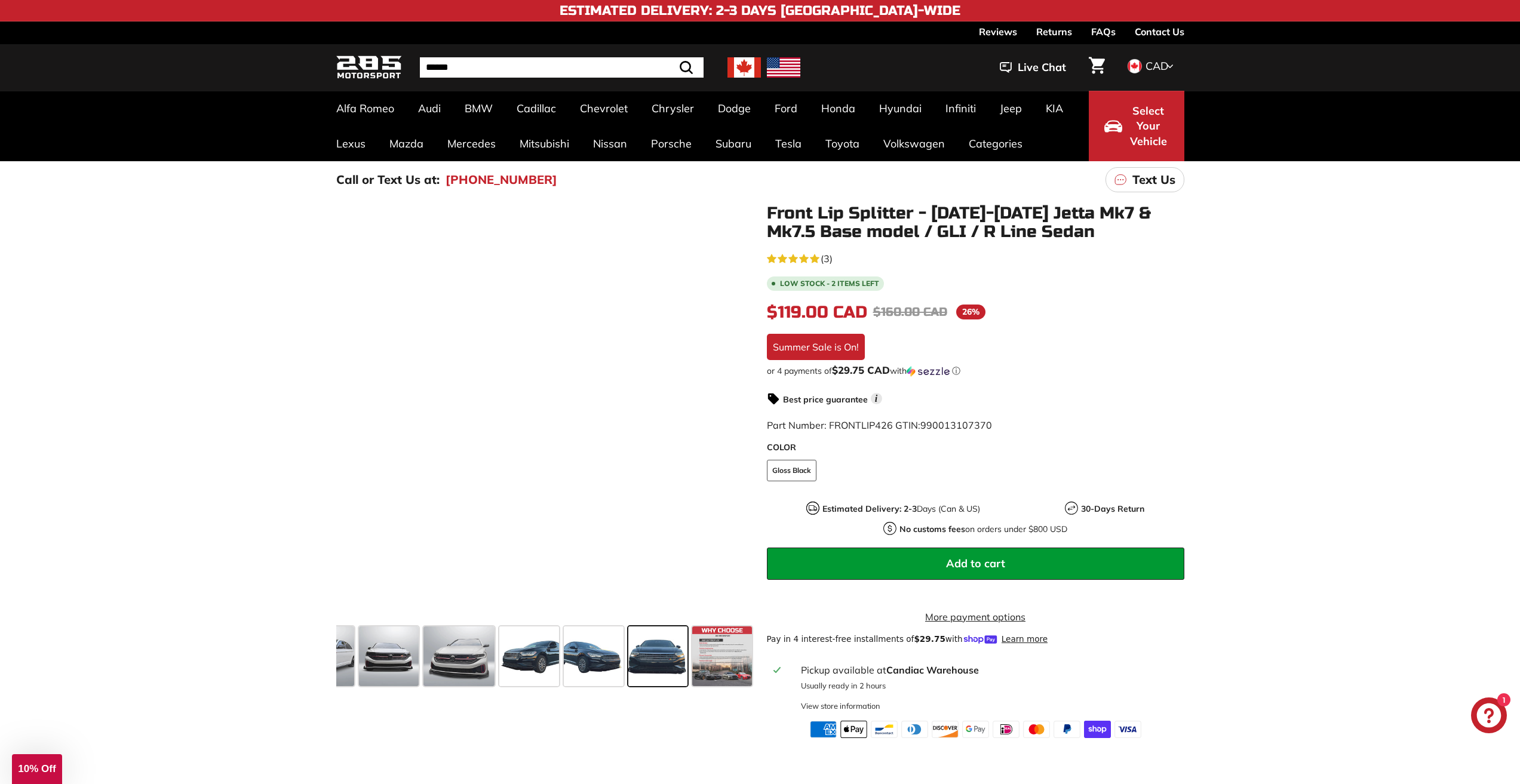
scroll to position [0, 281]
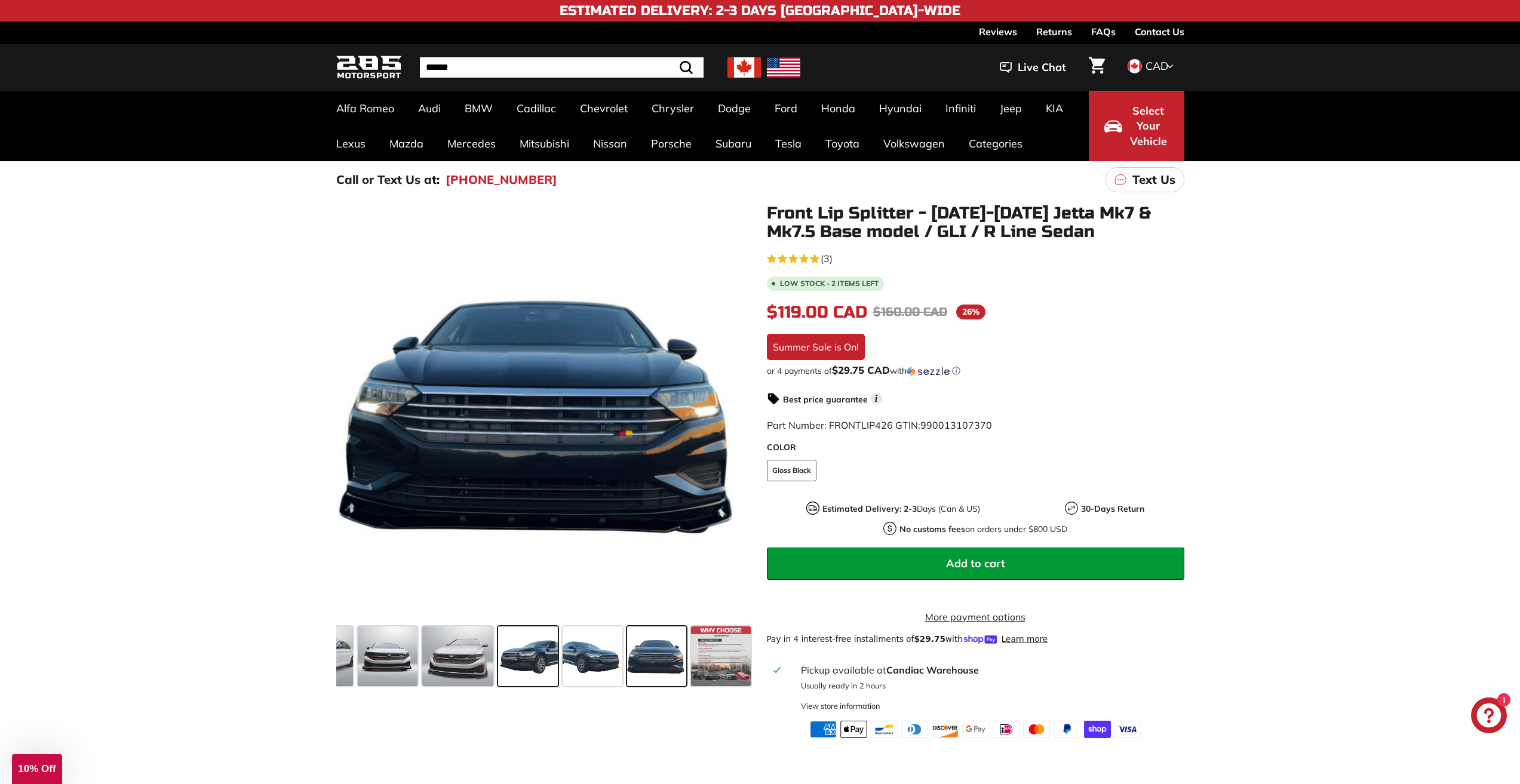
click at [541, 667] on span at bounding box center [528, 655] width 59 height 59
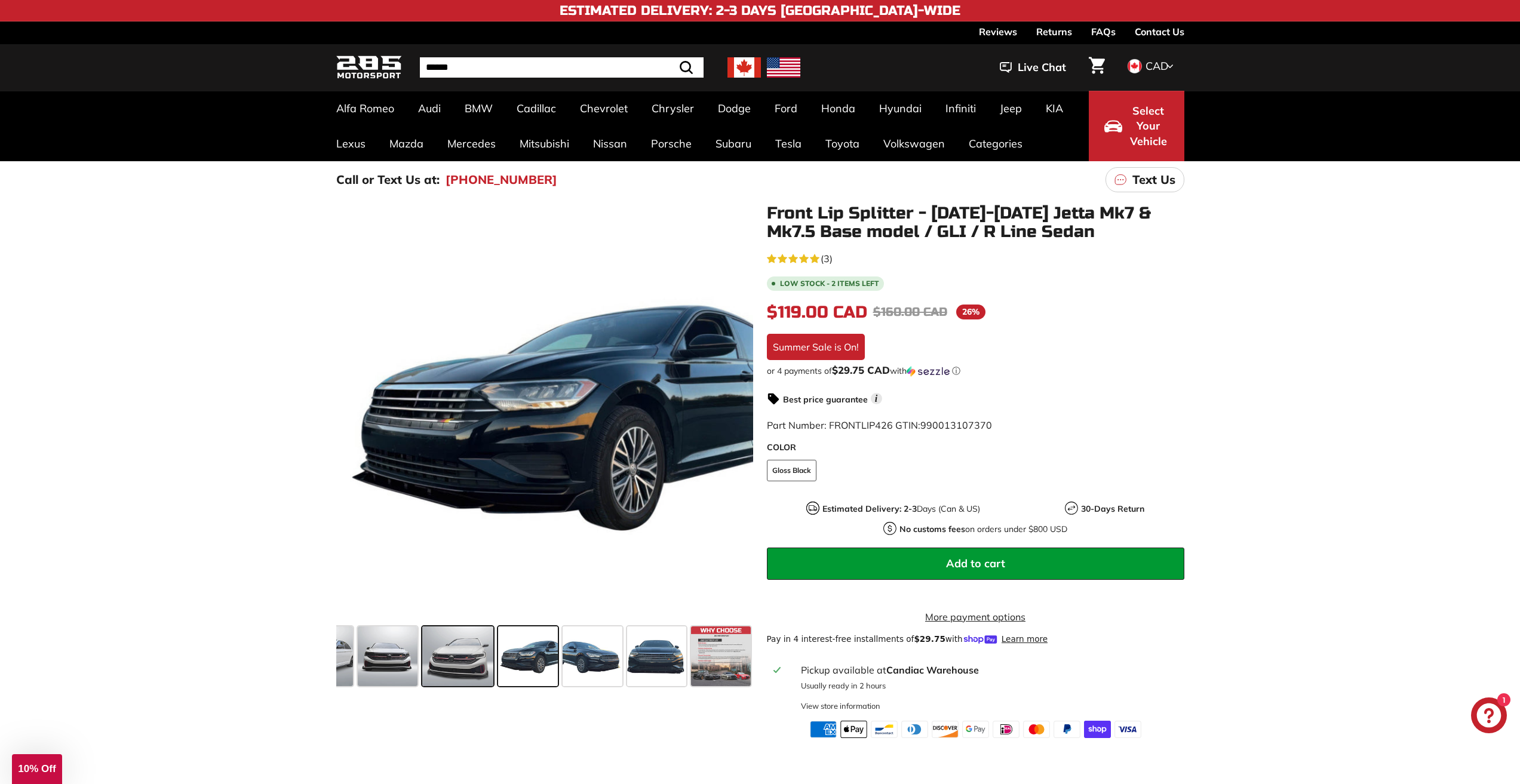
click at [451, 671] on span at bounding box center [458, 655] width 71 height 59
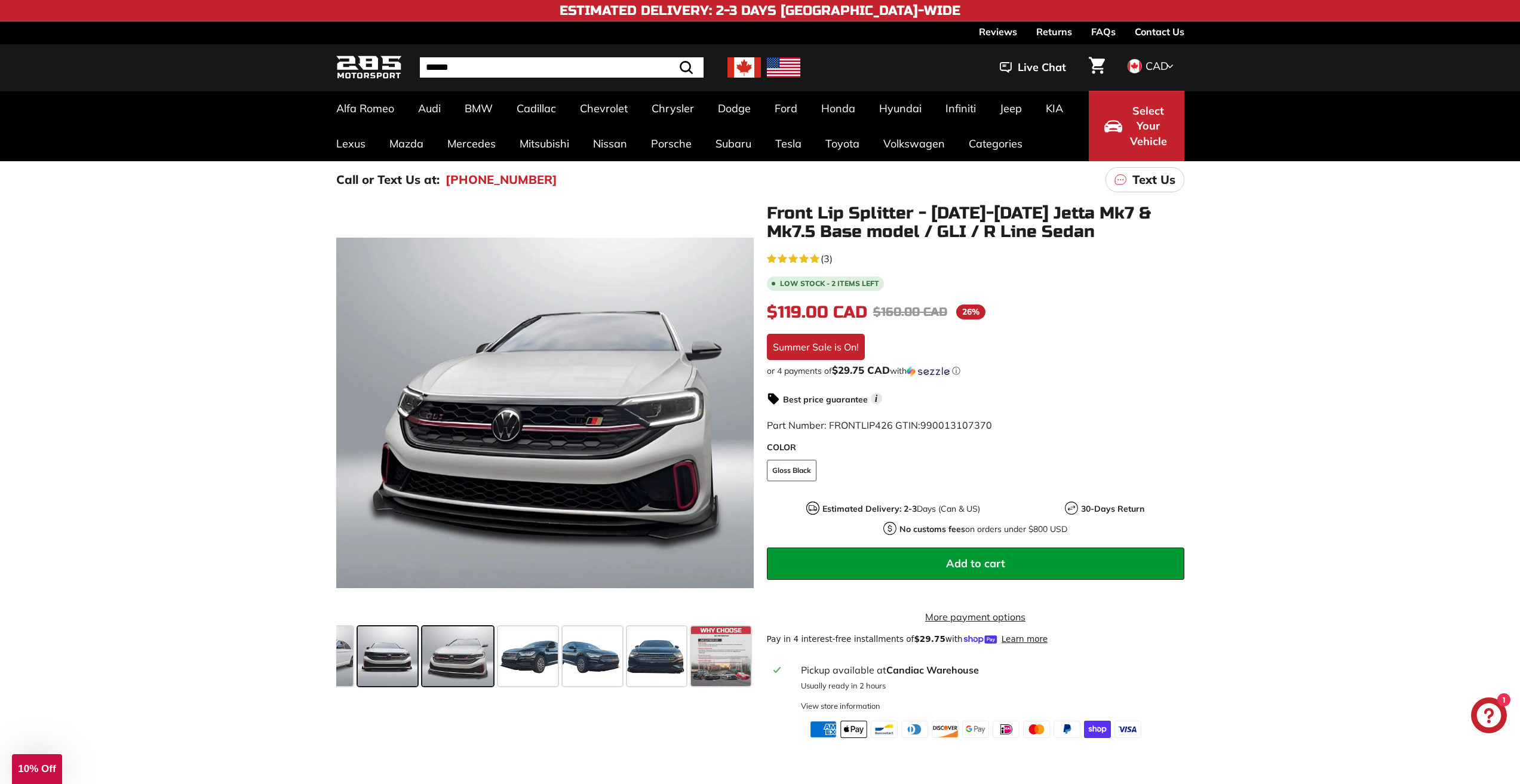
click at [404, 672] on span at bounding box center [387, 655] width 59 height 59
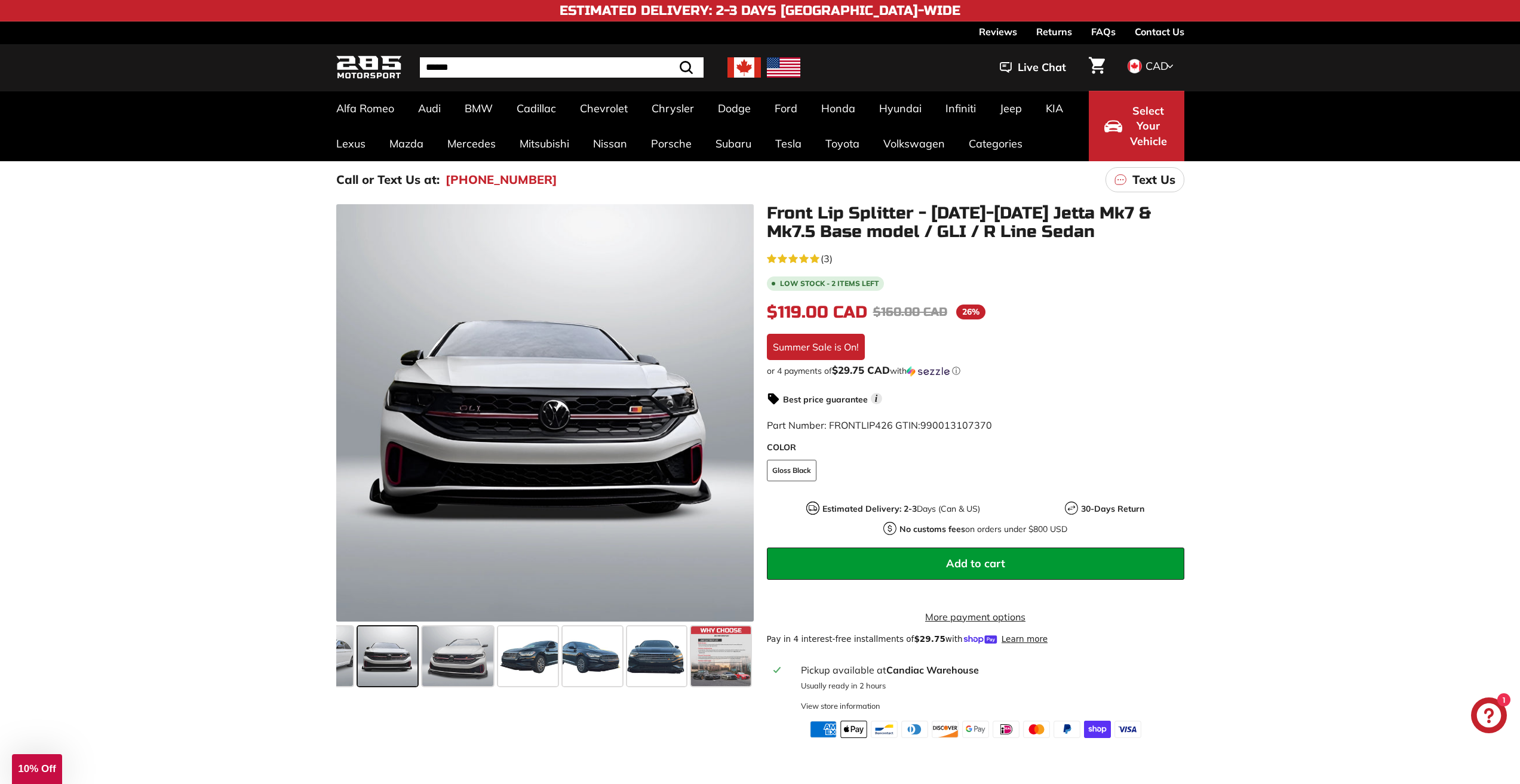
click at [362, 662] on span at bounding box center [387, 655] width 59 height 59
click at [331, 662] on div ".cls-1{fill:none;stroke:#000;stroke-miterlimit:10;stroke-width:2px} .cls-1{fill…" at bounding box center [538, 448] width 431 height 487
click at [339, 658] on span at bounding box center [316, 655] width 74 height 59
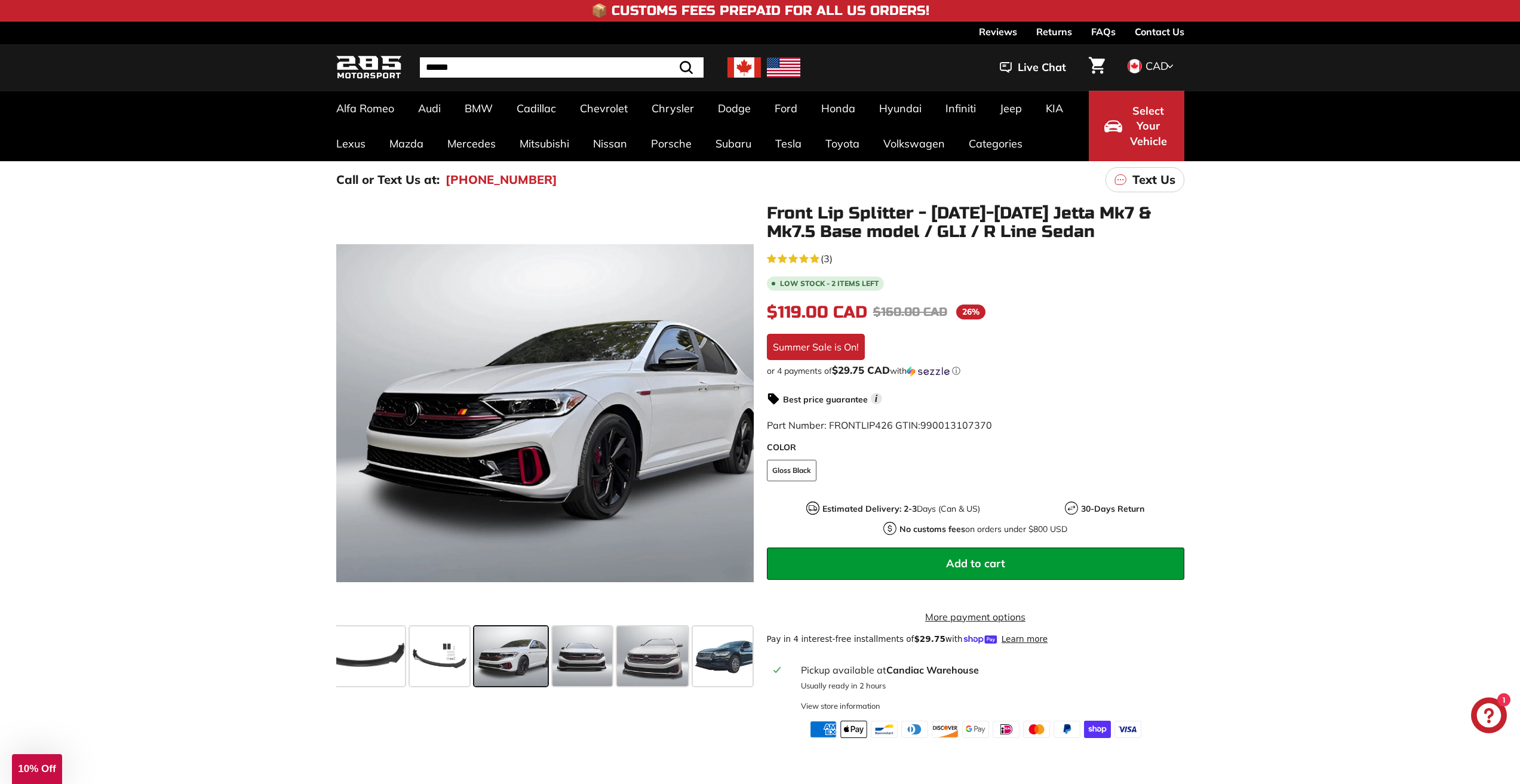
scroll to position [0, 53]
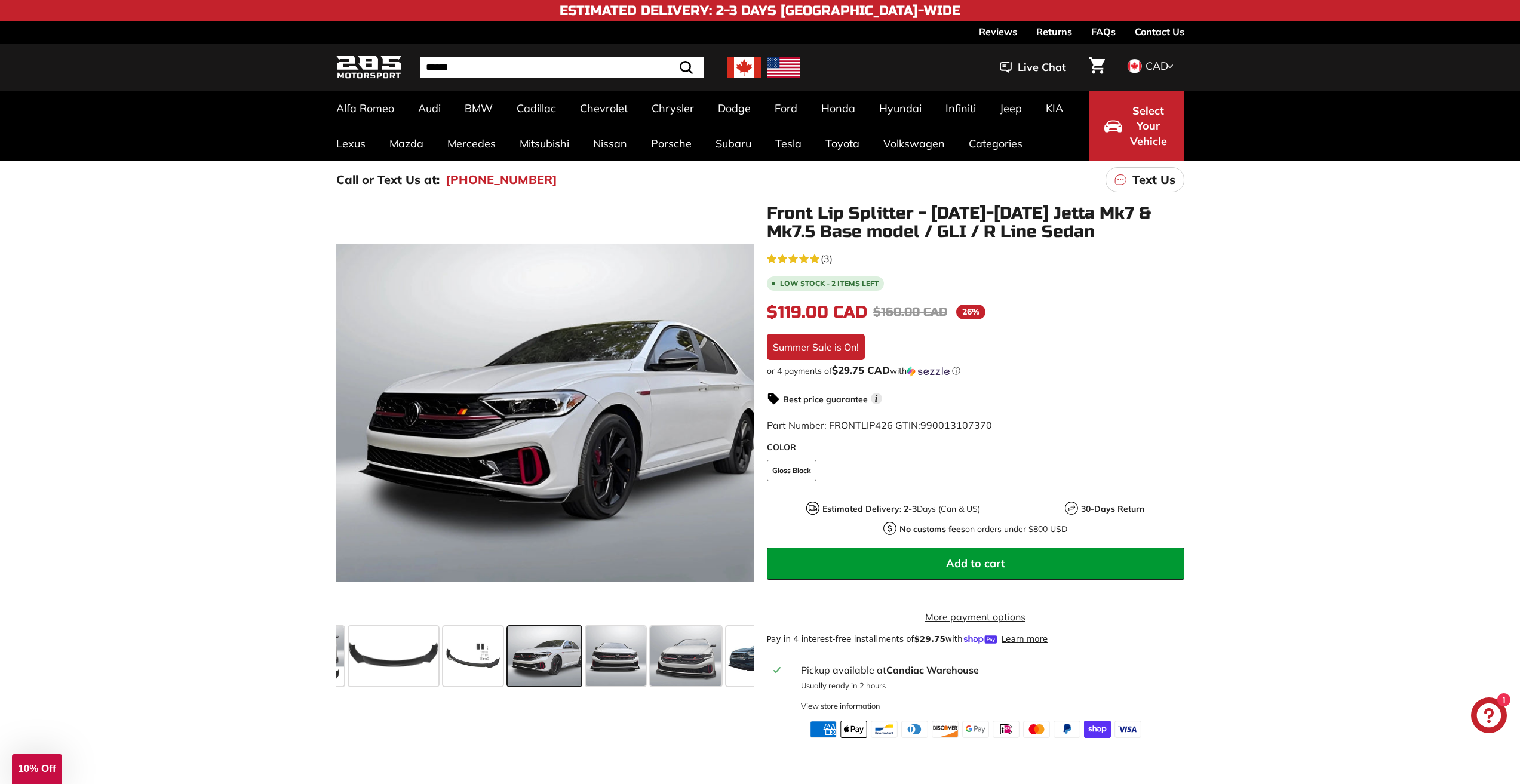
click at [1086, 288] on li "Low stock - 2 items left" at bounding box center [975, 283] width 418 height 16
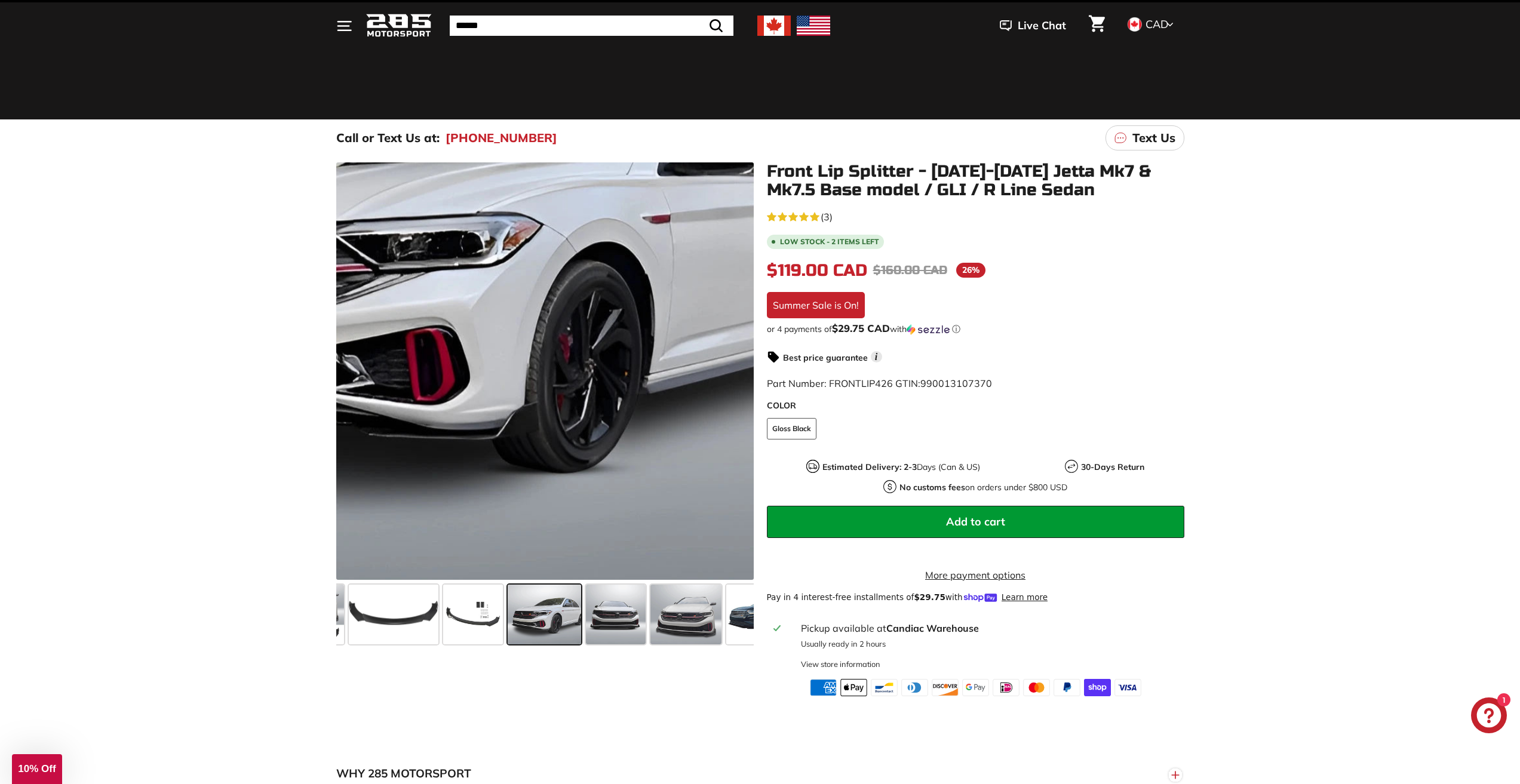
scroll to position [0, 0]
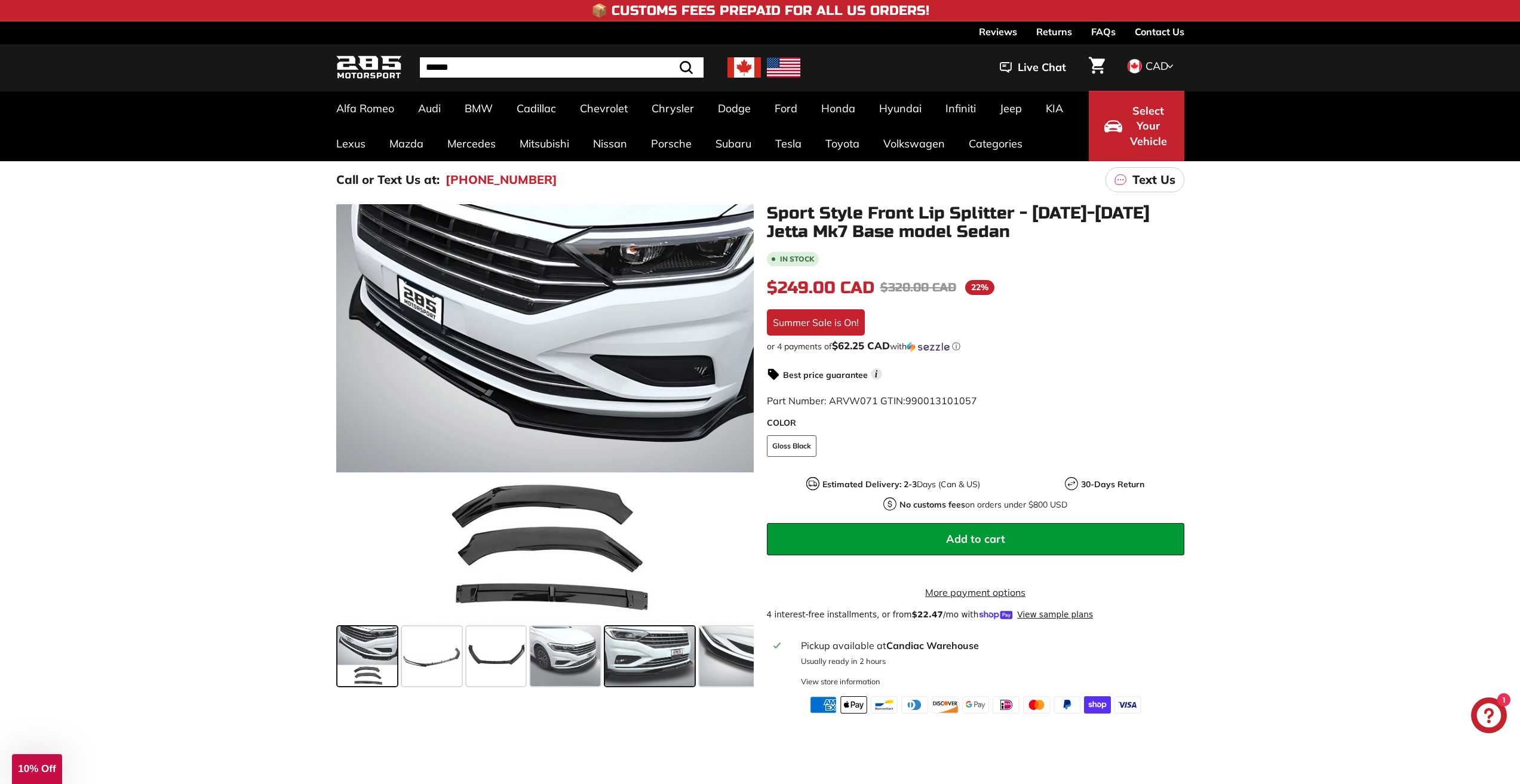
click at [633, 659] on span at bounding box center [650, 655] width 90 height 59
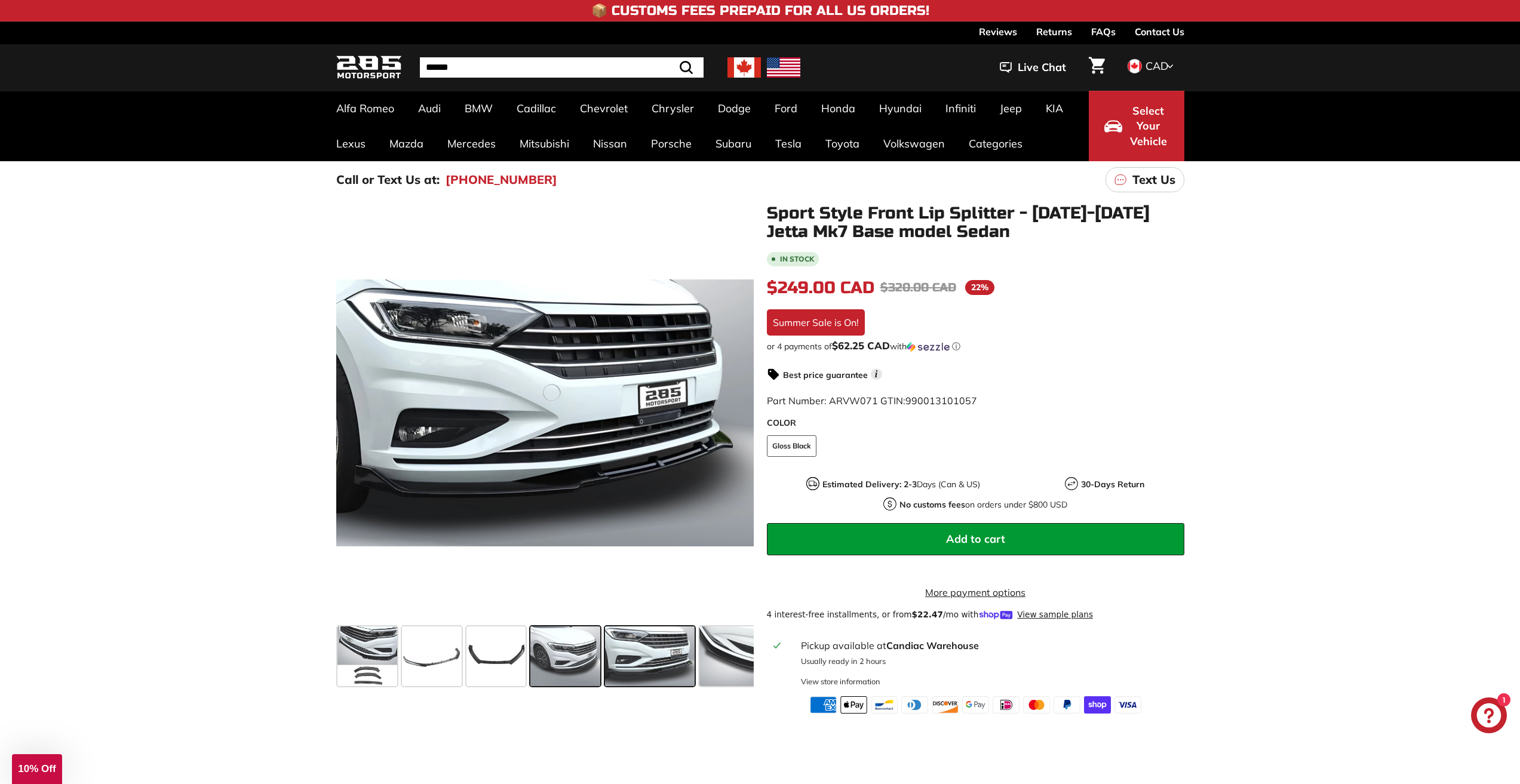
click at [576, 649] on span at bounding box center [565, 655] width 70 height 59
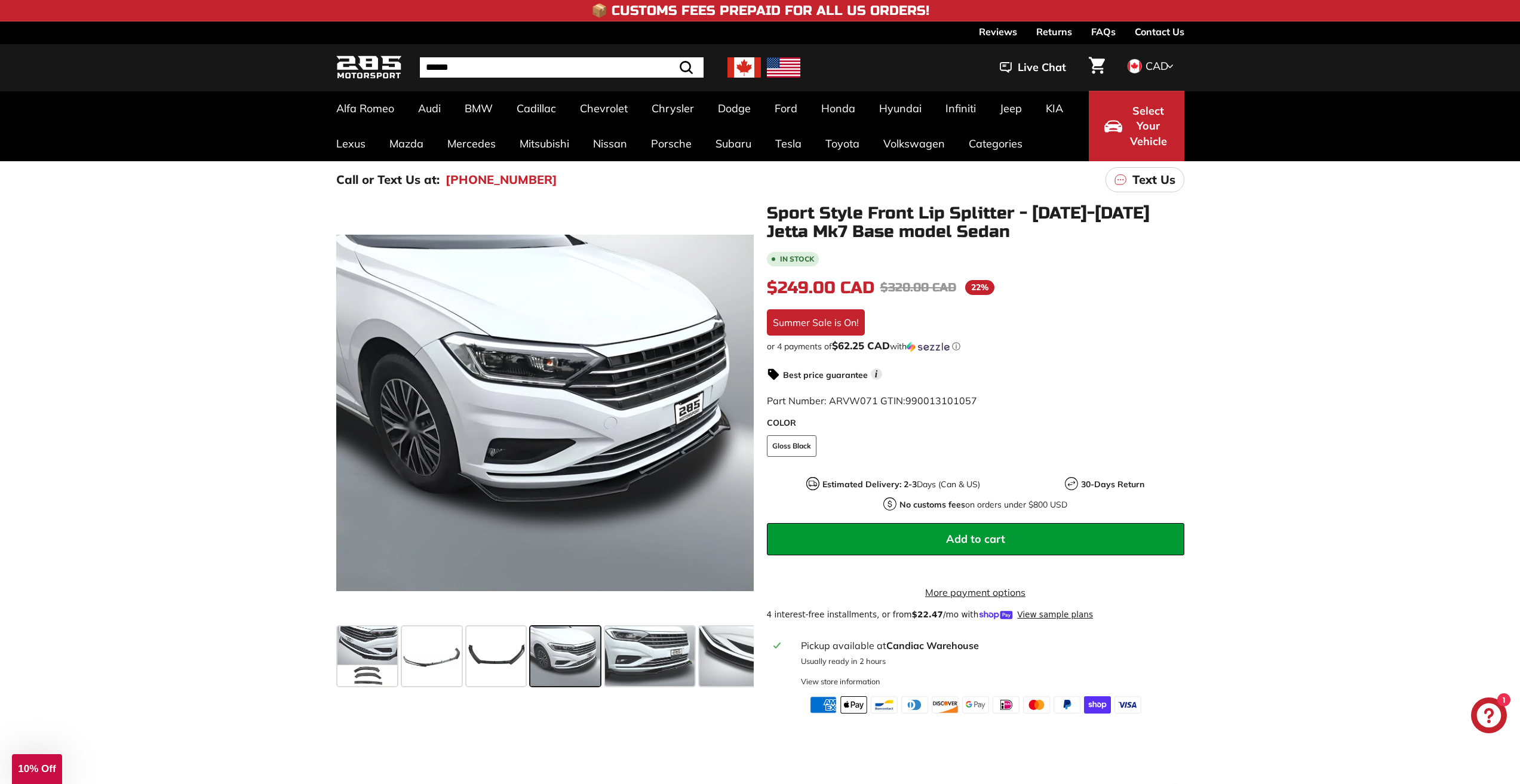
drag, startPoint x: 1101, startPoint y: 557, endPoint x: 1103, endPoint y: 538, distance: 19.1
drag, startPoint x: 1103, startPoint y: 538, endPoint x: 1000, endPoint y: 179, distance: 373.5
click at [1000, 179] on div "Call or Text Us at: [PHONE_NUMBER] Text Us" at bounding box center [760, 179] width 896 height 37
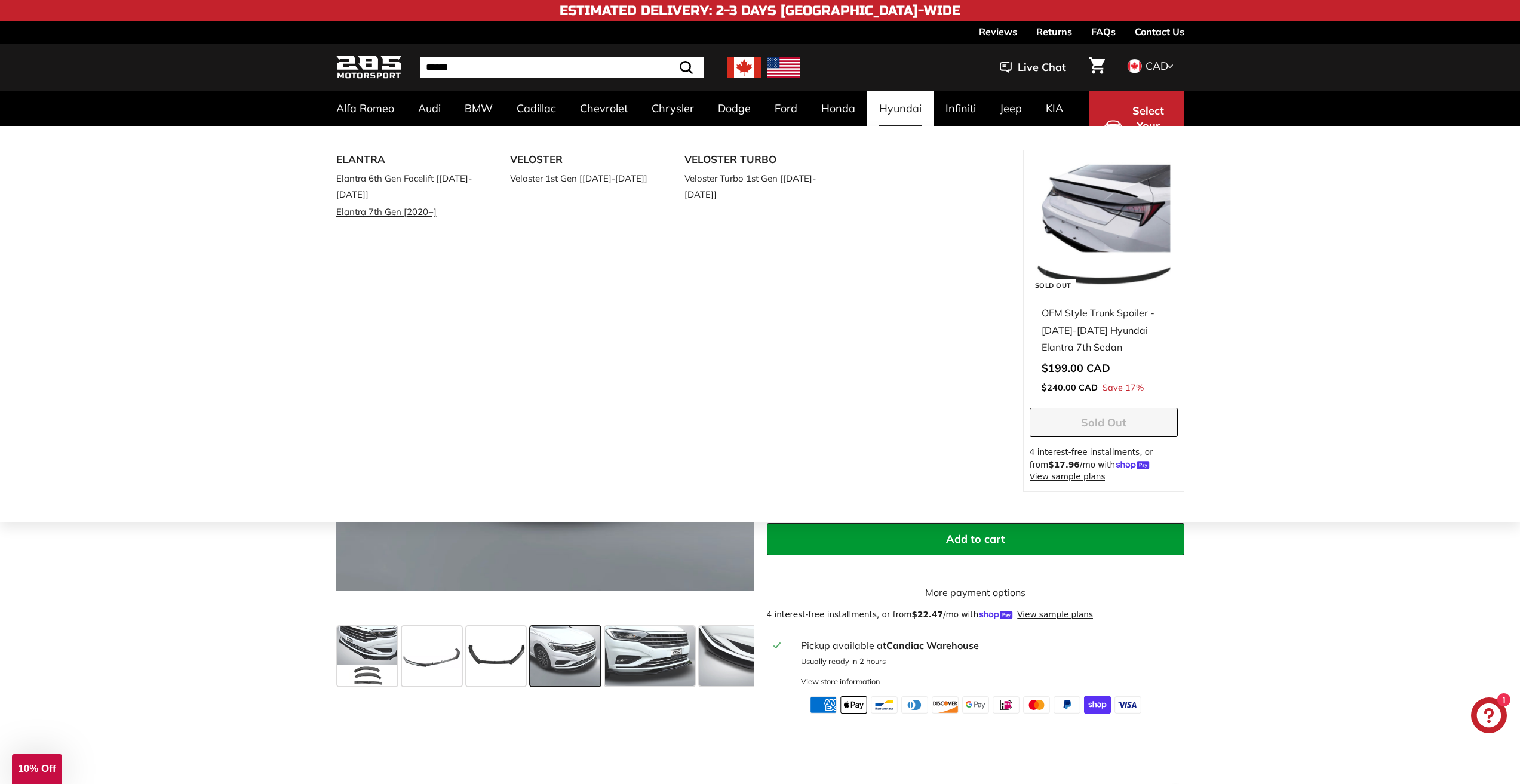
click at [416, 217] on link "Elantra 7th Gen [2020+]" at bounding box center [406, 211] width 141 height 17
